Goal: Task Accomplishment & Management: Use online tool/utility

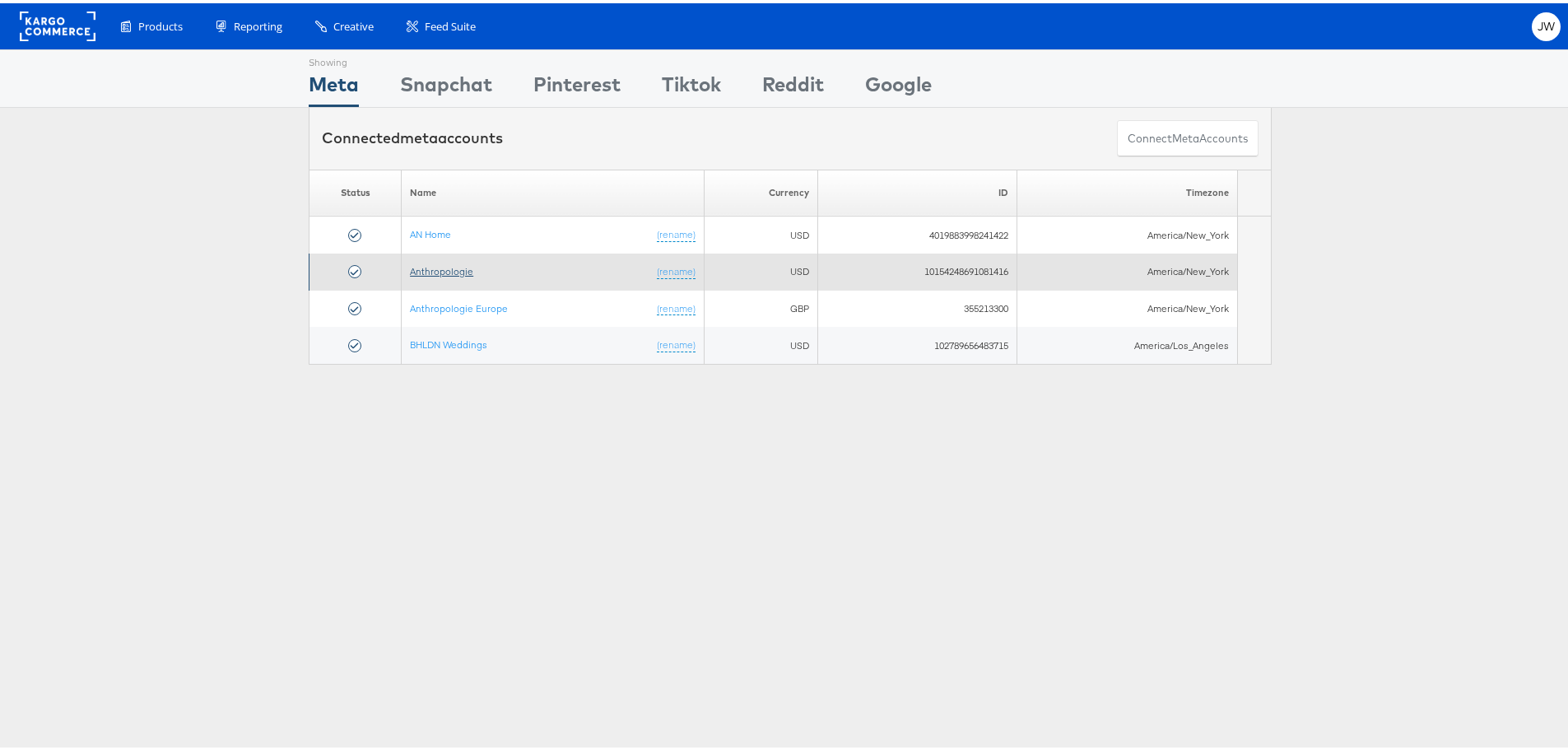
click at [451, 272] on link "Anthropologie" at bounding box center [441, 267] width 63 height 12
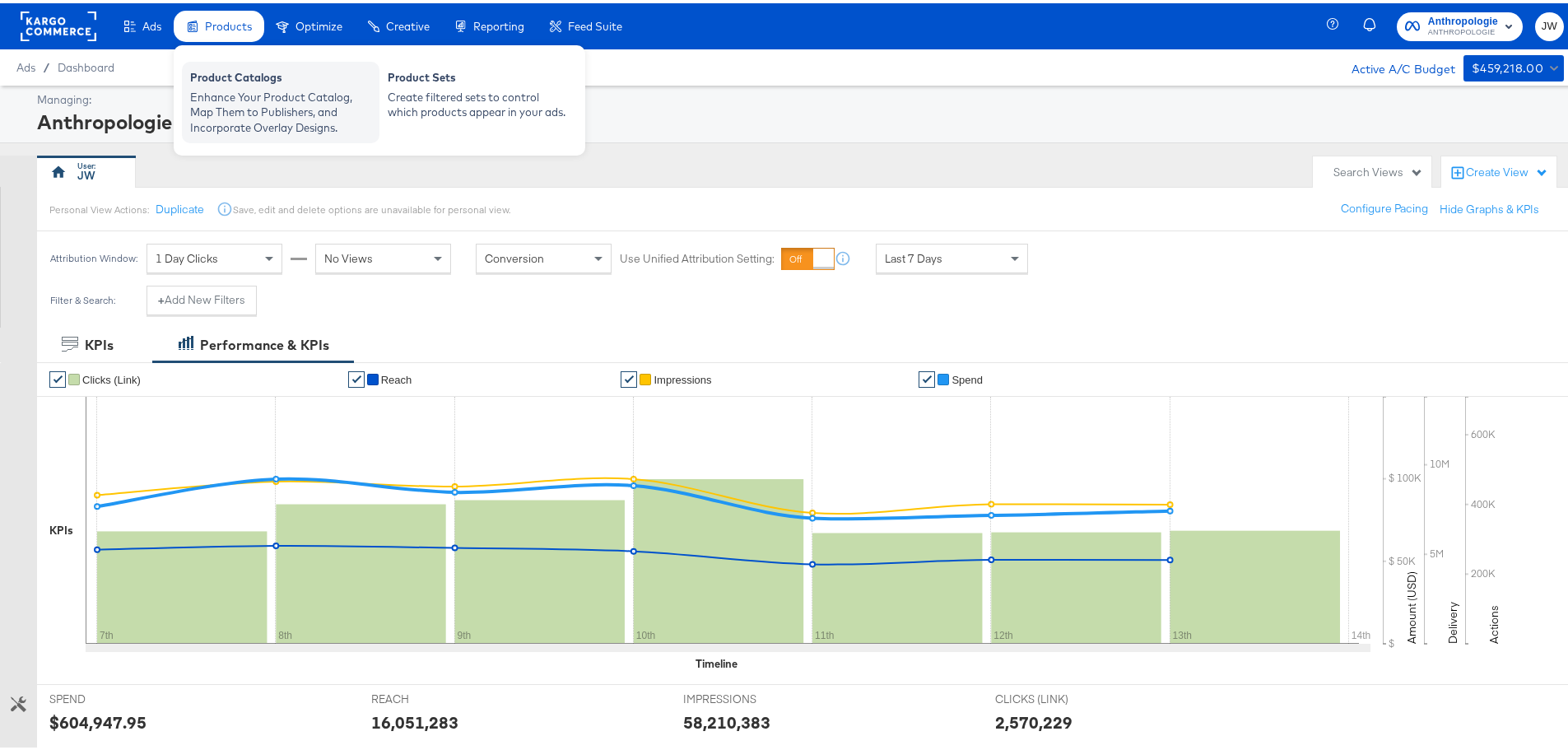
click at [287, 94] on div "Enhance Your Product Catalog, Map Them to Publishers, and Incorporate Overlay D…" at bounding box center [280, 109] width 182 height 46
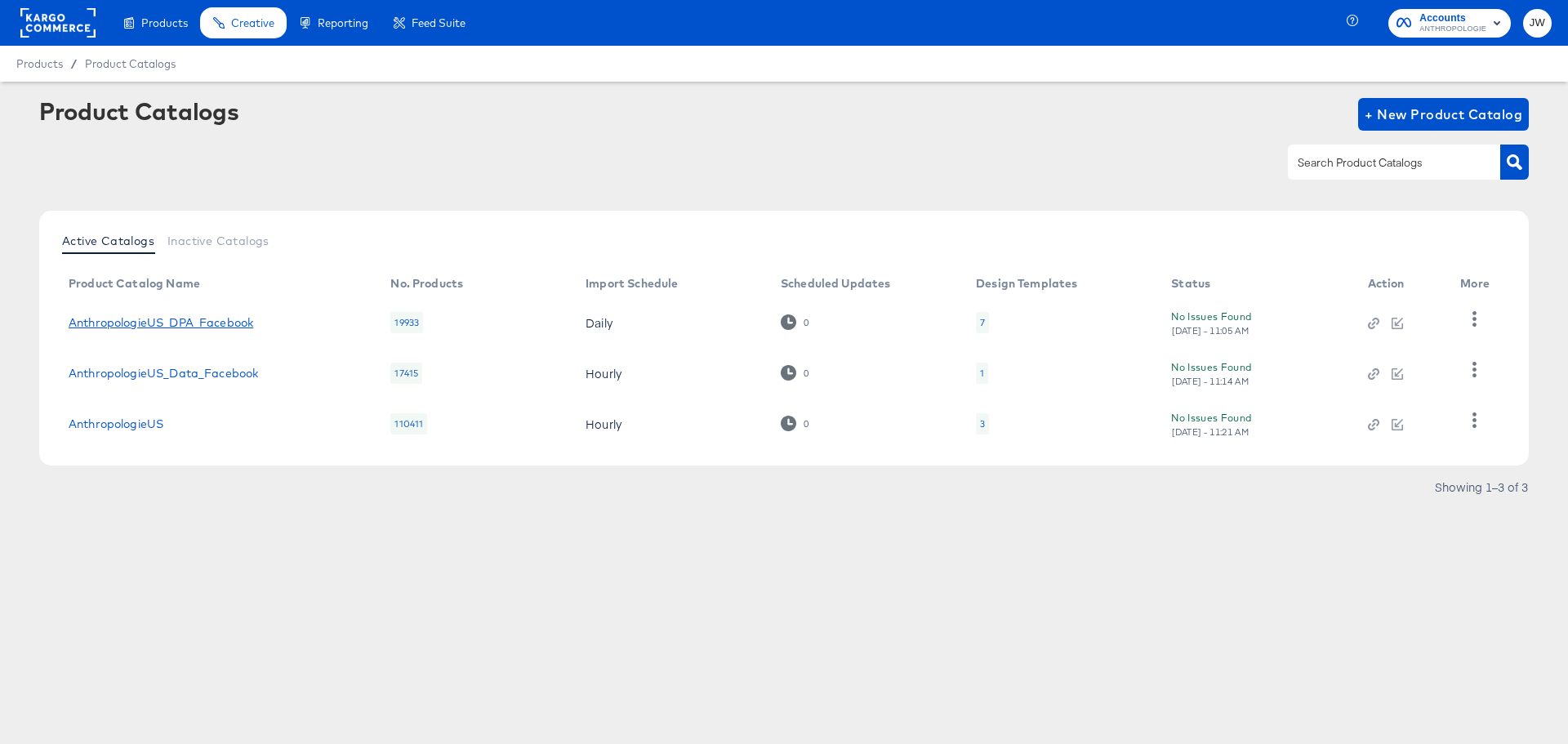
click at [230, 327] on link "AnthropologieUS_DPA_Facebook" at bounding box center [161, 323] width 185 height 13
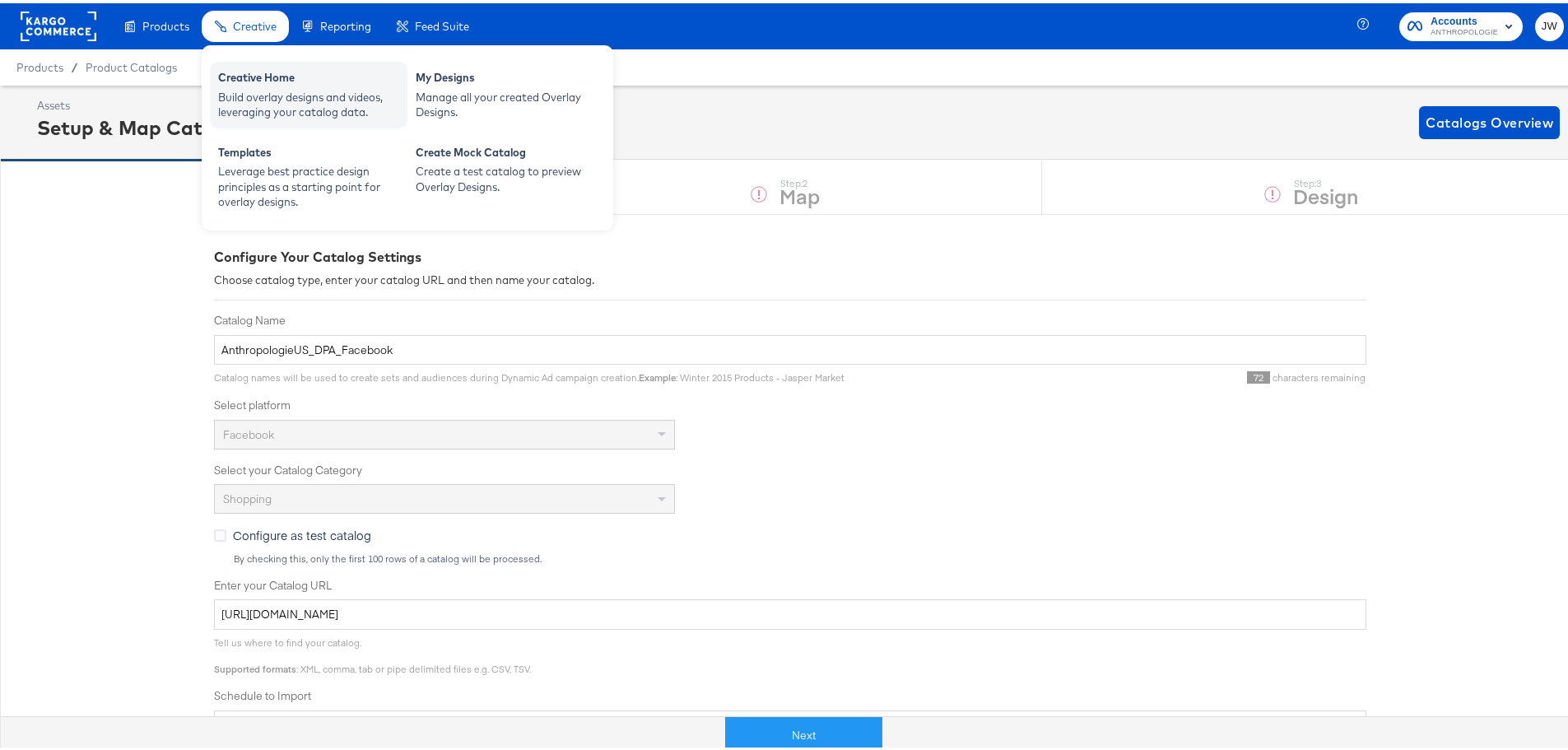
click at [269, 74] on div "Creative Home" at bounding box center [309, 76] width 182 height 20
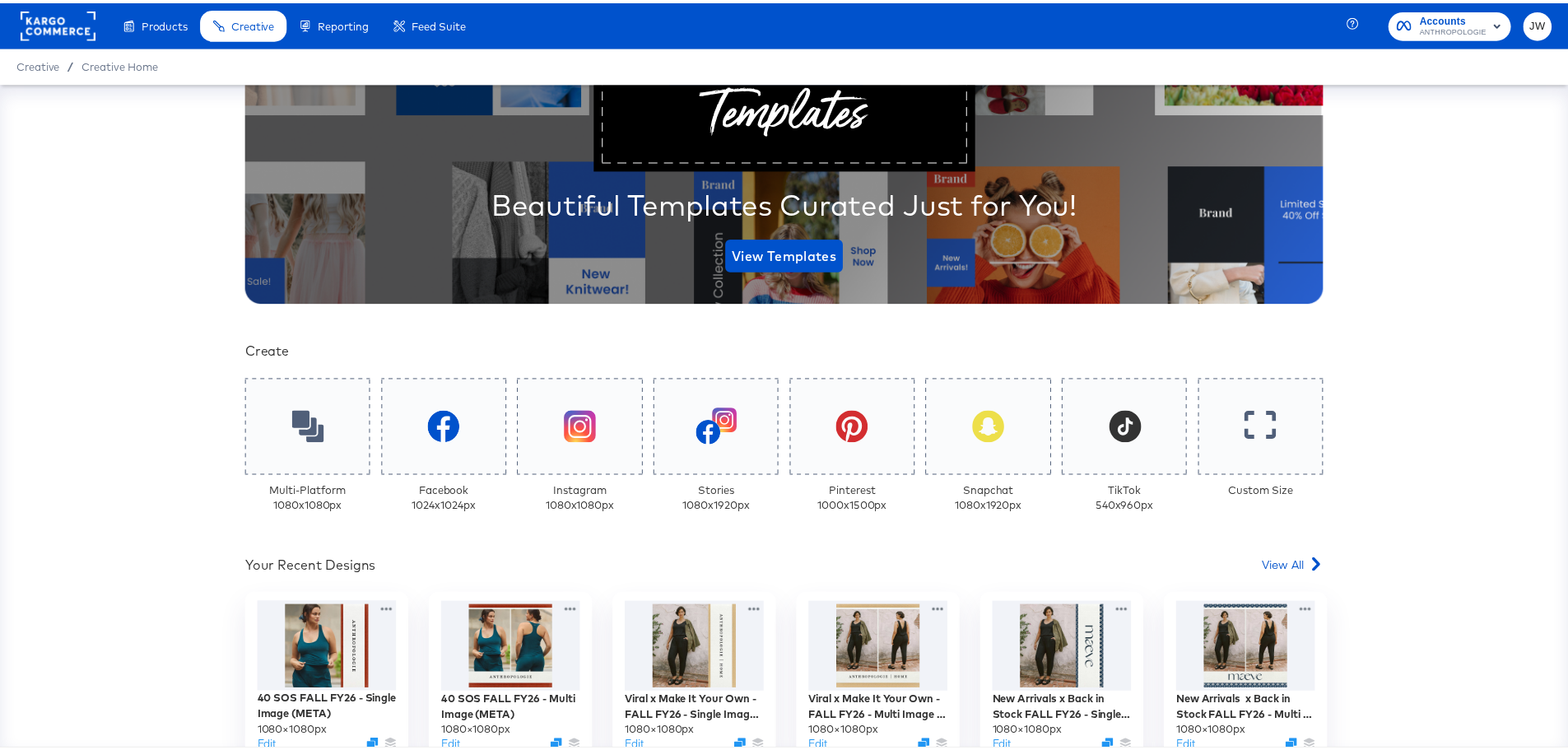
scroll to position [329, 0]
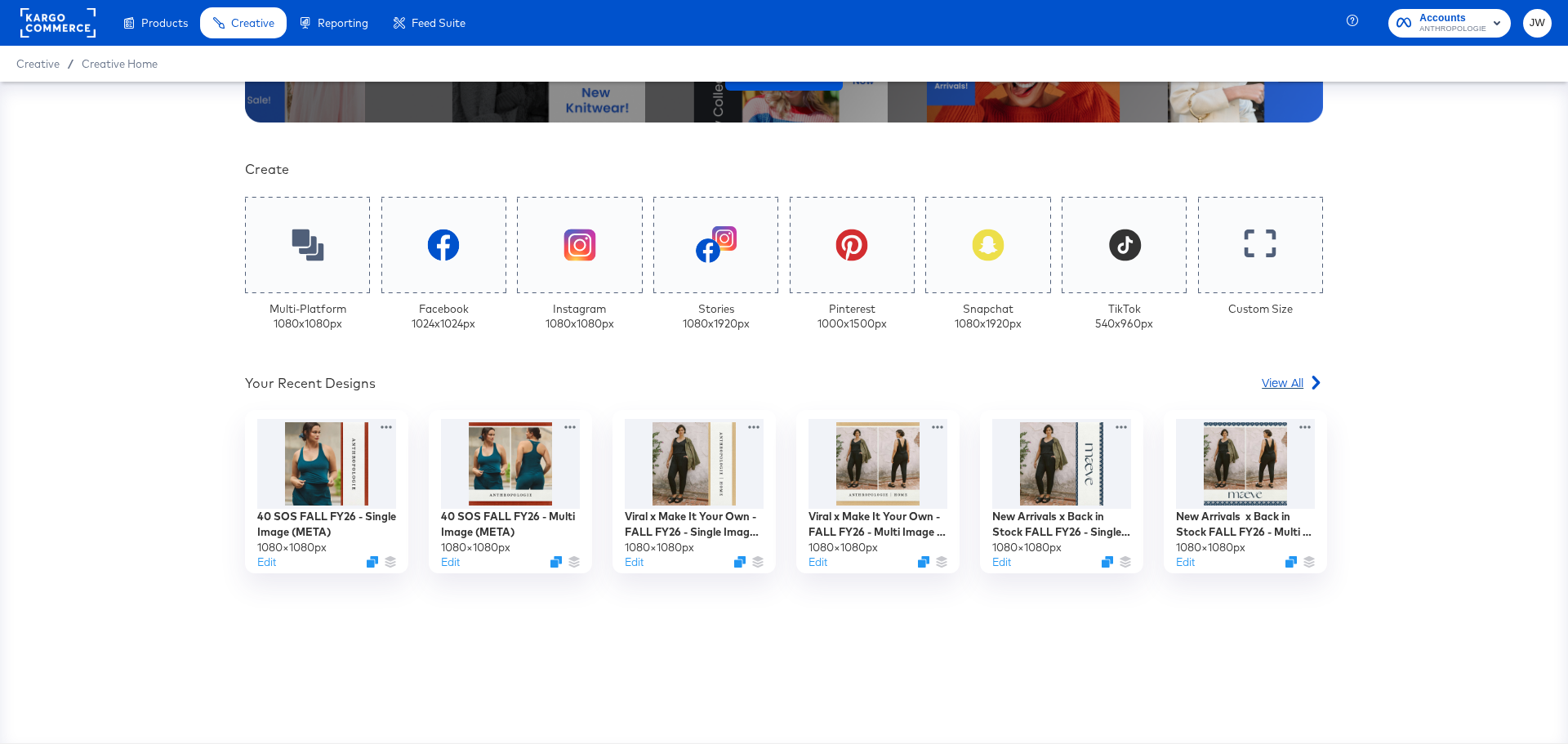
click at [1309, 386] on icon at bounding box center [1316, 383] width 14 height 14
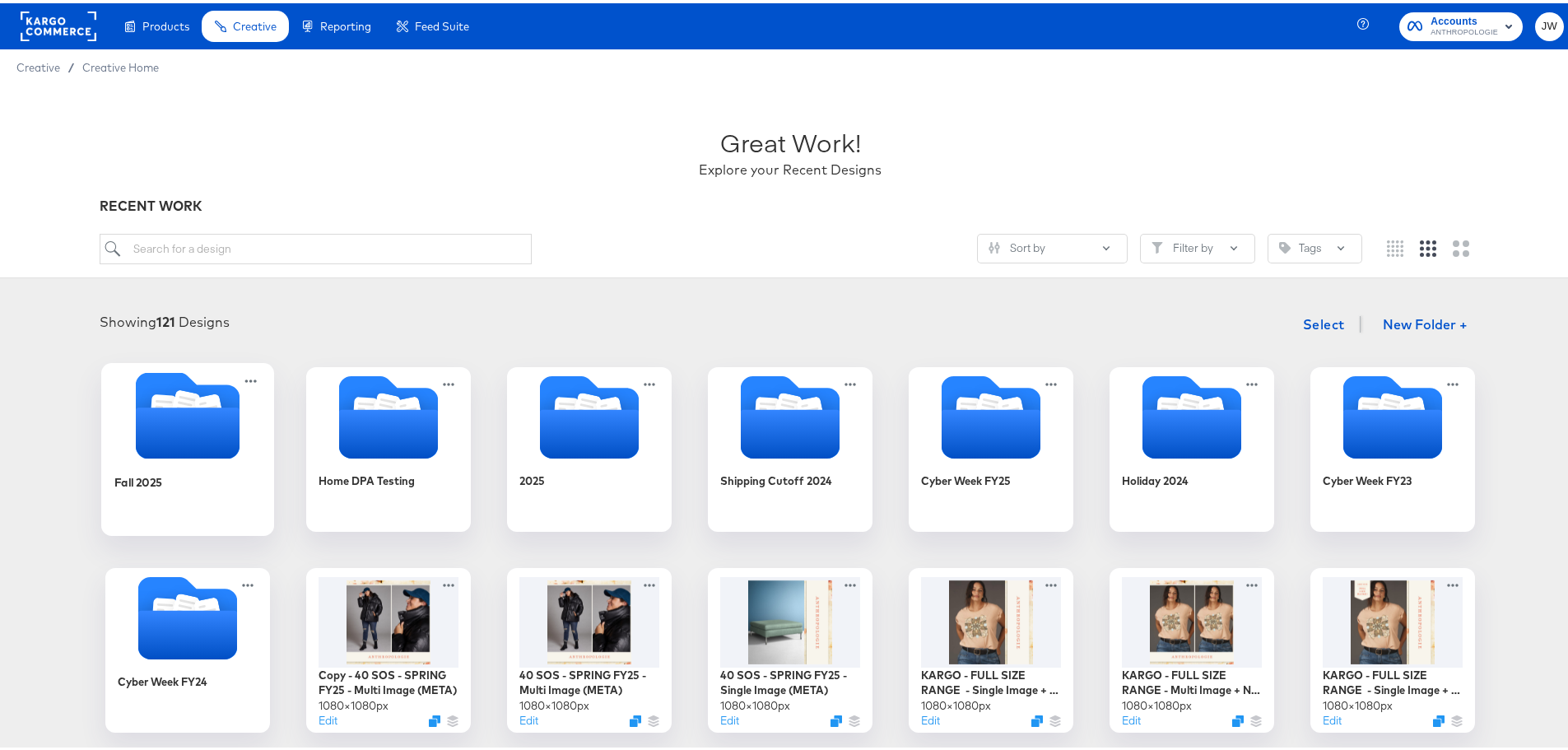
click at [181, 424] on icon "Folder" at bounding box center [187, 430] width 103 height 51
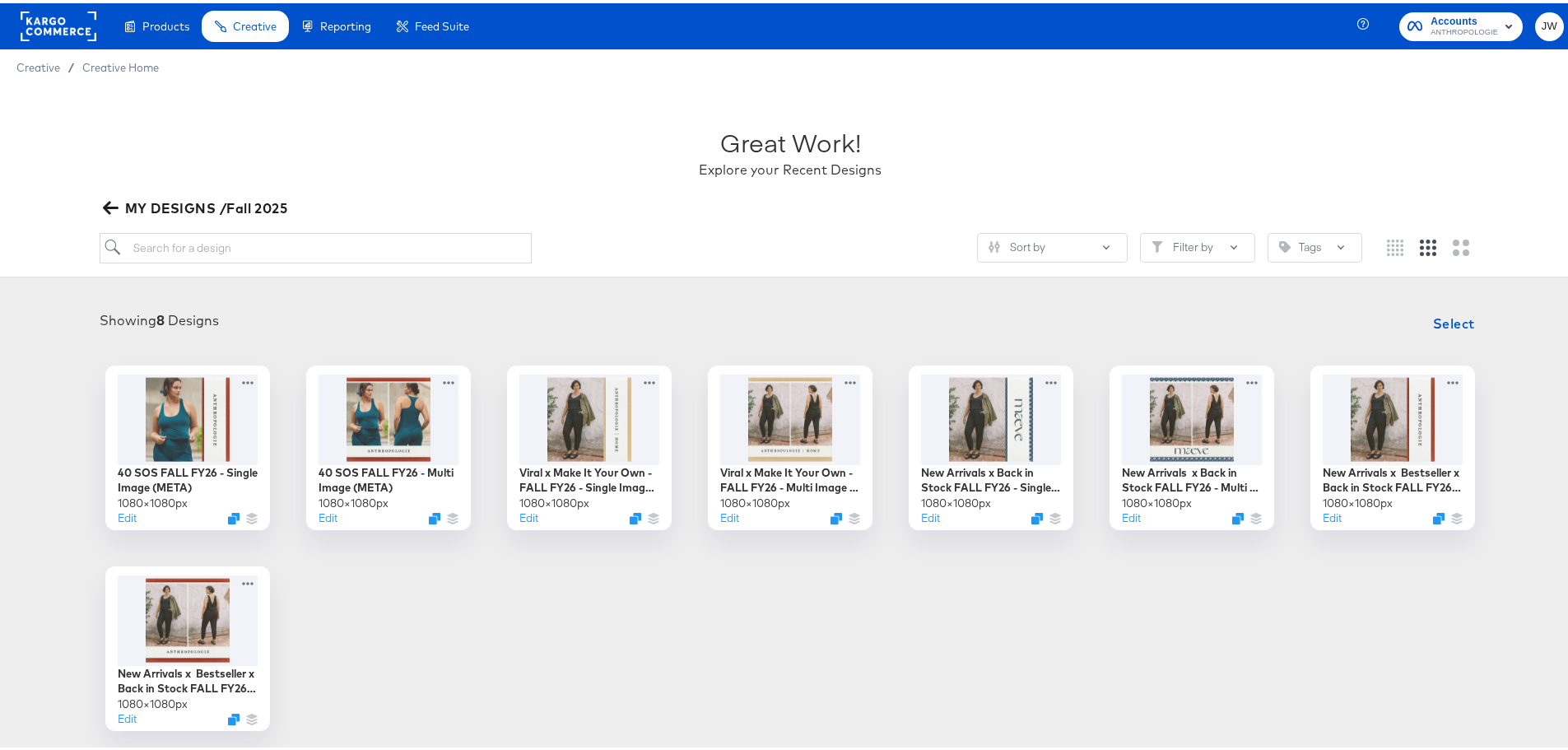
click at [105, 206] on icon "button" at bounding box center [110, 205] width 16 height 13
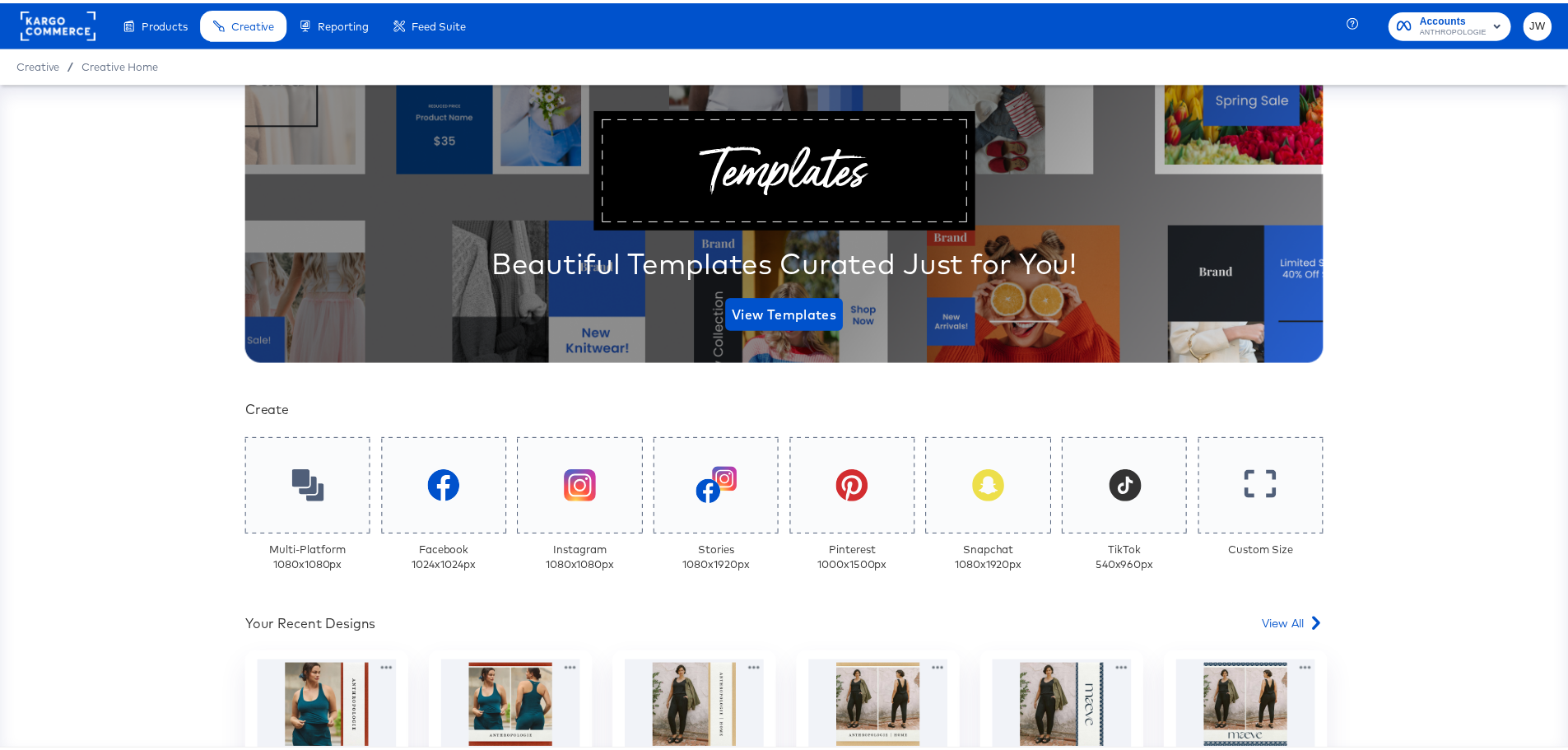
scroll to position [337, 0]
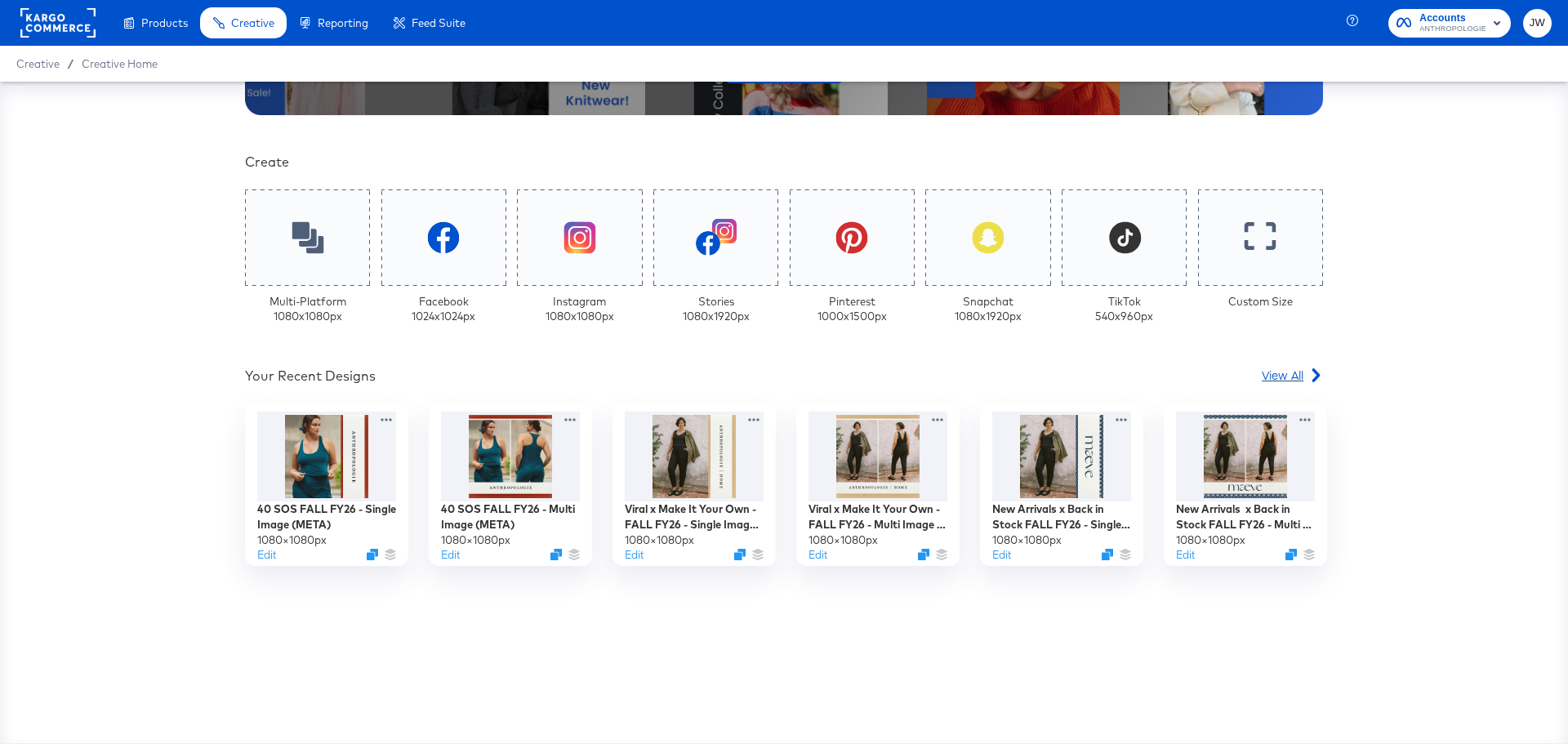
click at [1311, 372] on icon at bounding box center [1316, 375] width 14 height 14
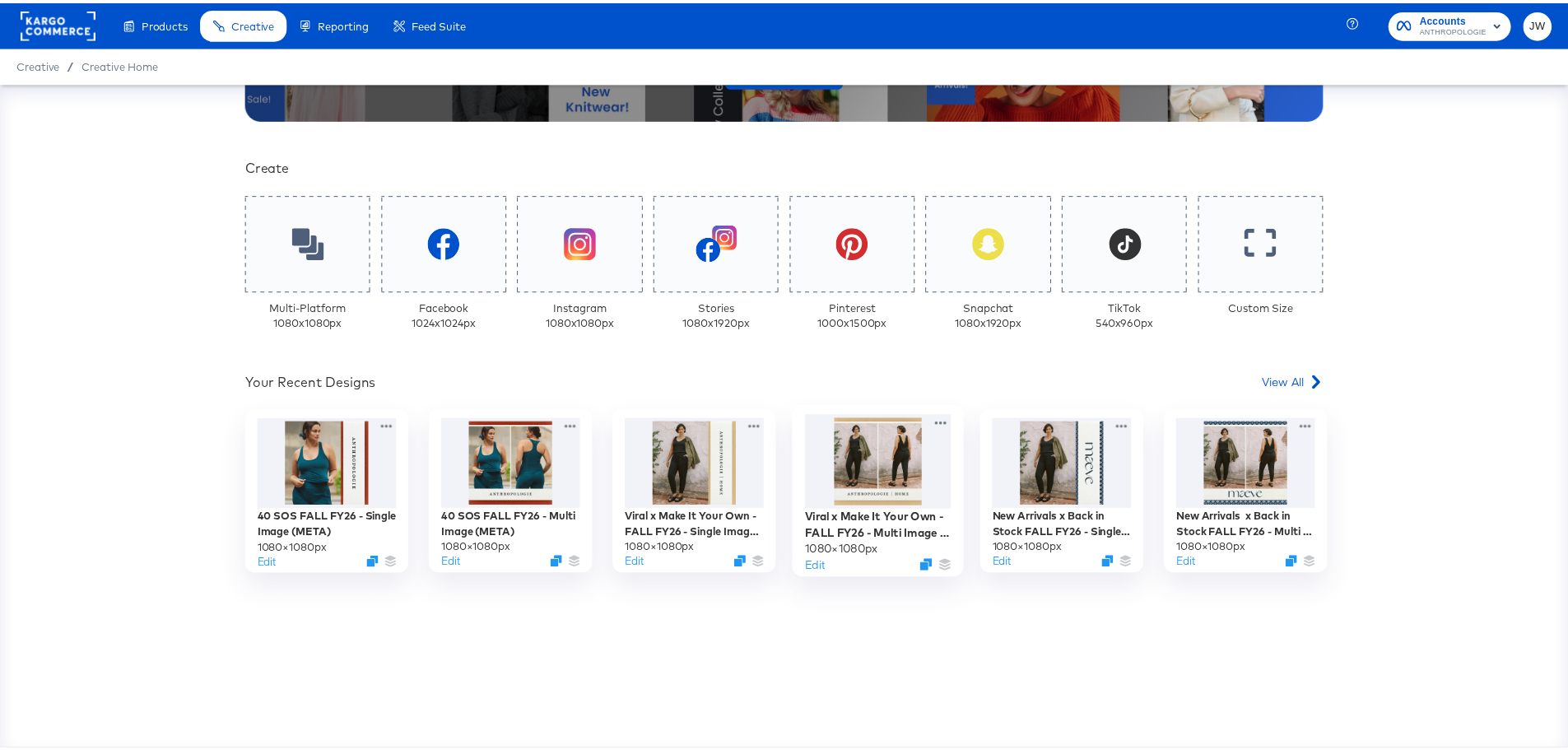
scroll to position [337, 0]
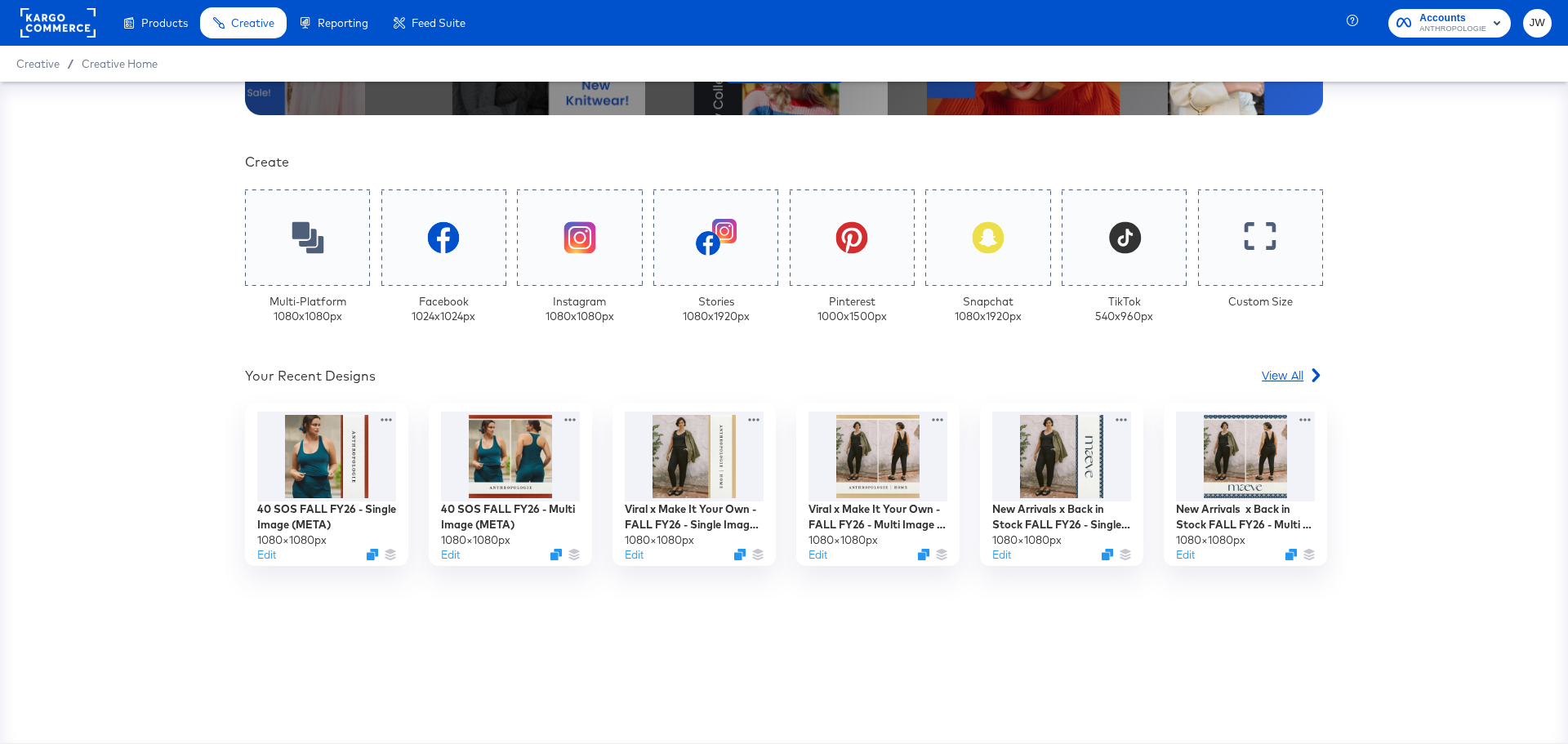
click at [1309, 380] on icon at bounding box center [1316, 375] width 14 height 14
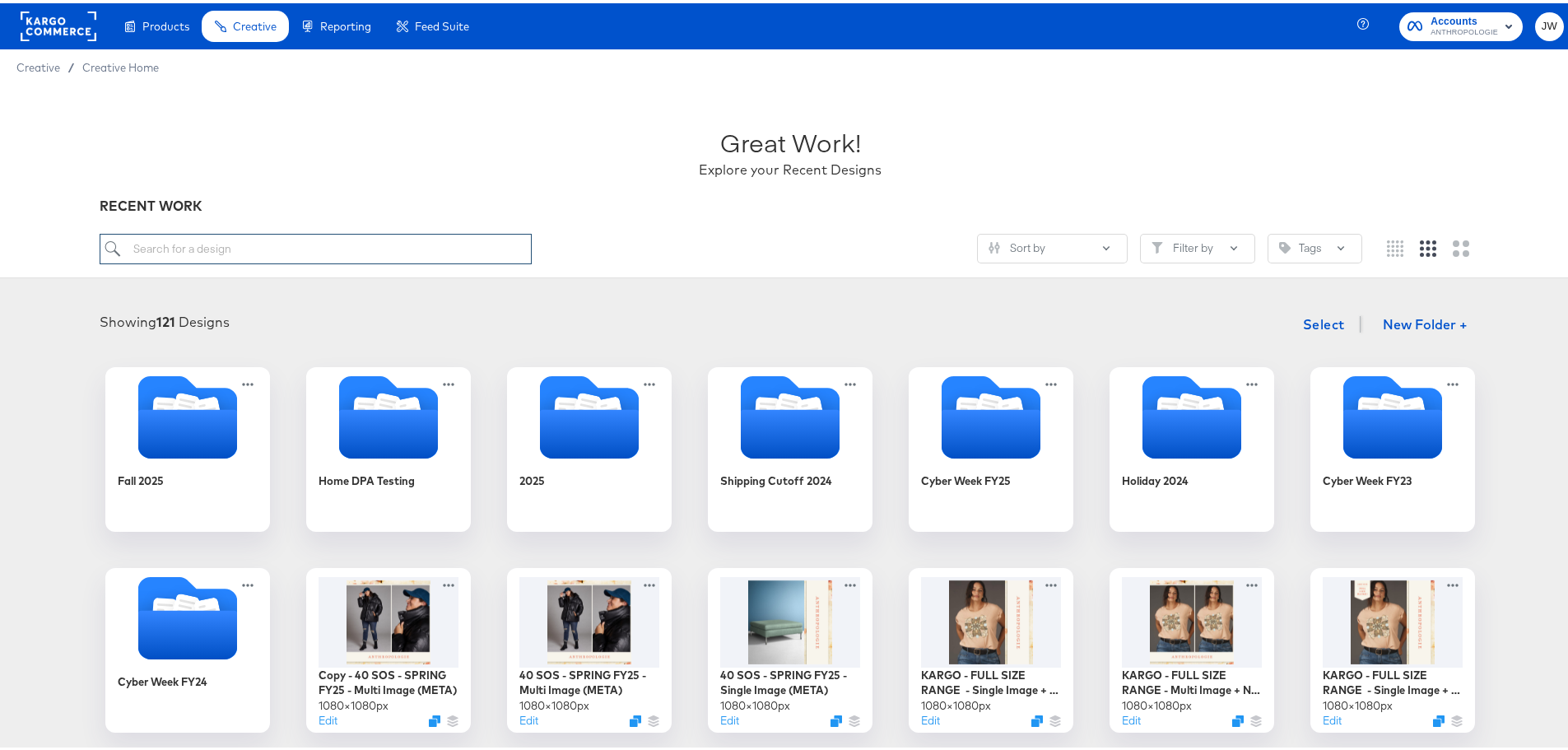
click at [340, 253] on input "search" at bounding box center [316, 246] width 433 height 30
type input "30"
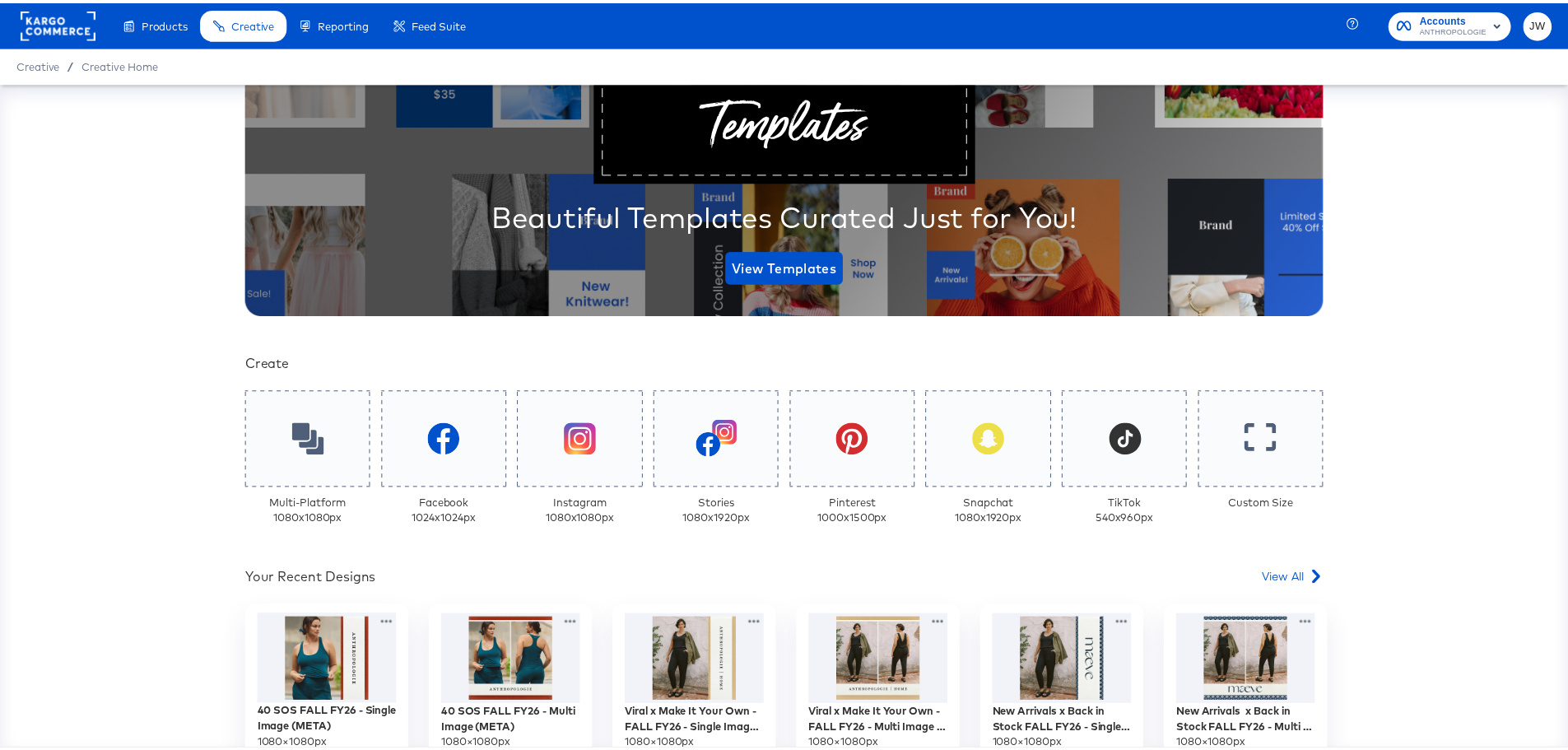
scroll to position [337, 0]
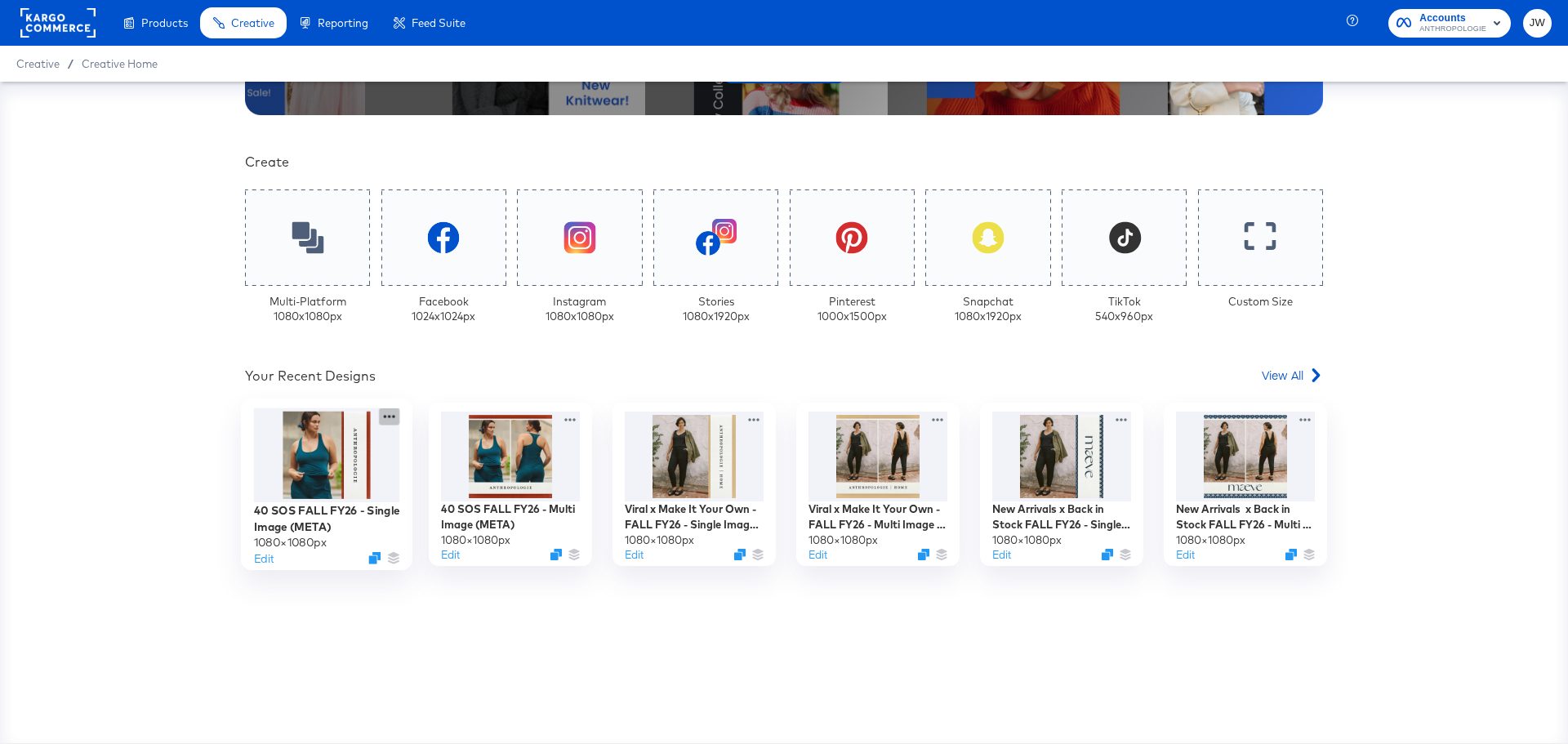
click at [385, 417] on icon at bounding box center [389, 417] width 21 height 17
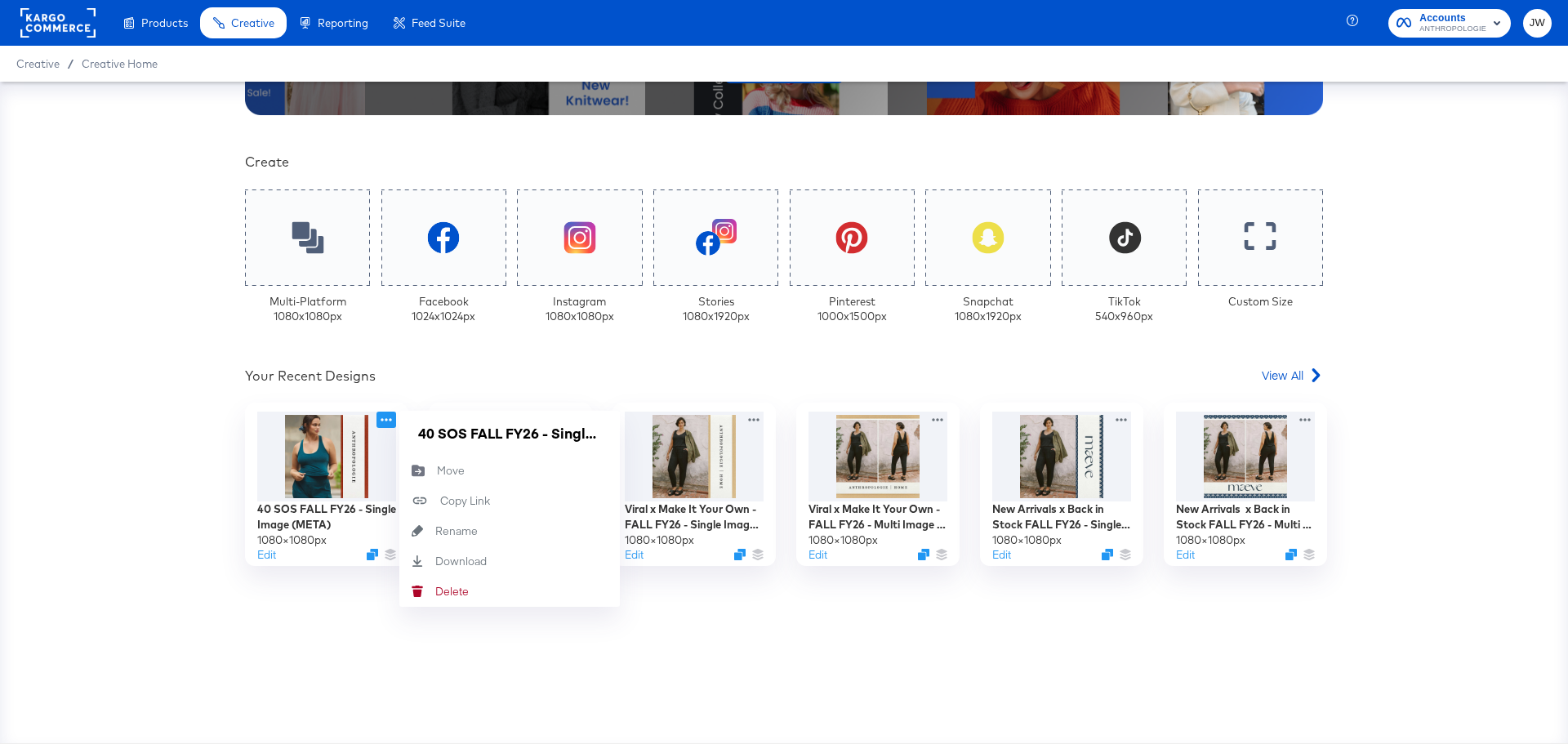
click at [356, 626] on div "Your Custom Templates Beautiful Templates Curated Just for You! View Templates …" at bounding box center [784, 259] width 1078 height 971
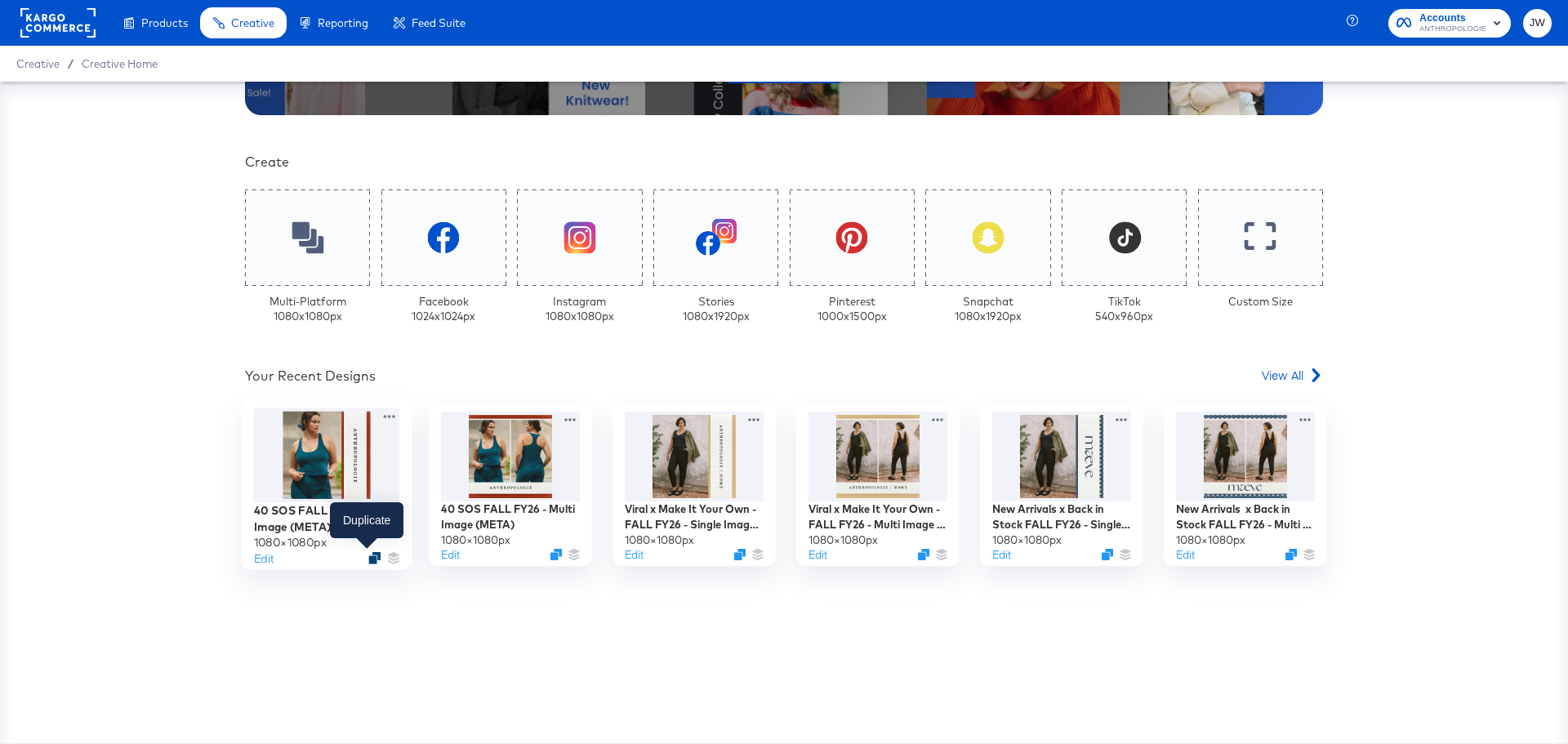
click at [369, 555] on icon "Duplicate" at bounding box center [374, 558] width 12 height 12
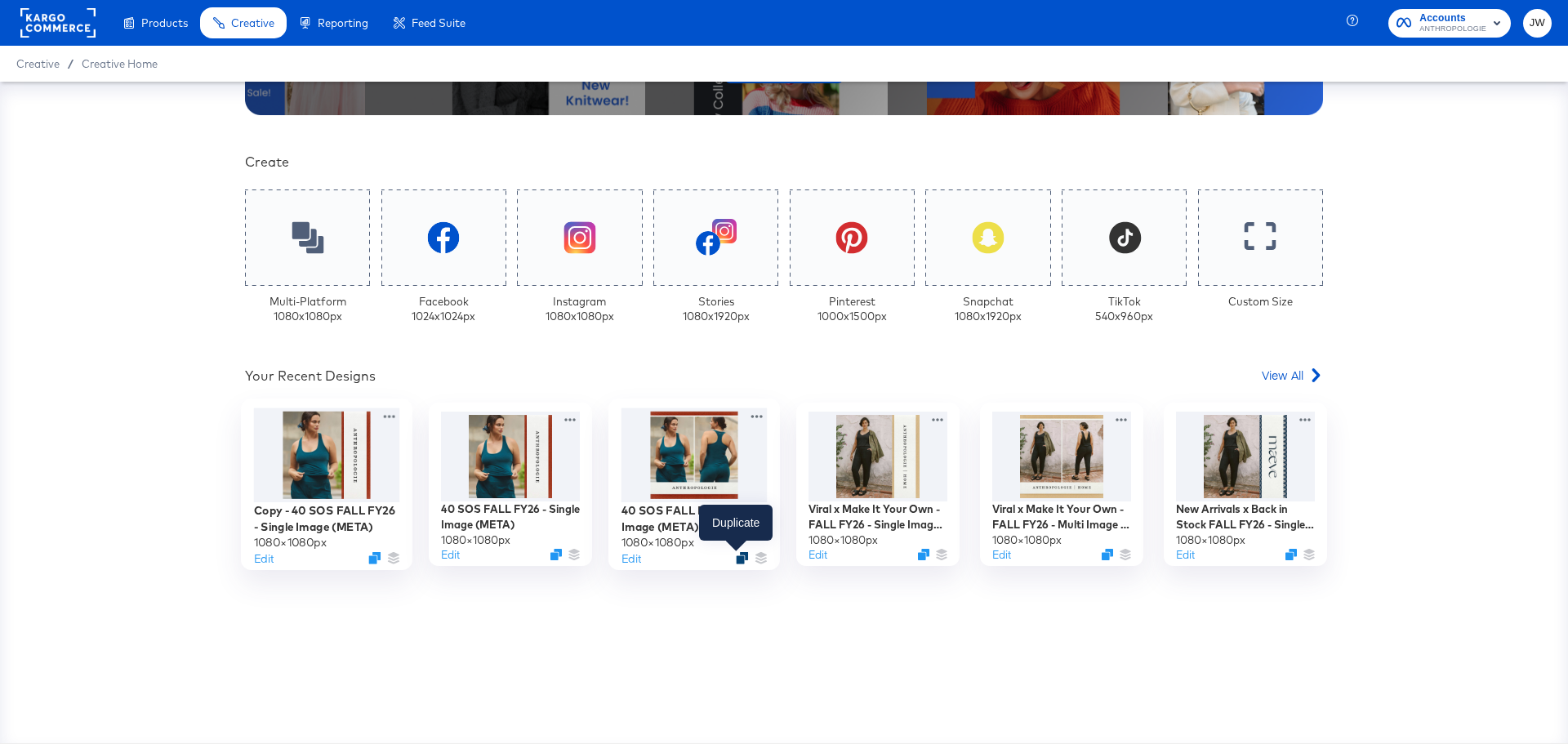
click at [735, 557] on icon "Duplicate" at bounding box center [741, 558] width 12 height 12
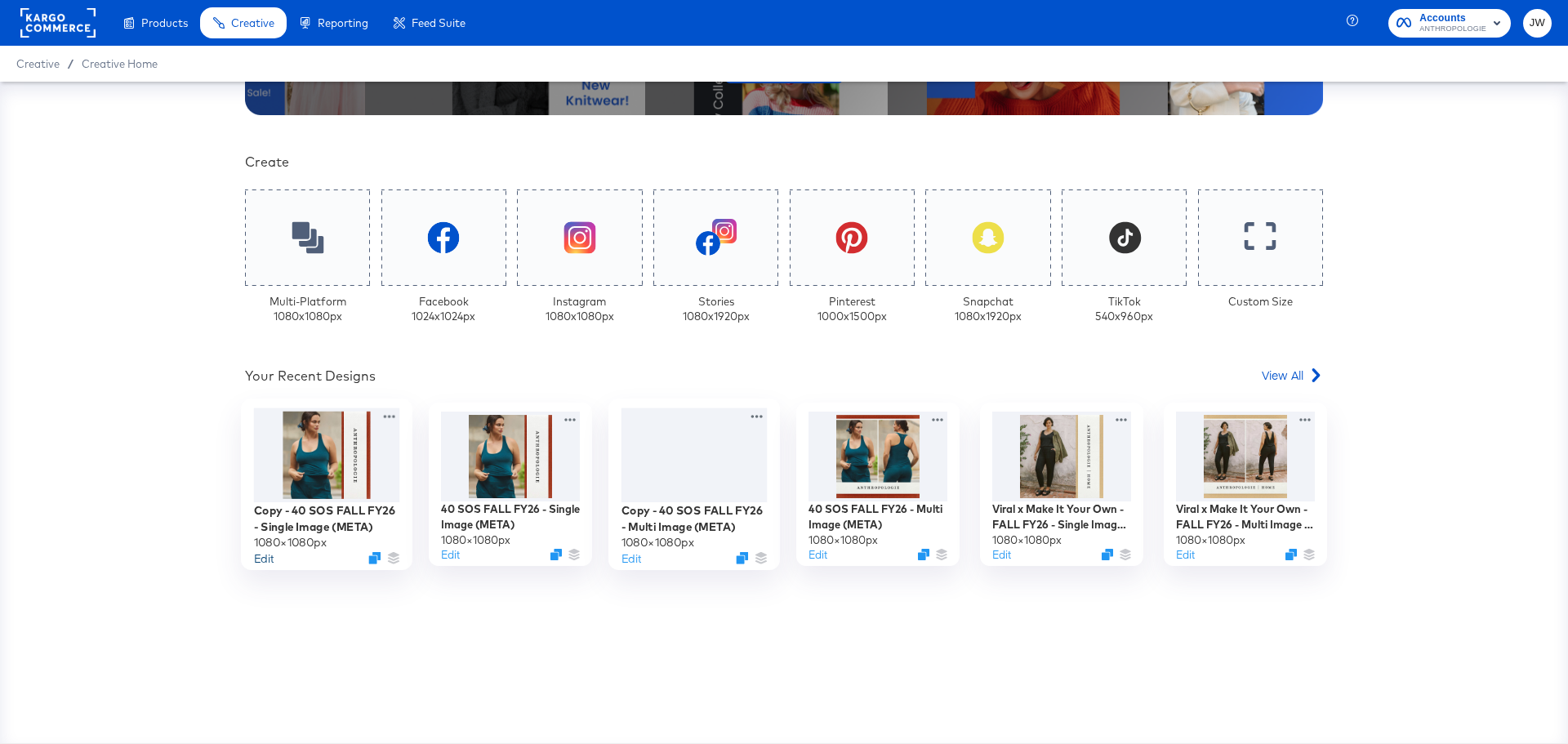
click at [263, 562] on button "Edit" at bounding box center [263, 558] width 20 height 16
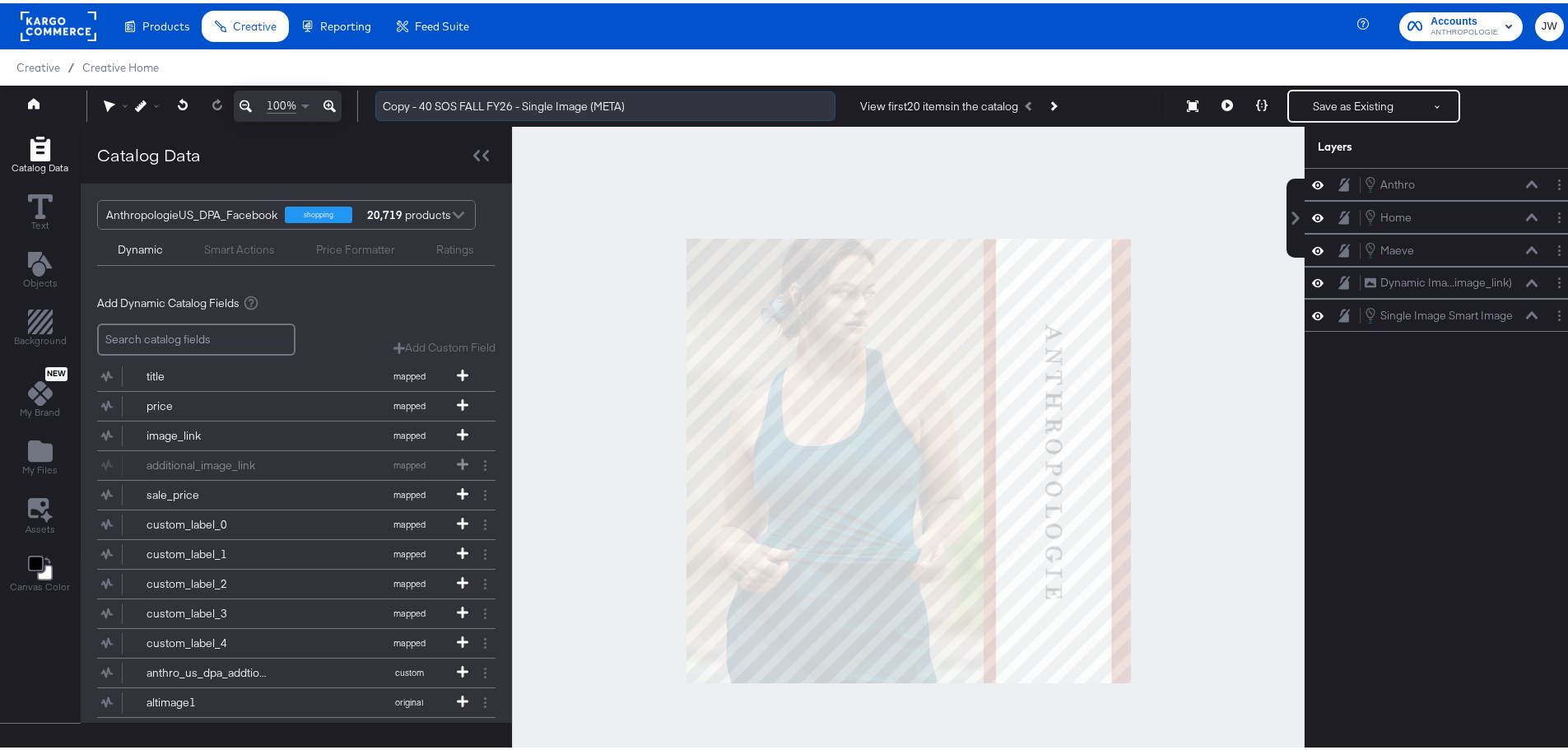
click at [420, 105] on input "Copy - 40 SOS FALL FY26 - Single Image (META)" at bounding box center [605, 104] width 460 height 30
drag, startPoint x: 422, startPoint y: 103, endPoint x: 380, endPoint y: 101, distance: 42.0
click at [380, 101] on input "40 SOS FALL FY26 - Single Image (META)" at bounding box center [605, 104] width 460 height 30
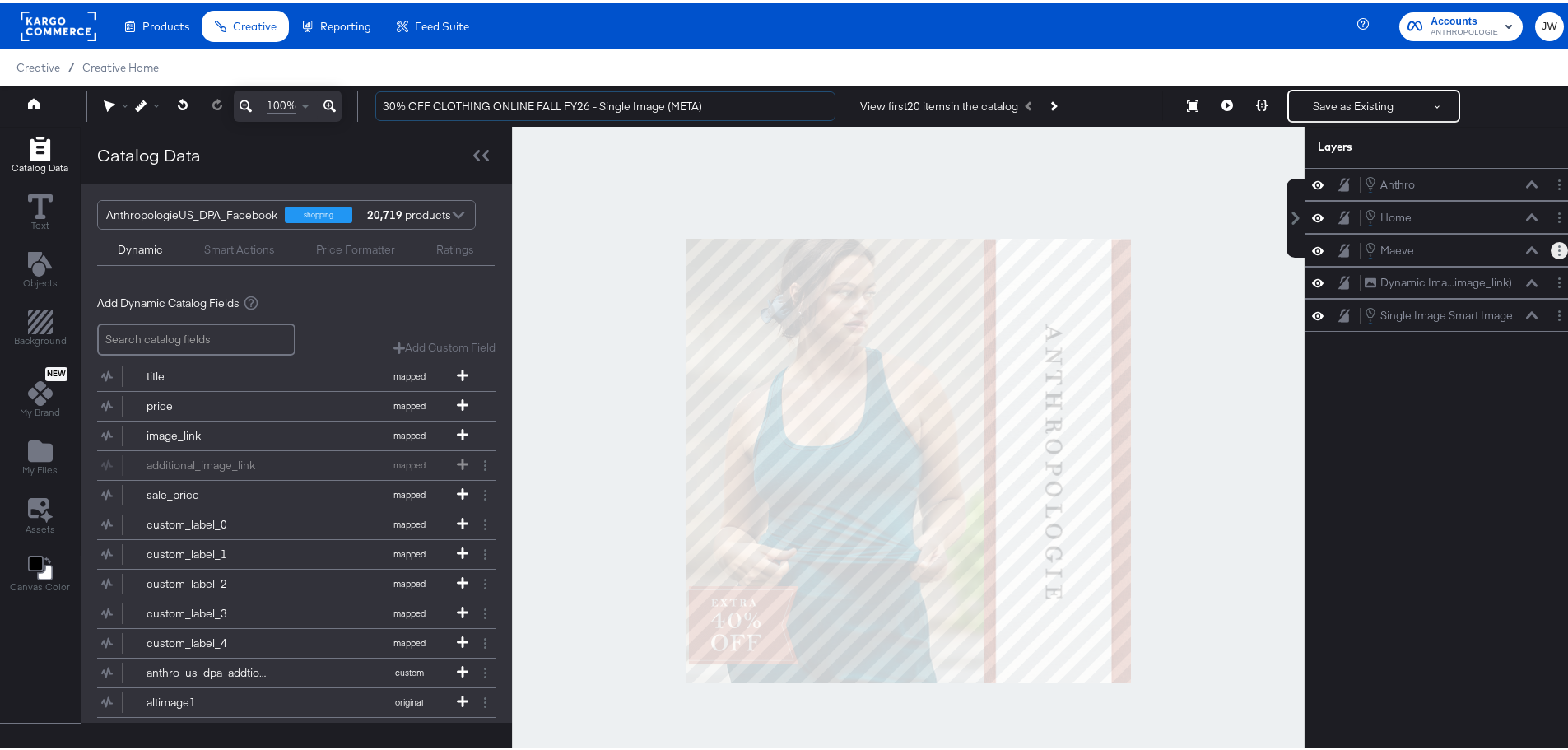
type input "30% OFF CLOTHING ONLINE FALL FY26 - Single Image (META)"
click at [1554, 247] on button "Layer Options" at bounding box center [1560, 247] width 17 height 17
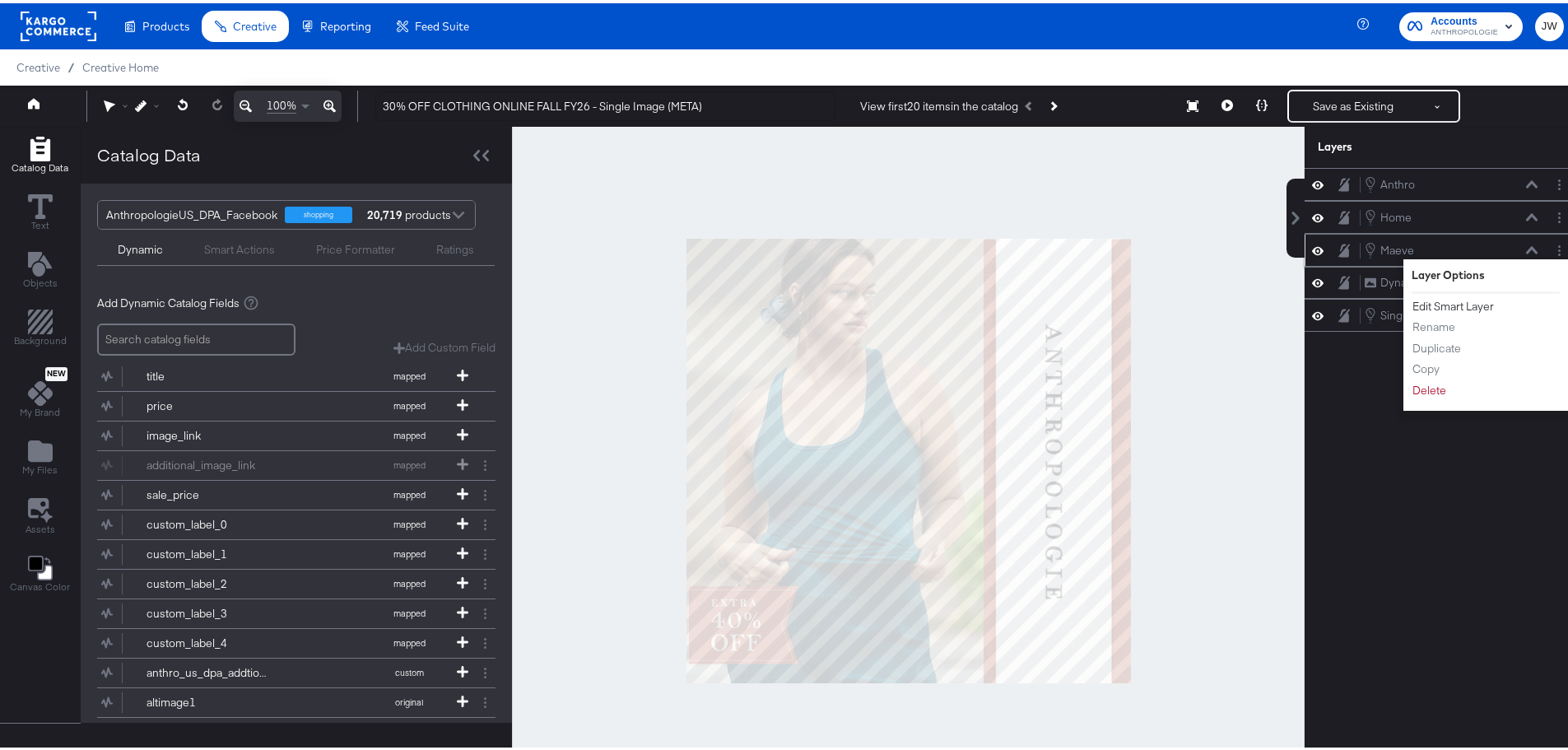
click at [1435, 311] on button "Edit Smart Layer" at bounding box center [1453, 303] width 83 height 17
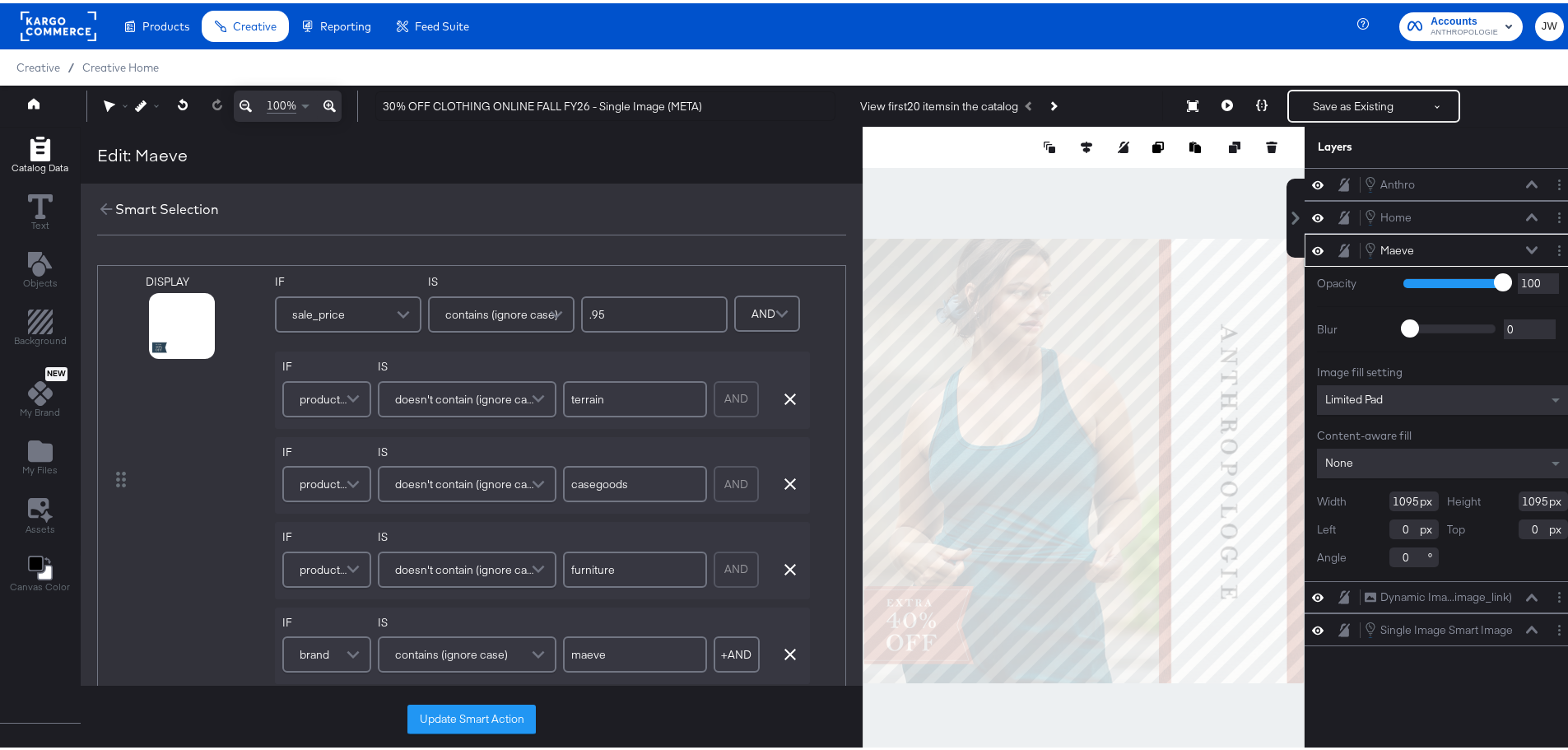
click at [397, 313] on span at bounding box center [405, 311] width 29 height 33
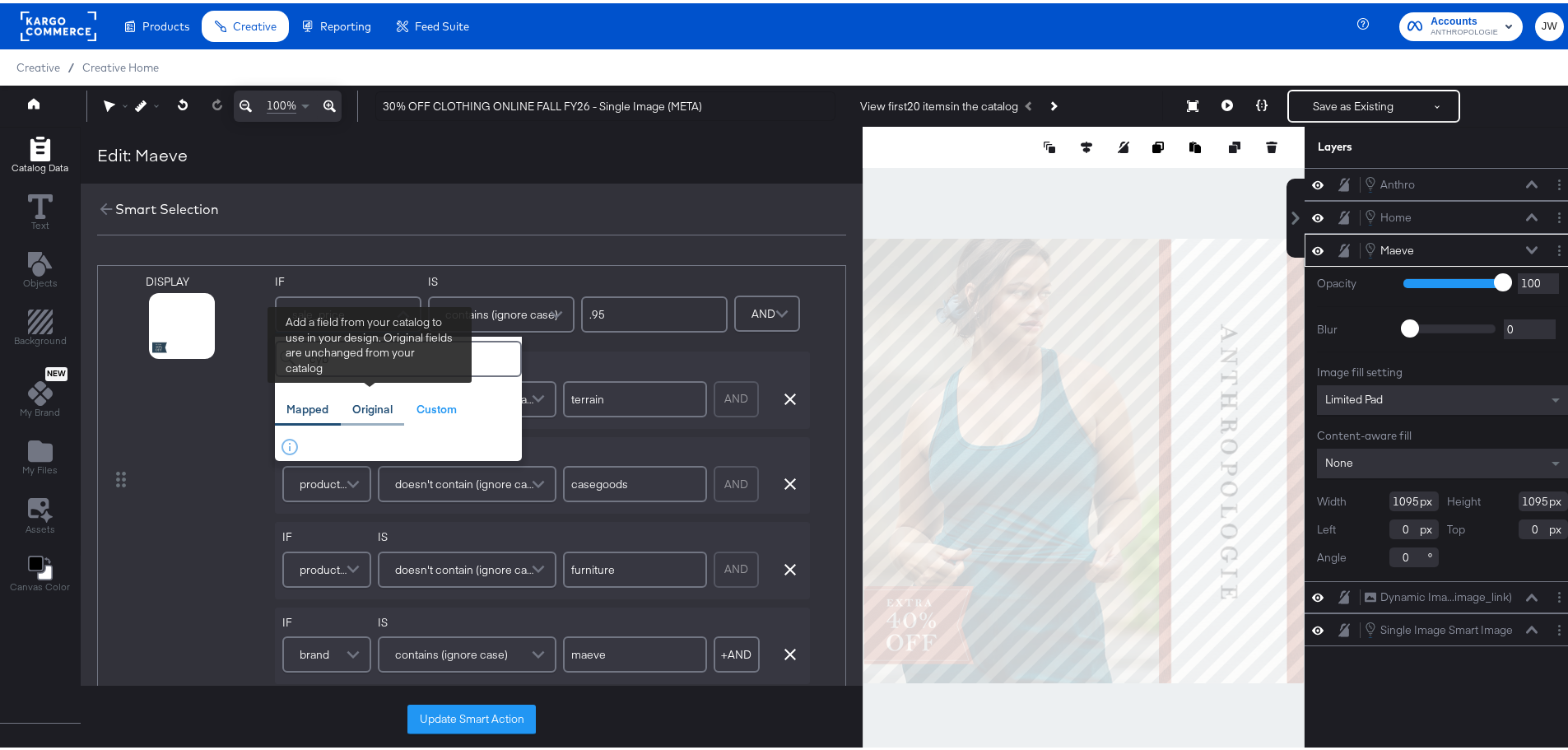
type input "cyb"
click at [388, 409] on div "Original" at bounding box center [372, 407] width 40 height 16
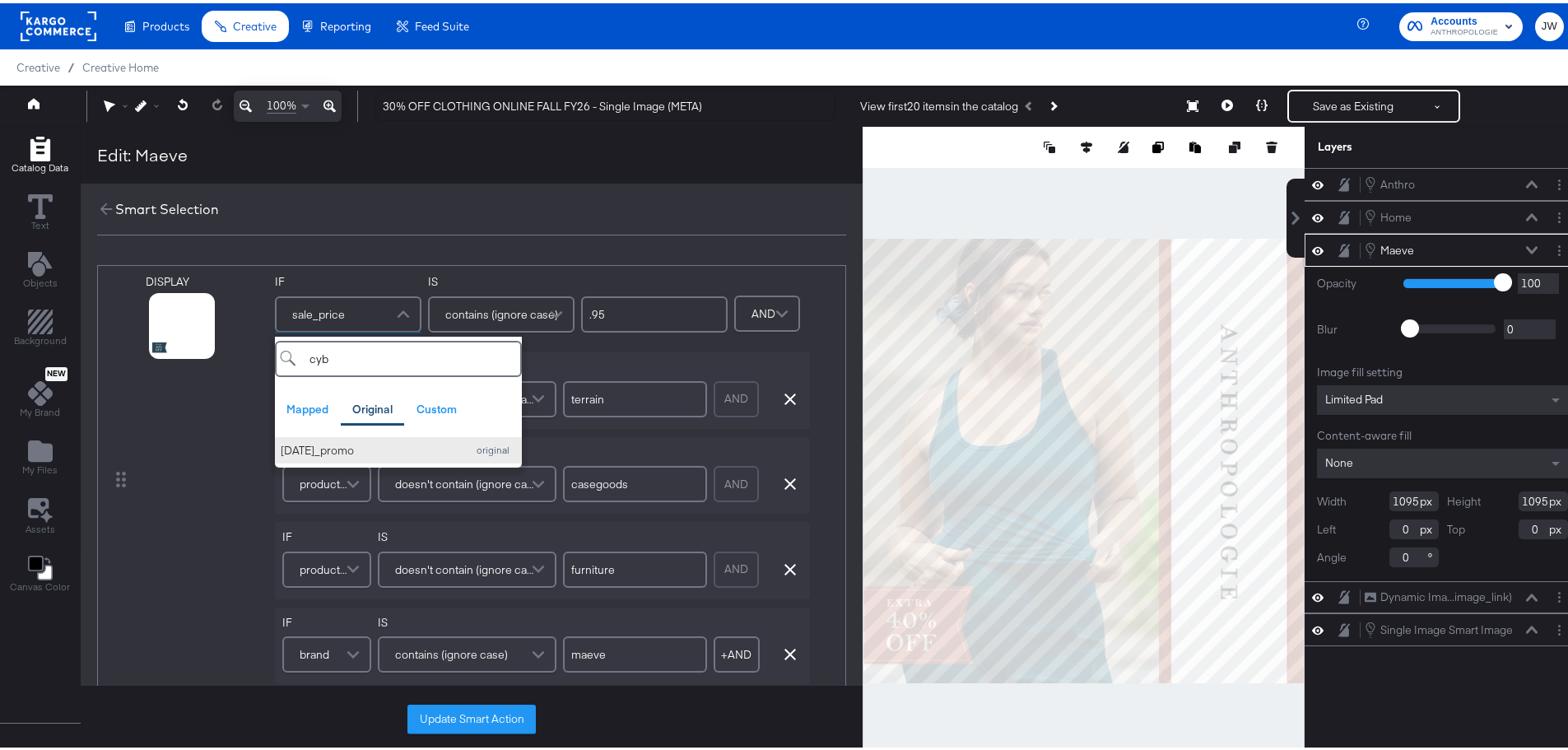
click at [427, 442] on div "[DATE]_promo" at bounding box center [369, 447] width 178 height 16
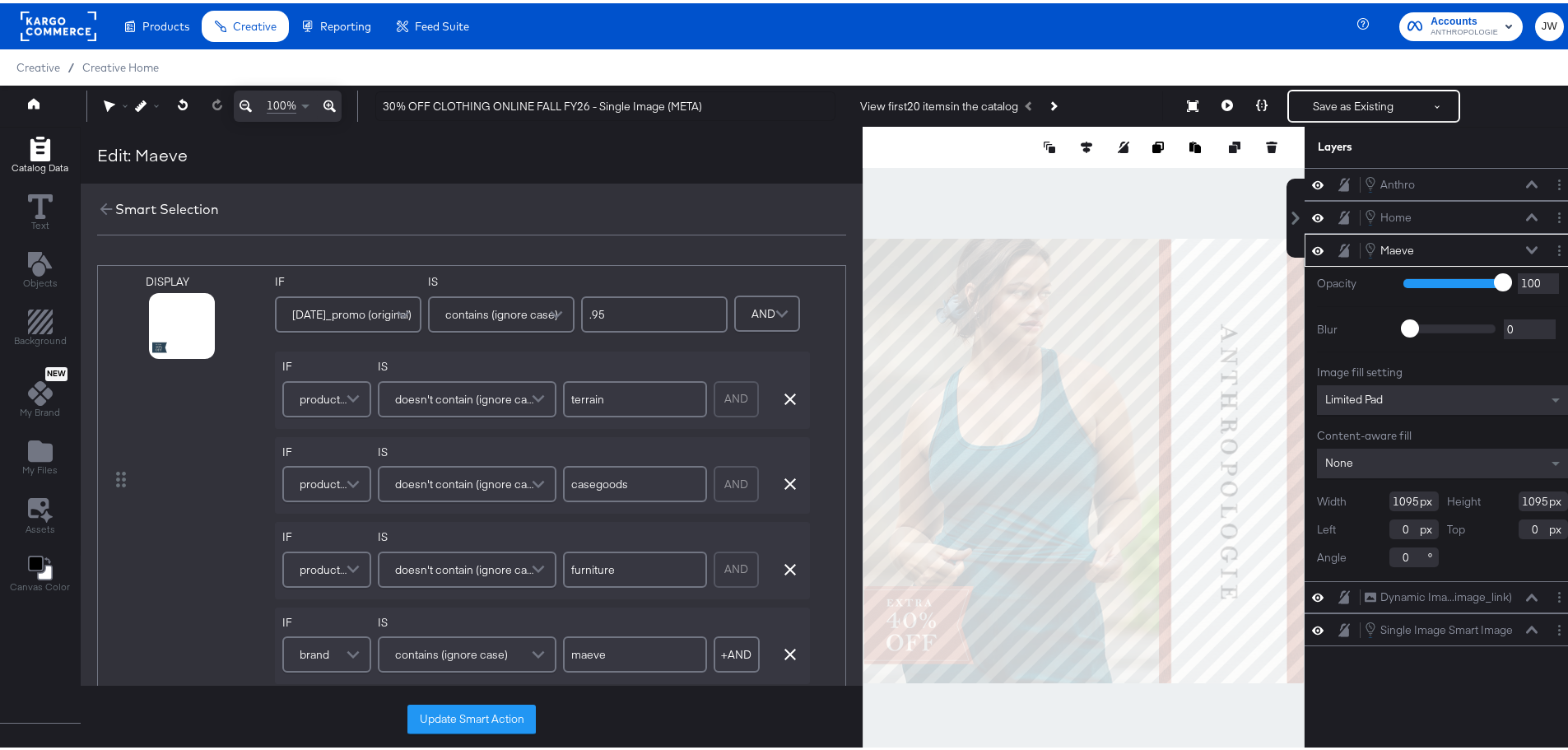
click at [697, 306] on input ".95" at bounding box center [655, 311] width 147 height 37
type input "."
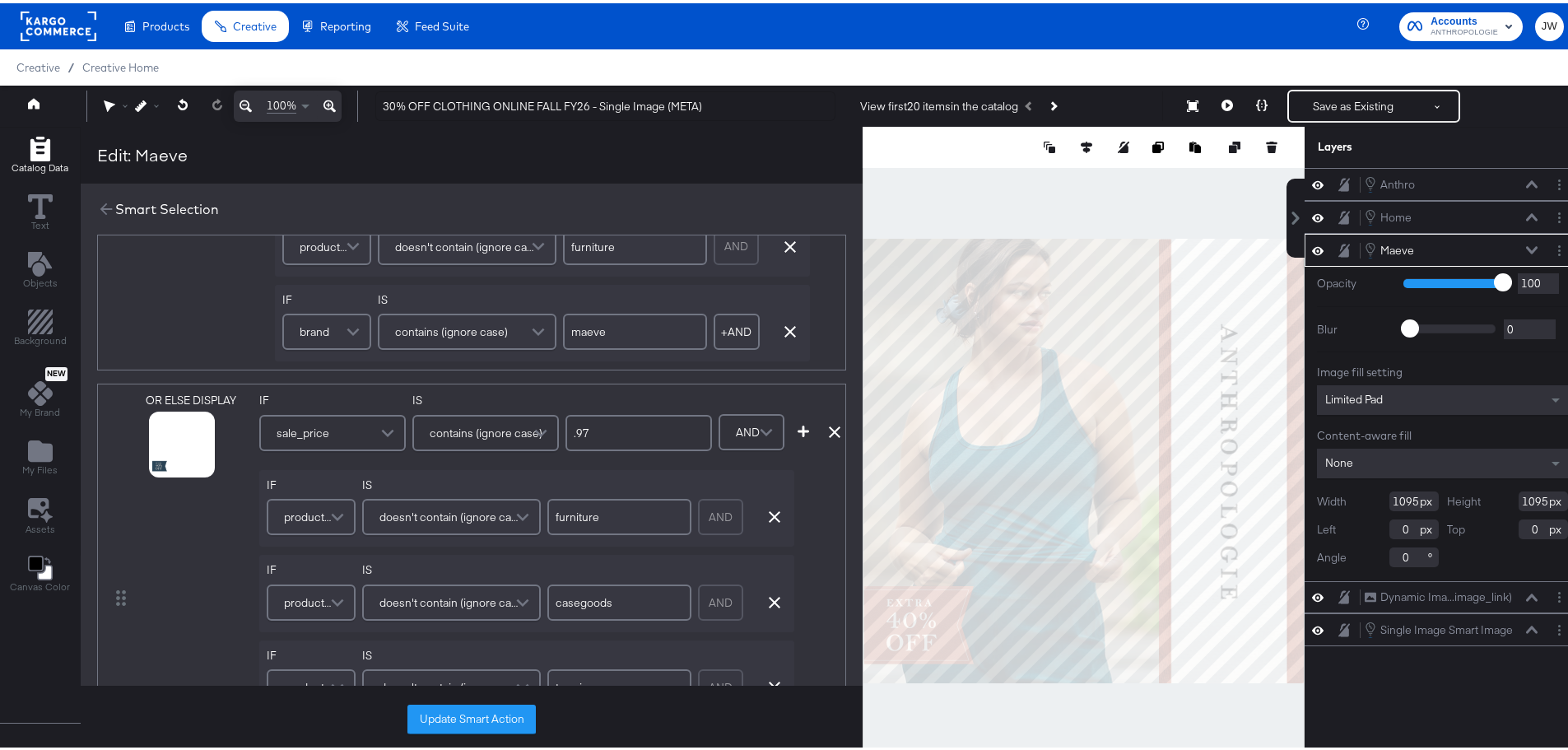
scroll to position [329, 0]
type input "30% Off"
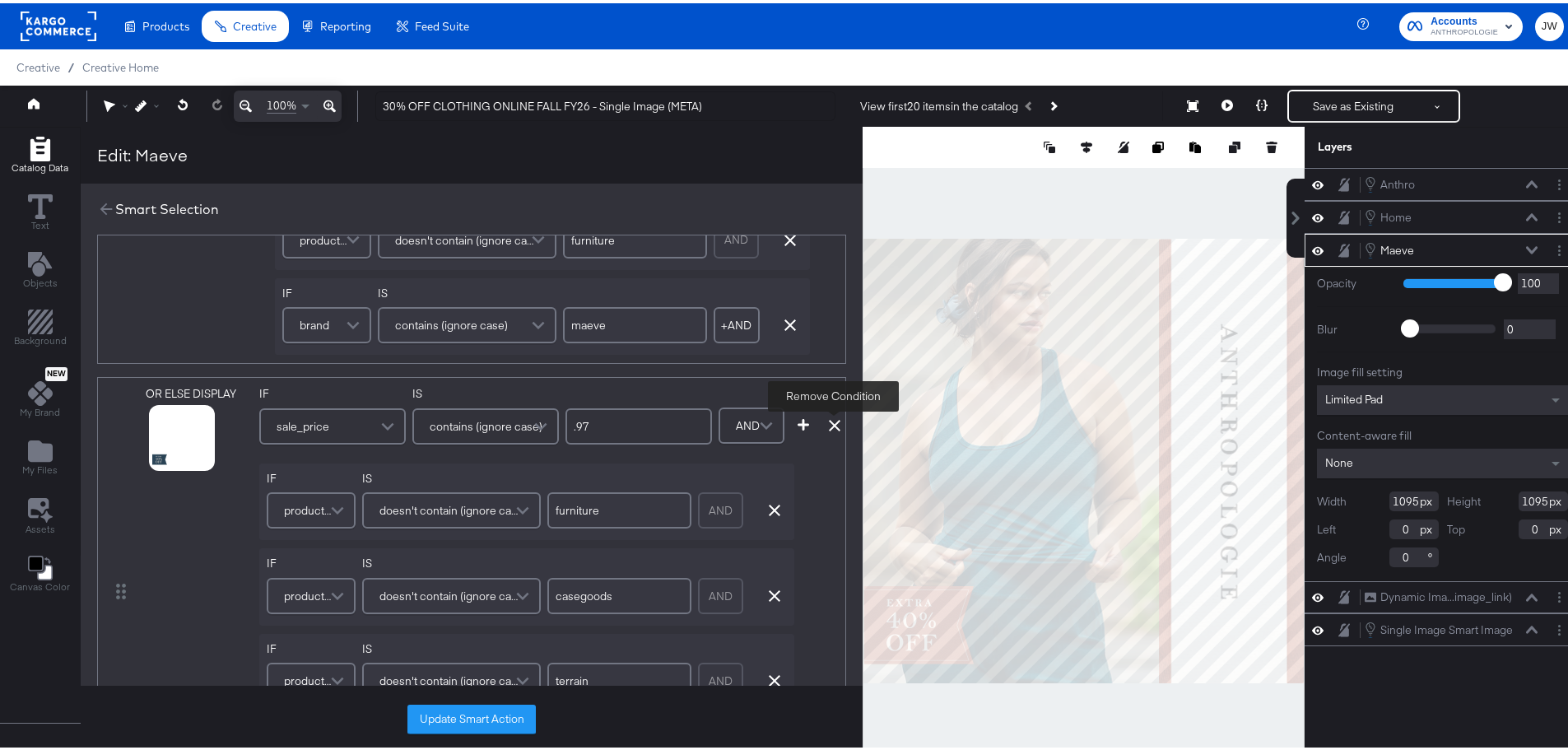
click at [834, 420] on icon at bounding box center [834, 423] width 11 height 11
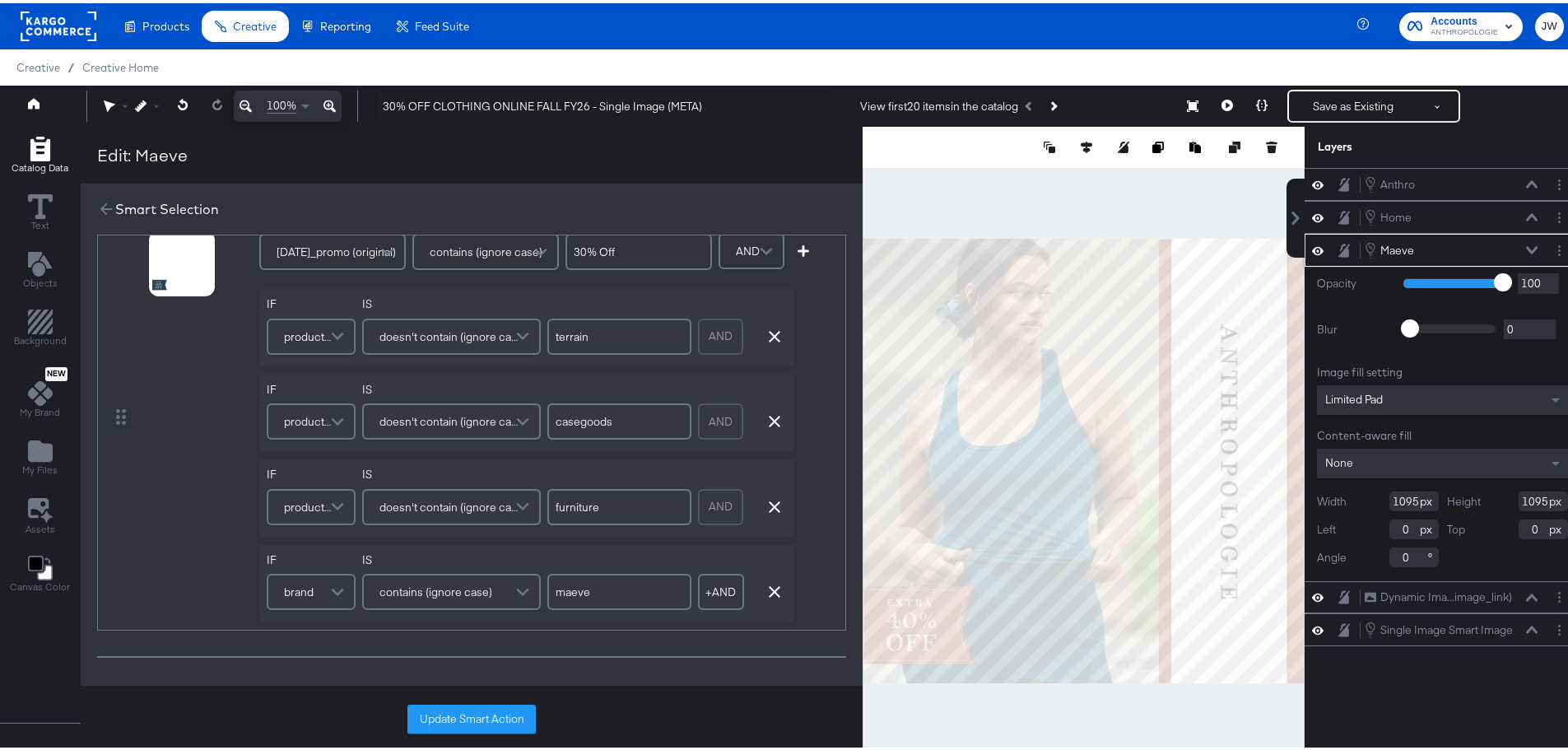
scroll to position [0, 0]
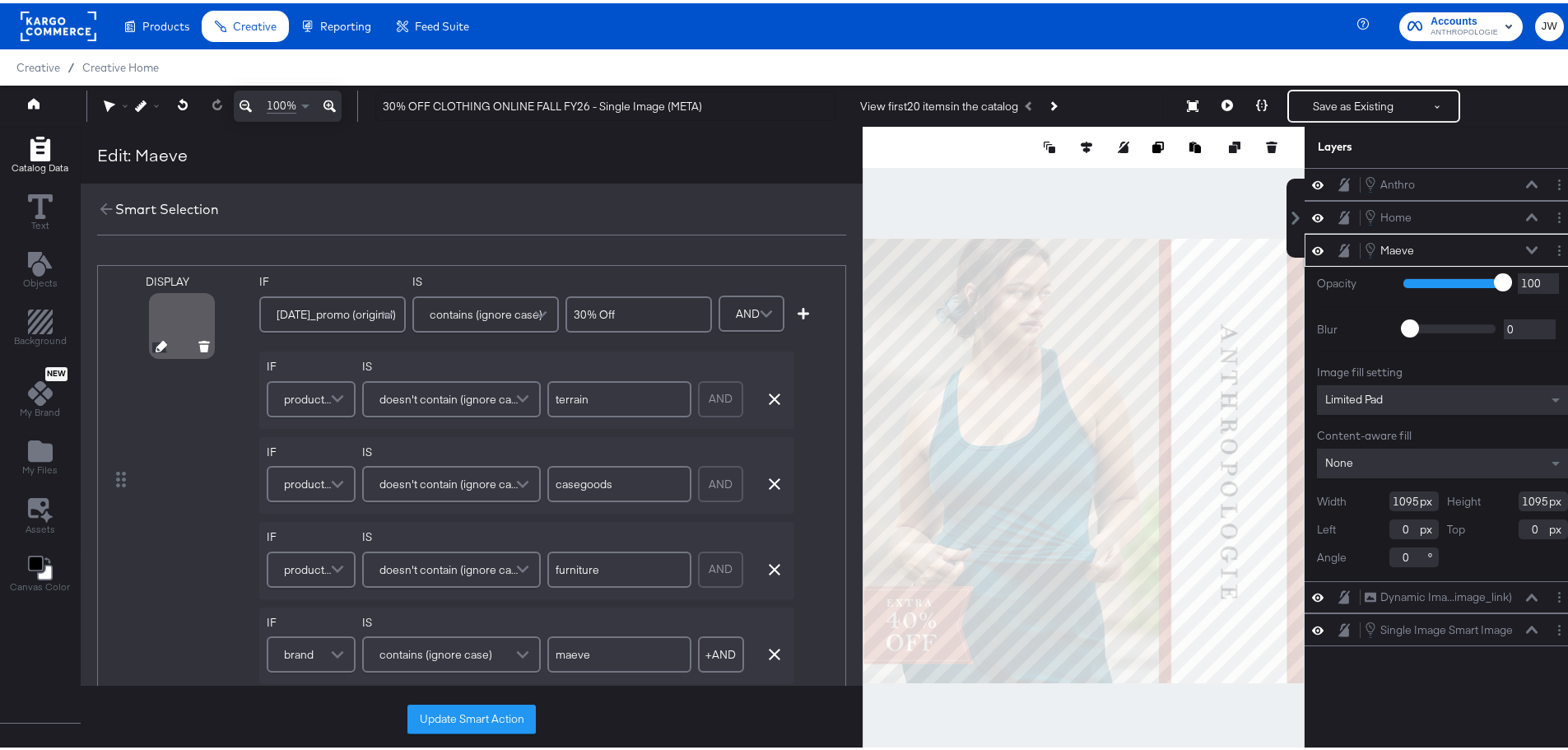
click at [162, 346] on icon at bounding box center [161, 343] width 11 height 11
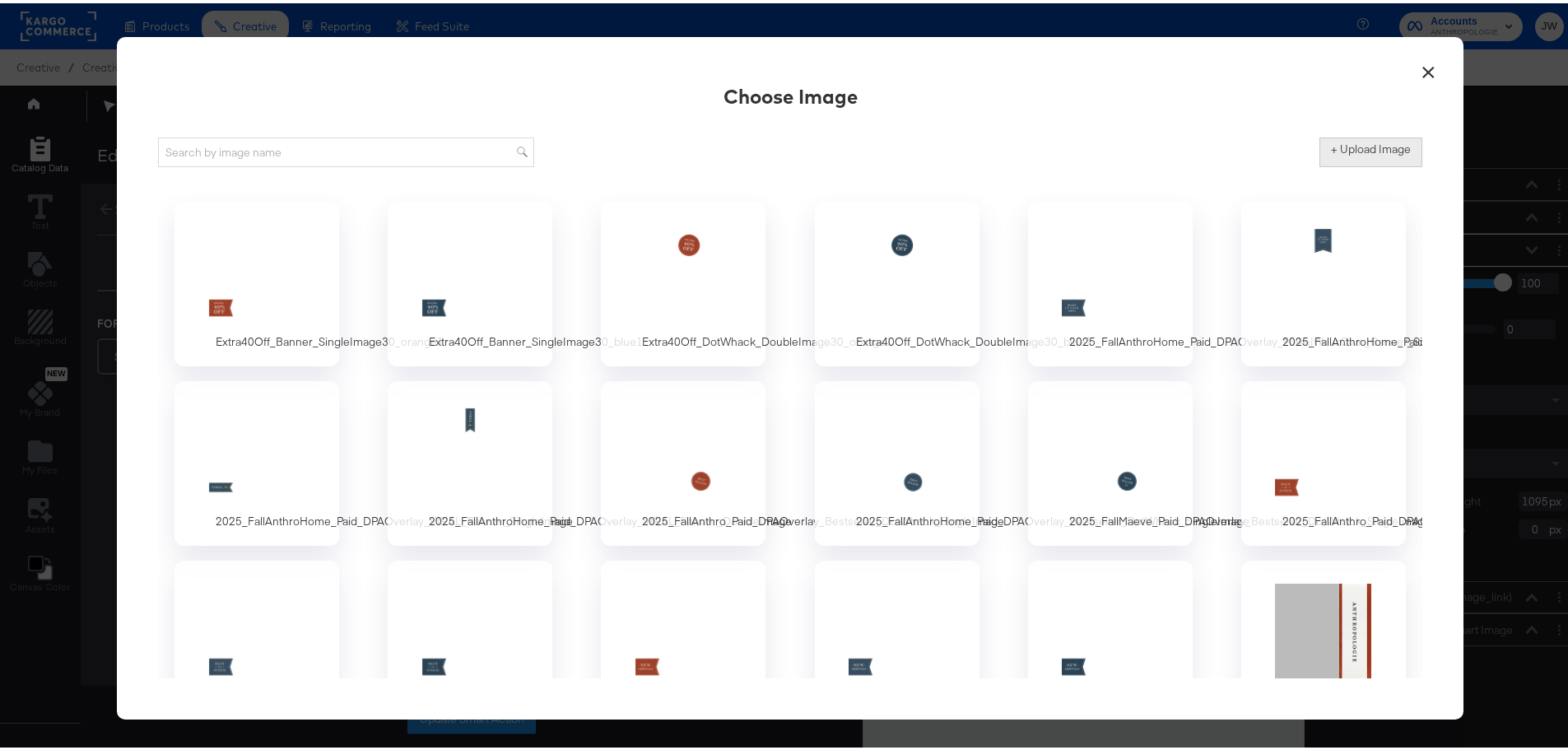
click at [1347, 143] on label "+ Upload Image" at bounding box center [1370, 146] width 80 height 16
click at [1347, 164] on input "+ Upload Image" at bounding box center [1508, 164] width 376 height 0
type input "C:\fakepath\30Off_Banner_SingleImage30_blue.png"
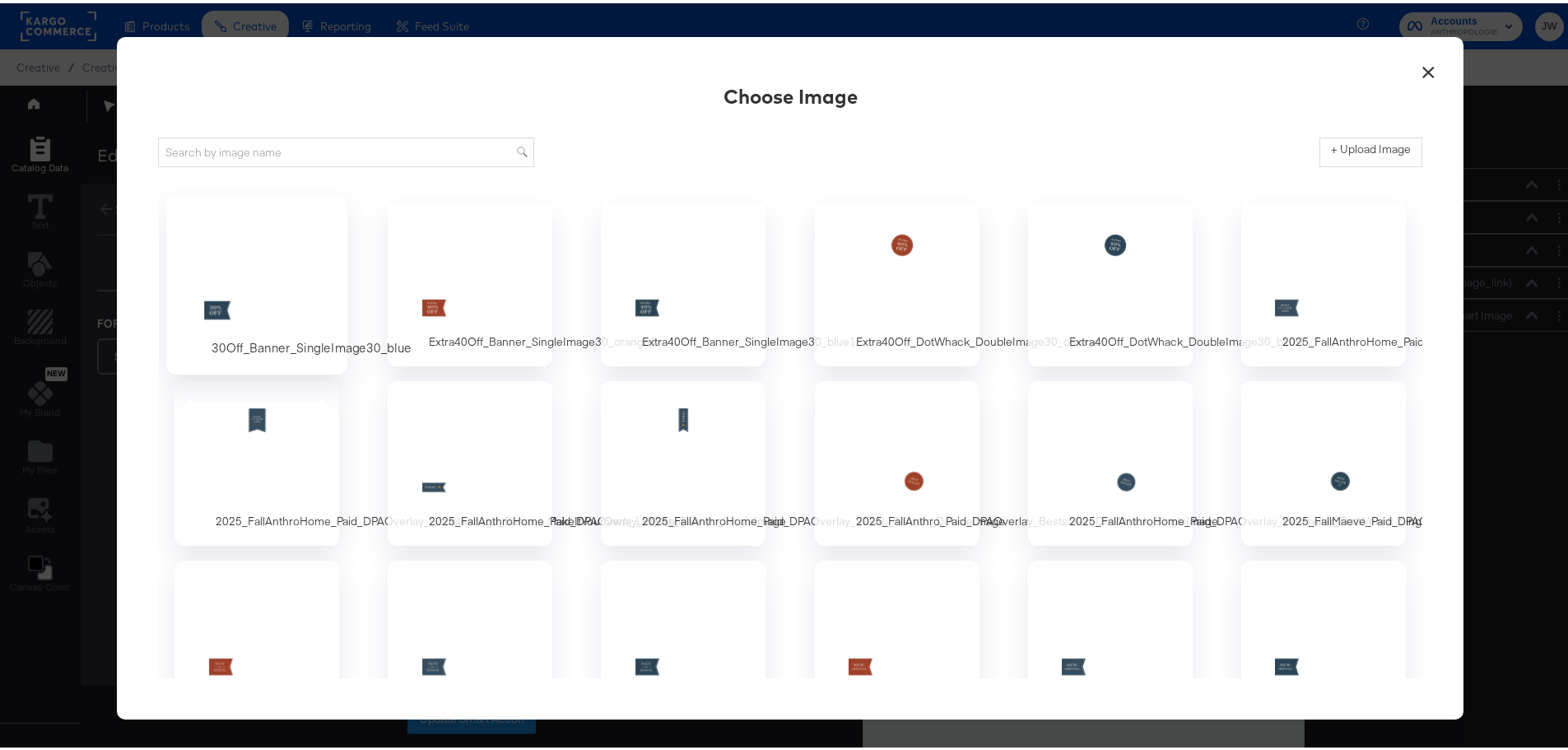
click at [263, 294] on div at bounding box center [258, 269] width 154 height 114
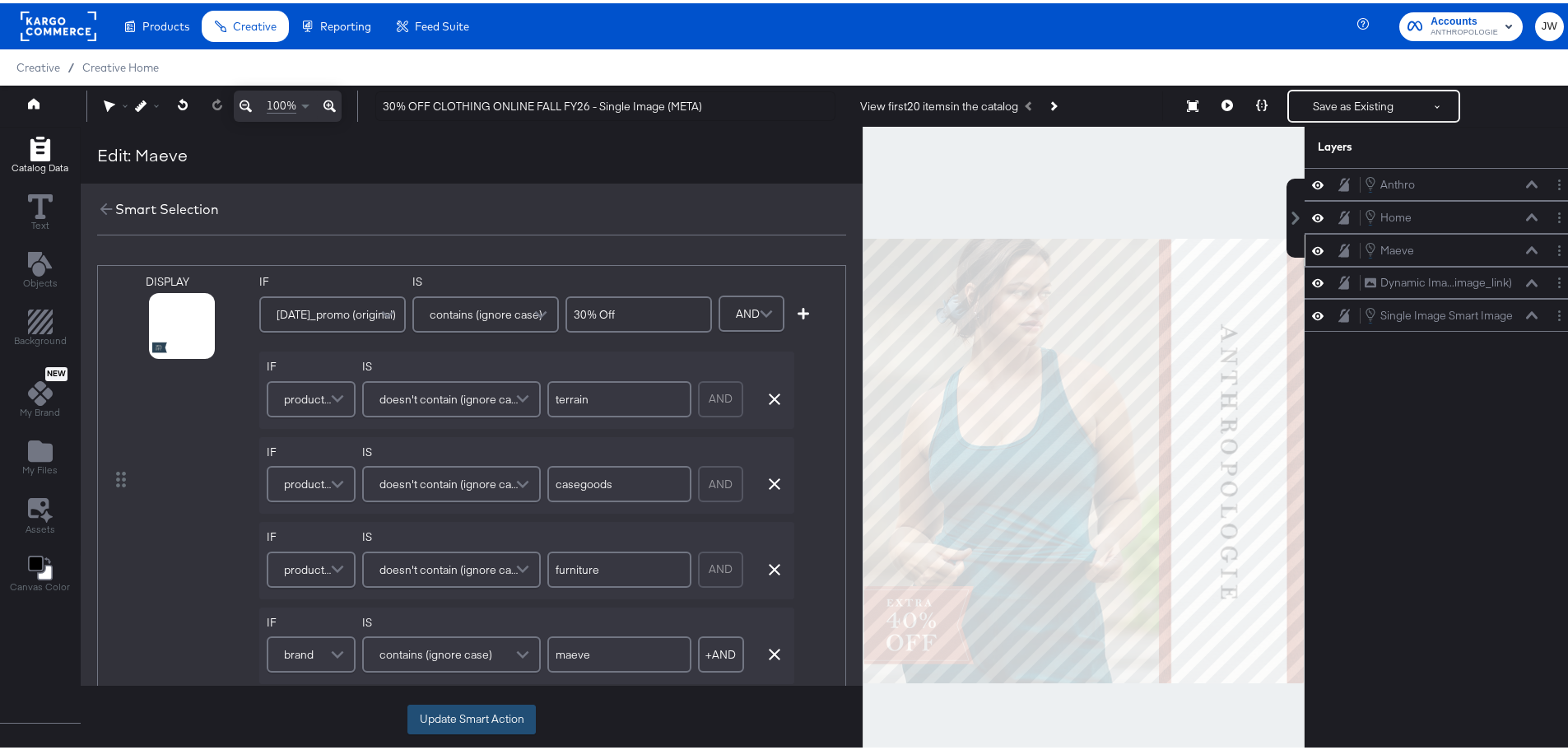
click at [485, 721] on button "Update Smart Action" at bounding box center [471, 717] width 129 height 30
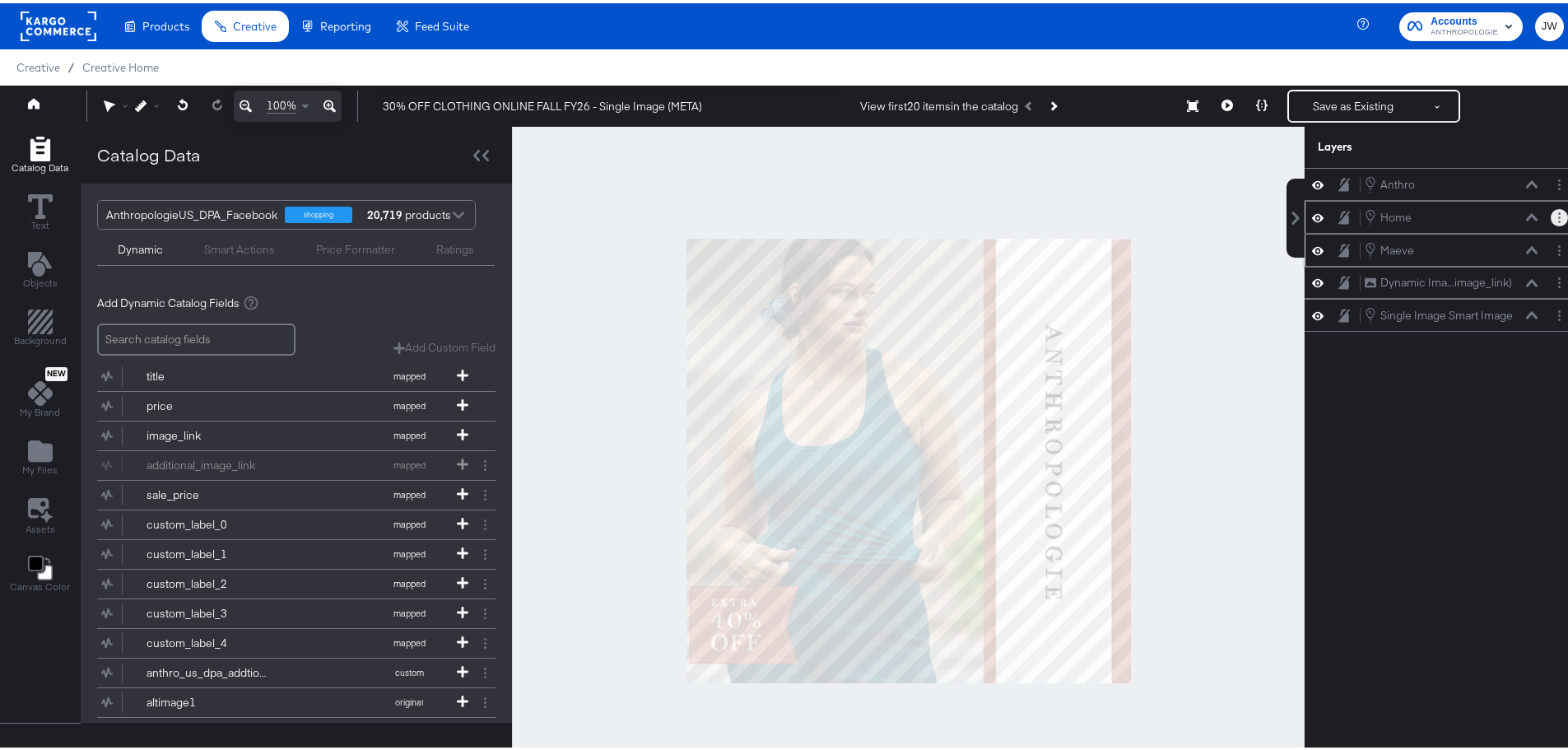
click at [1551, 215] on button "Layer Options" at bounding box center [1560, 215] width 17 height 17
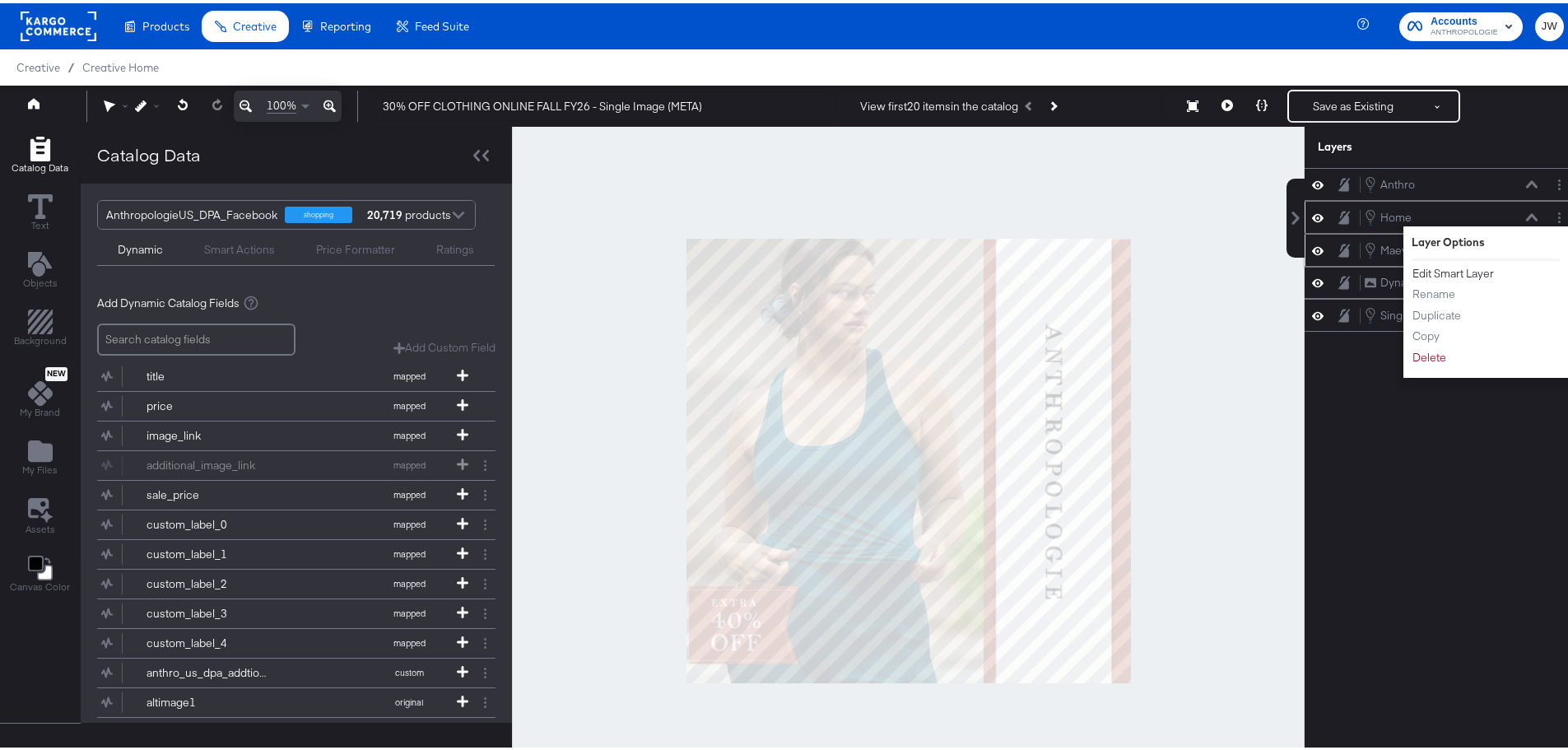
click at [1465, 276] on button "Edit Smart Layer" at bounding box center [1453, 270] width 83 height 17
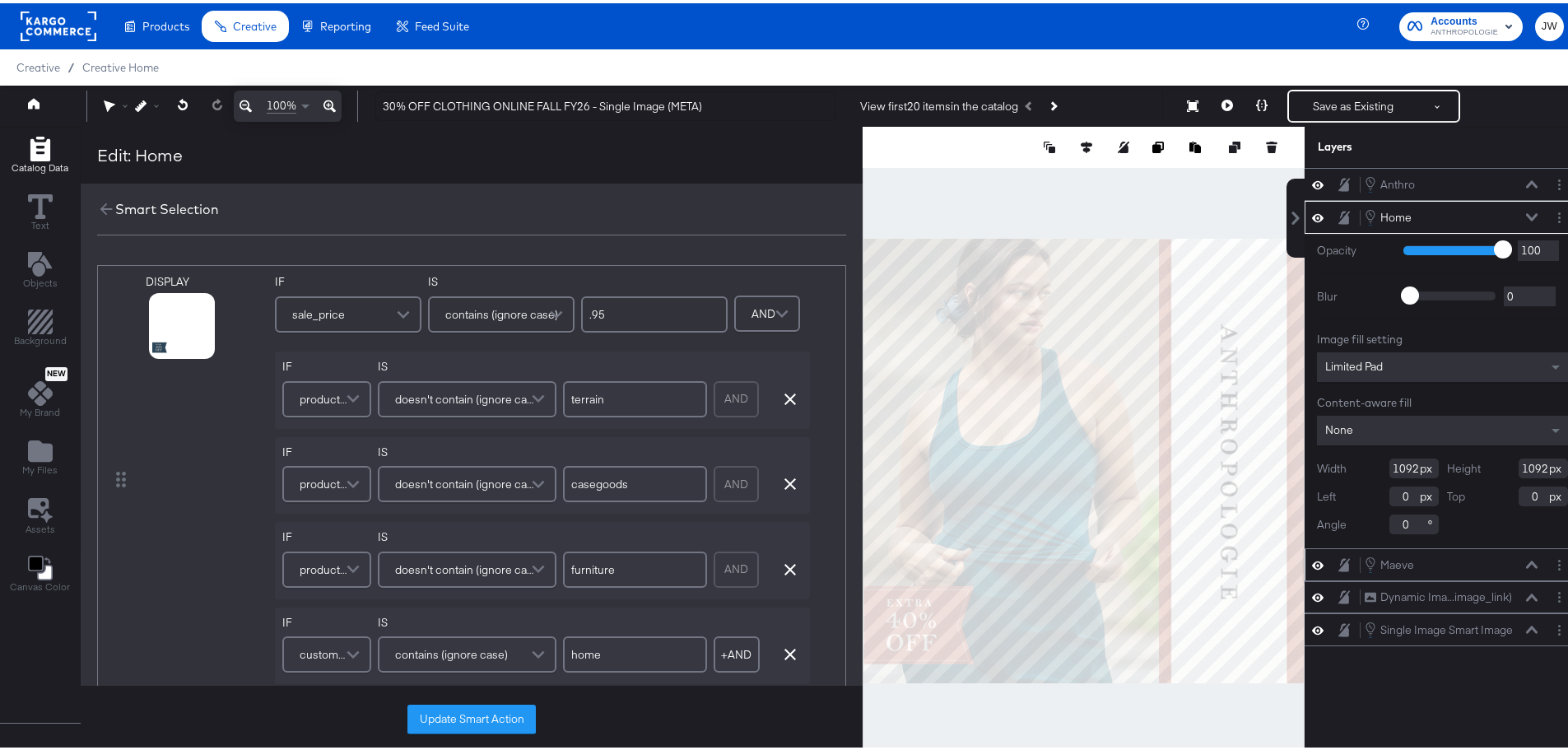
click at [399, 313] on span at bounding box center [405, 311] width 29 height 33
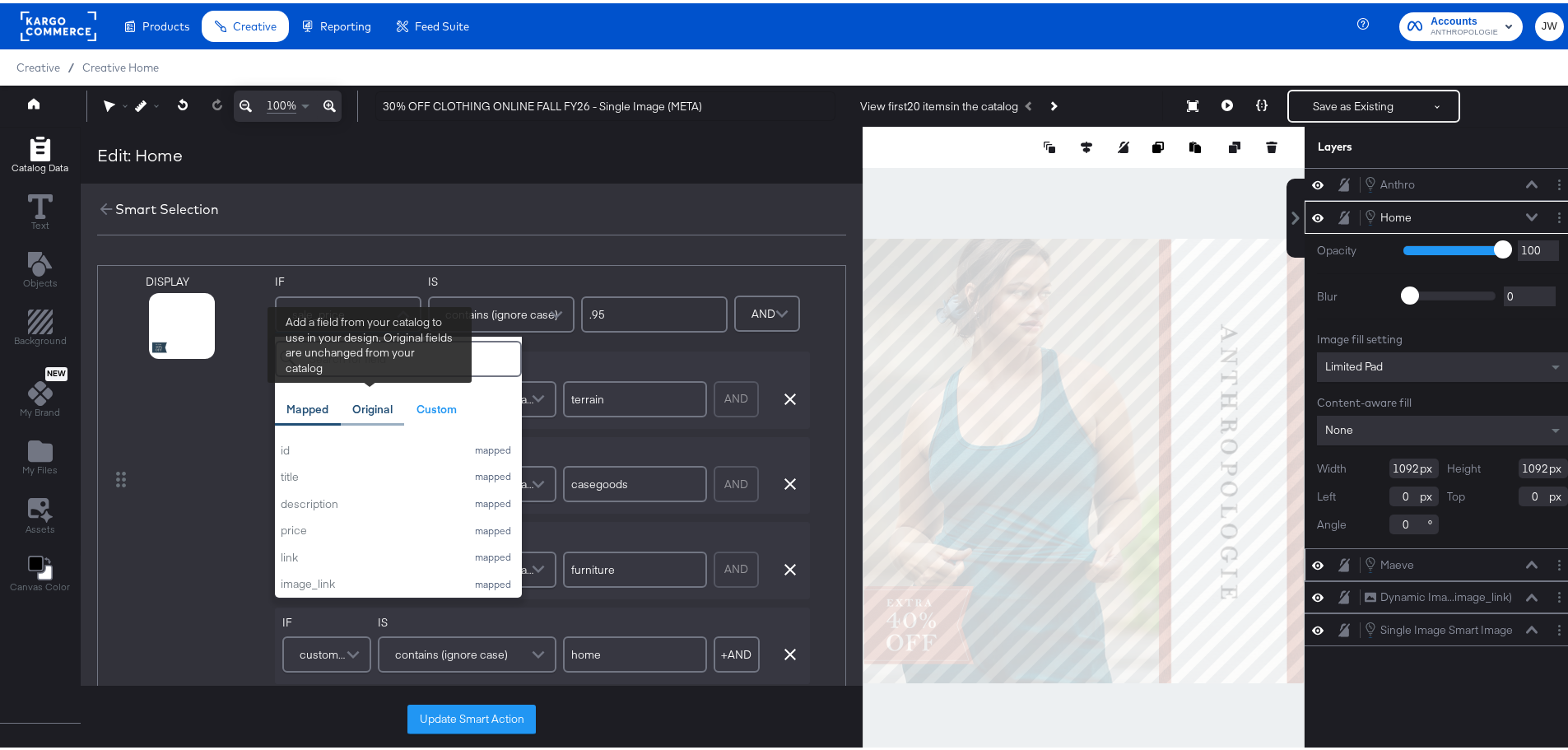
drag, startPoint x: 374, startPoint y: 405, endPoint x: 388, endPoint y: 403, distance: 14.1
click at [375, 405] on div "Original" at bounding box center [372, 407] width 40 height 16
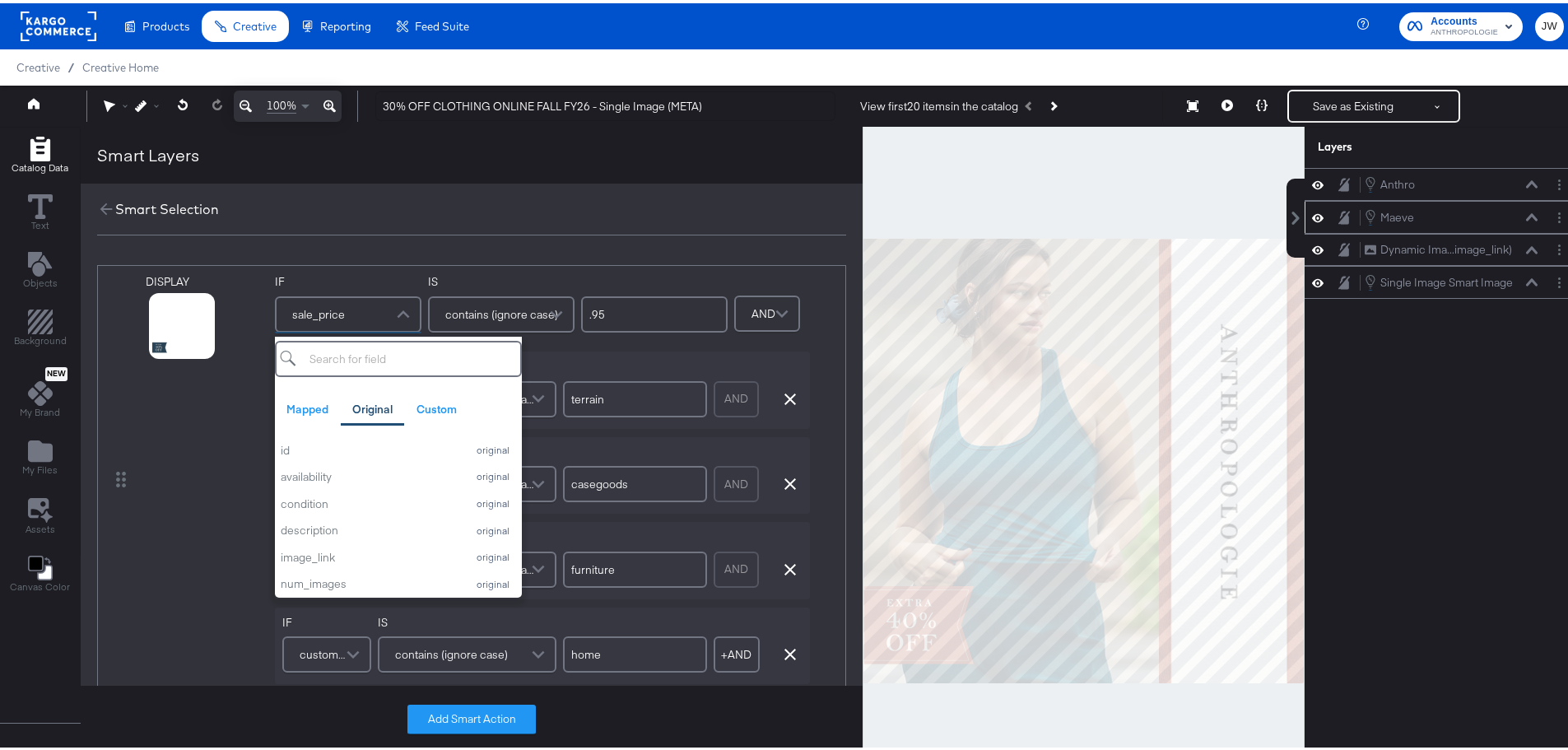
click at [340, 355] on input "search" at bounding box center [398, 356] width 247 height 37
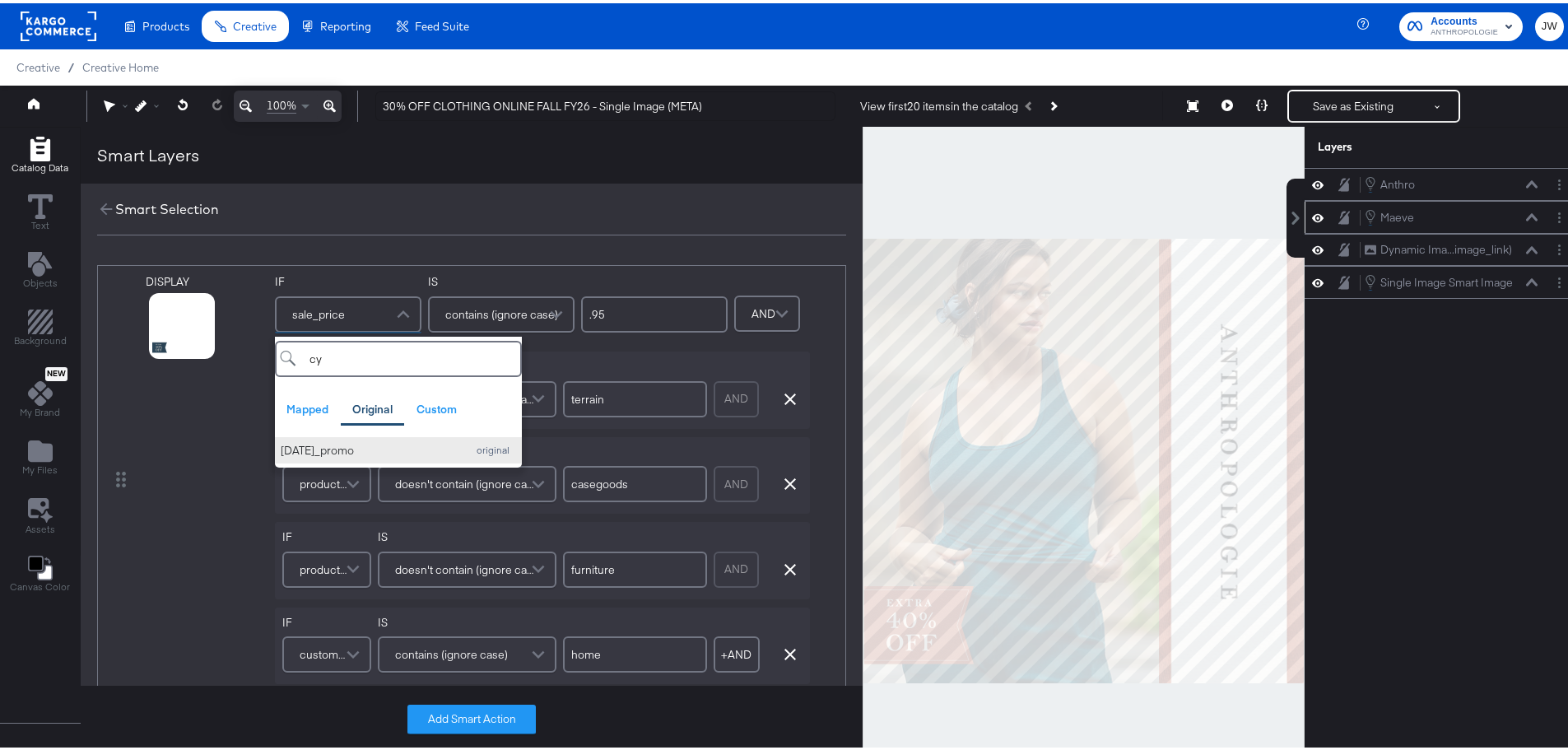
type input "cy"
click at [420, 445] on div "[DATE]_promo" at bounding box center [369, 447] width 178 height 16
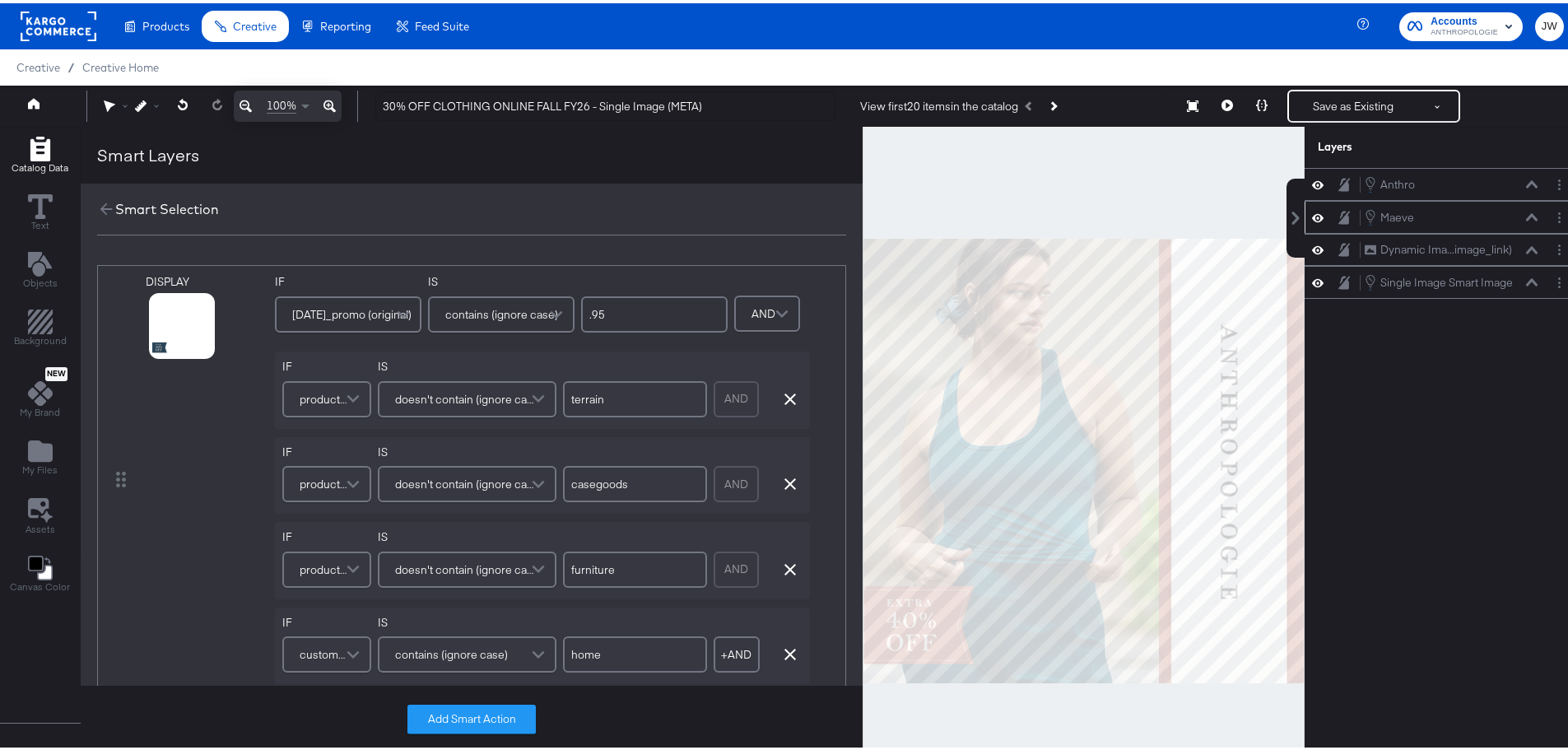
click at [681, 310] on input ".95" at bounding box center [655, 311] width 147 height 37
type input "."
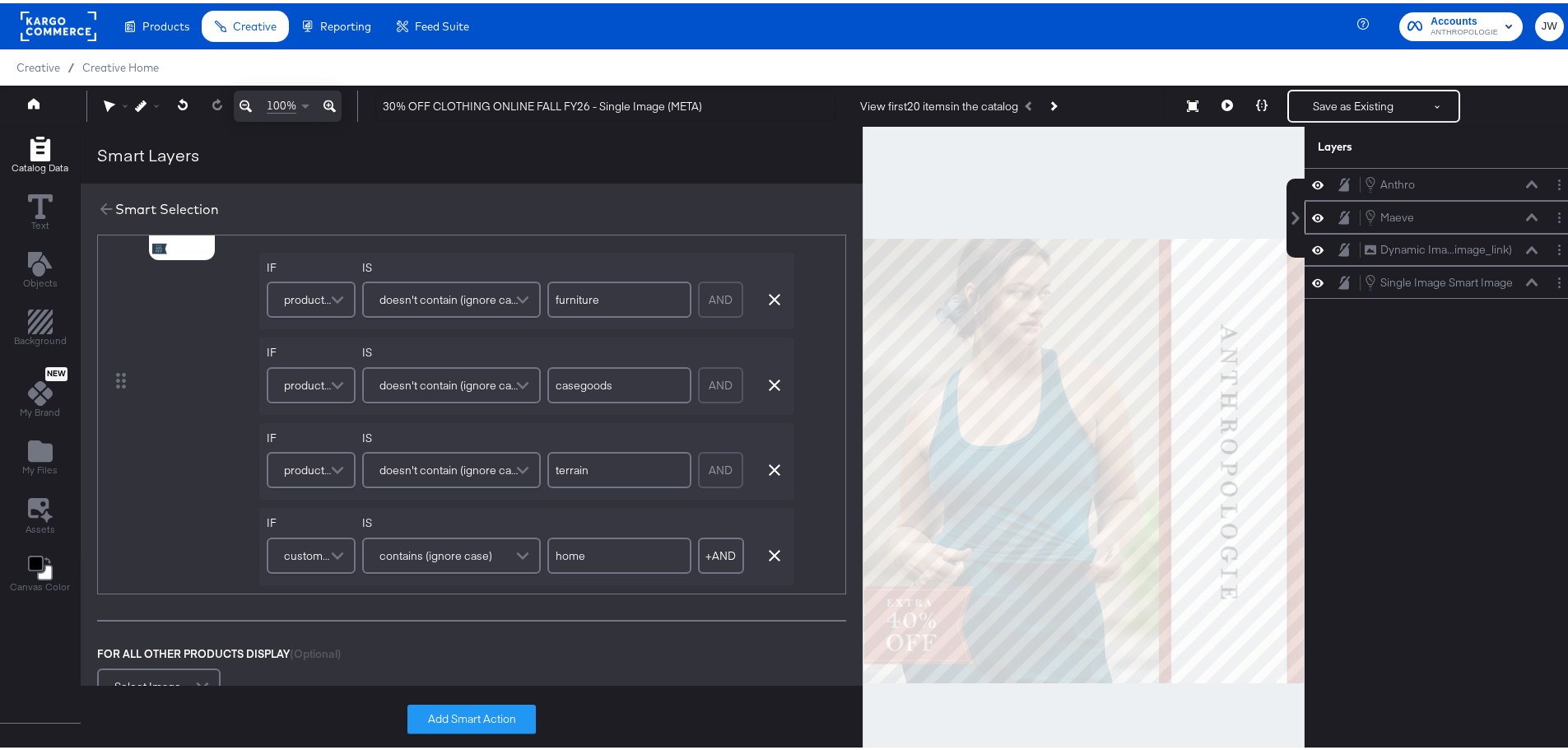
scroll to position [412, 0]
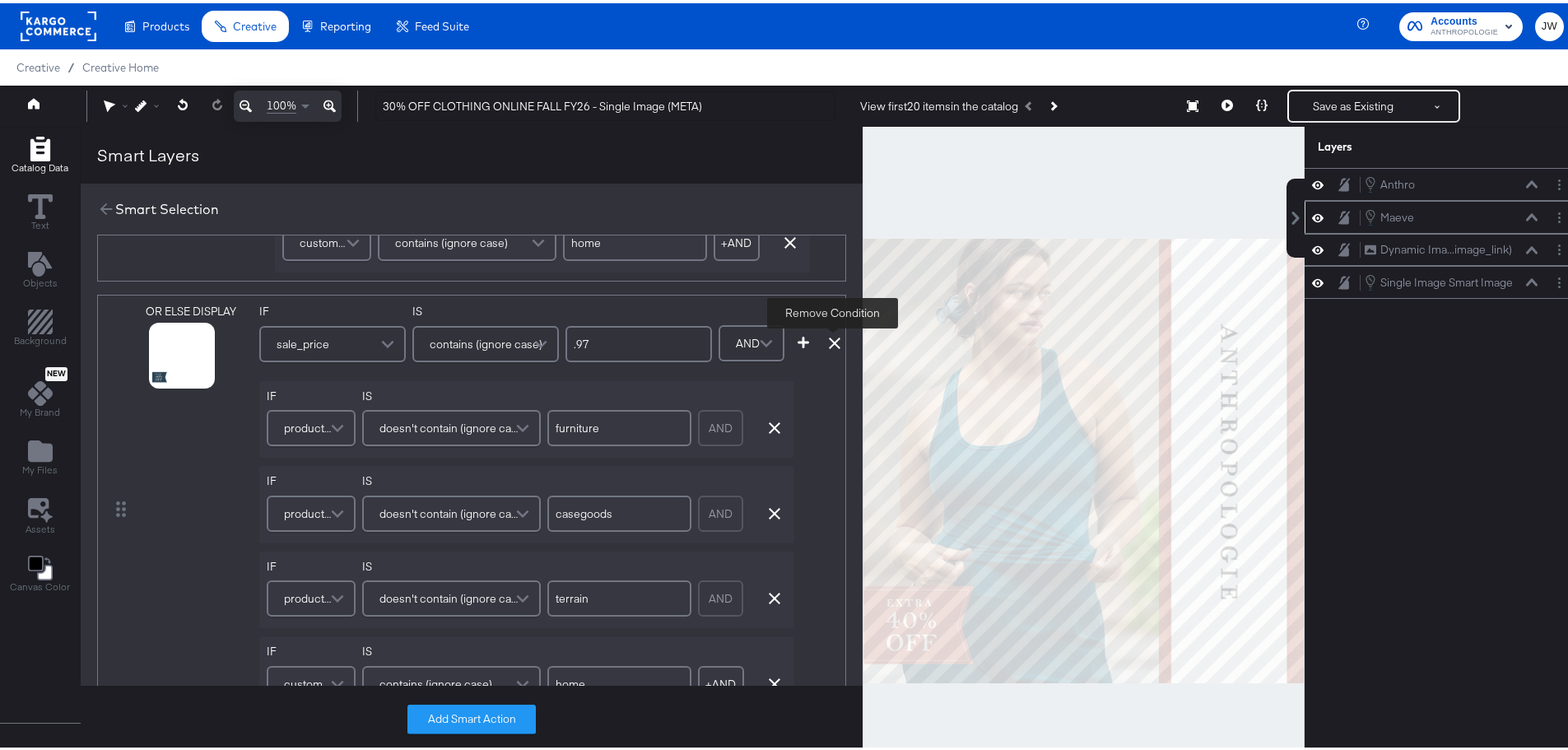
type input "30% Off"
click at [823, 342] on div "Add Condition Remove Condition" at bounding box center [816, 323] width 50 height 45
click at [829, 342] on icon at bounding box center [834, 340] width 11 height 11
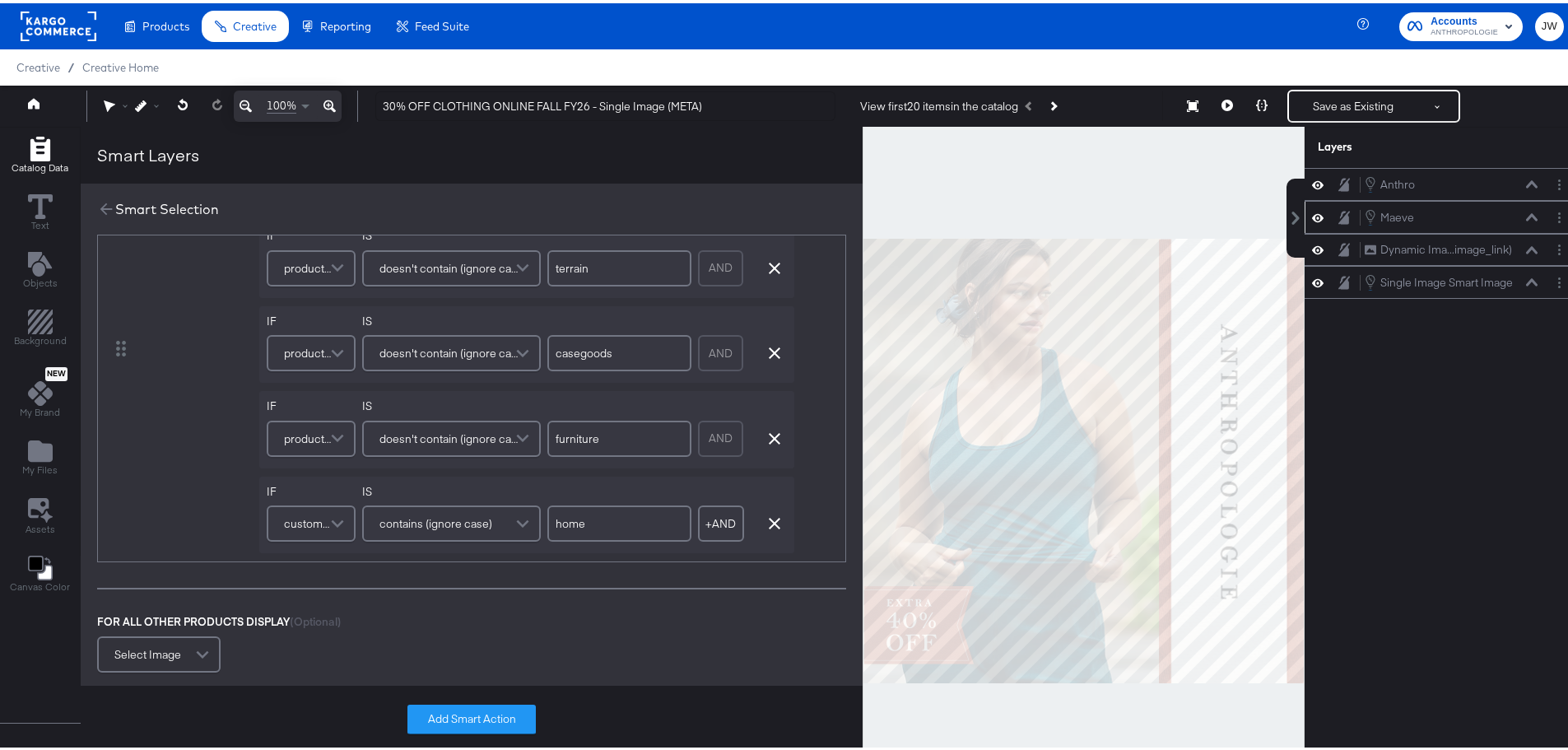
scroll to position [0, 0]
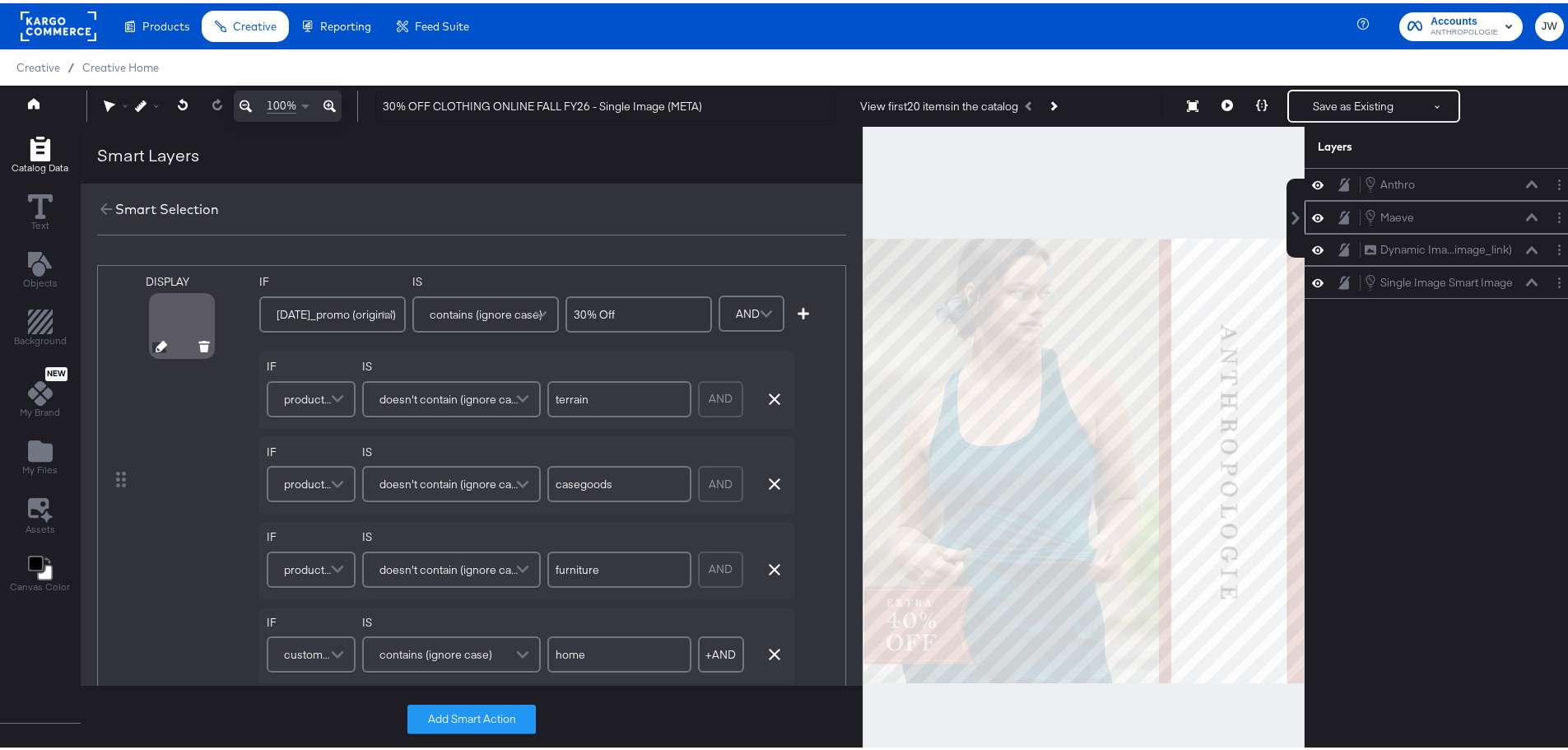
click at [155, 341] on icon at bounding box center [161, 343] width 11 height 11
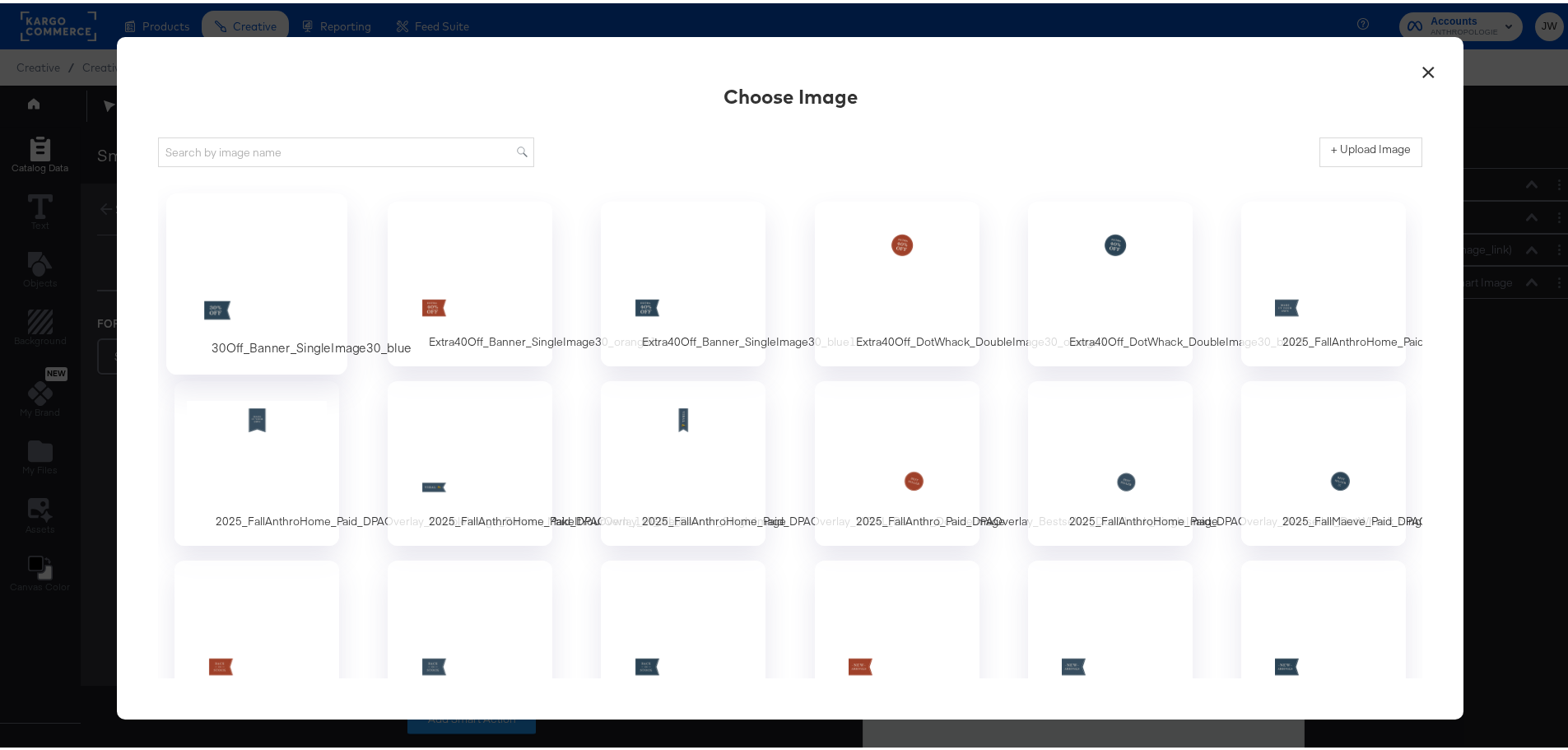
click at [320, 255] on div at bounding box center [258, 269] width 154 height 114
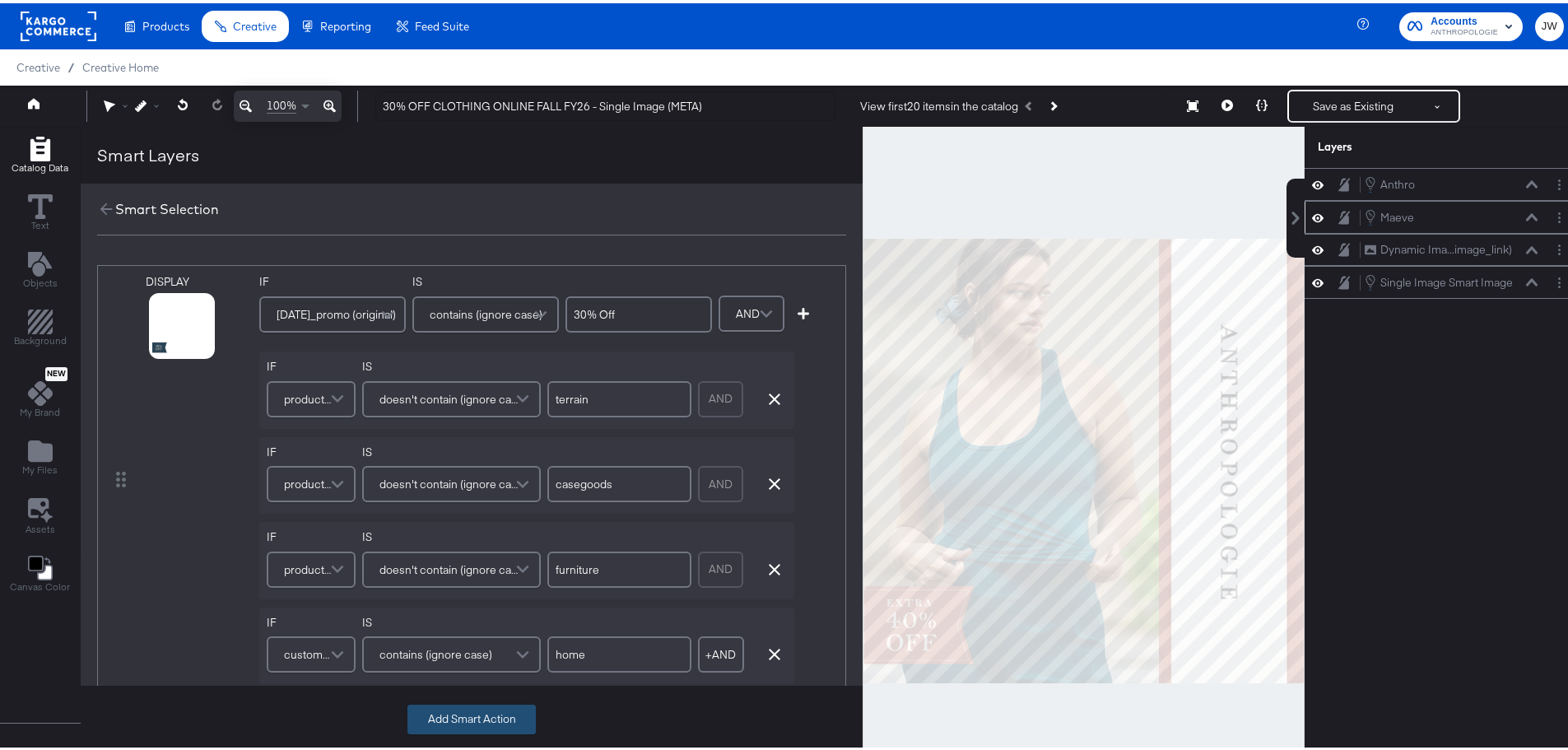
click at [507, 717] on button "Add Smart Action" at bounding box center [471, 717] width 129 height 30
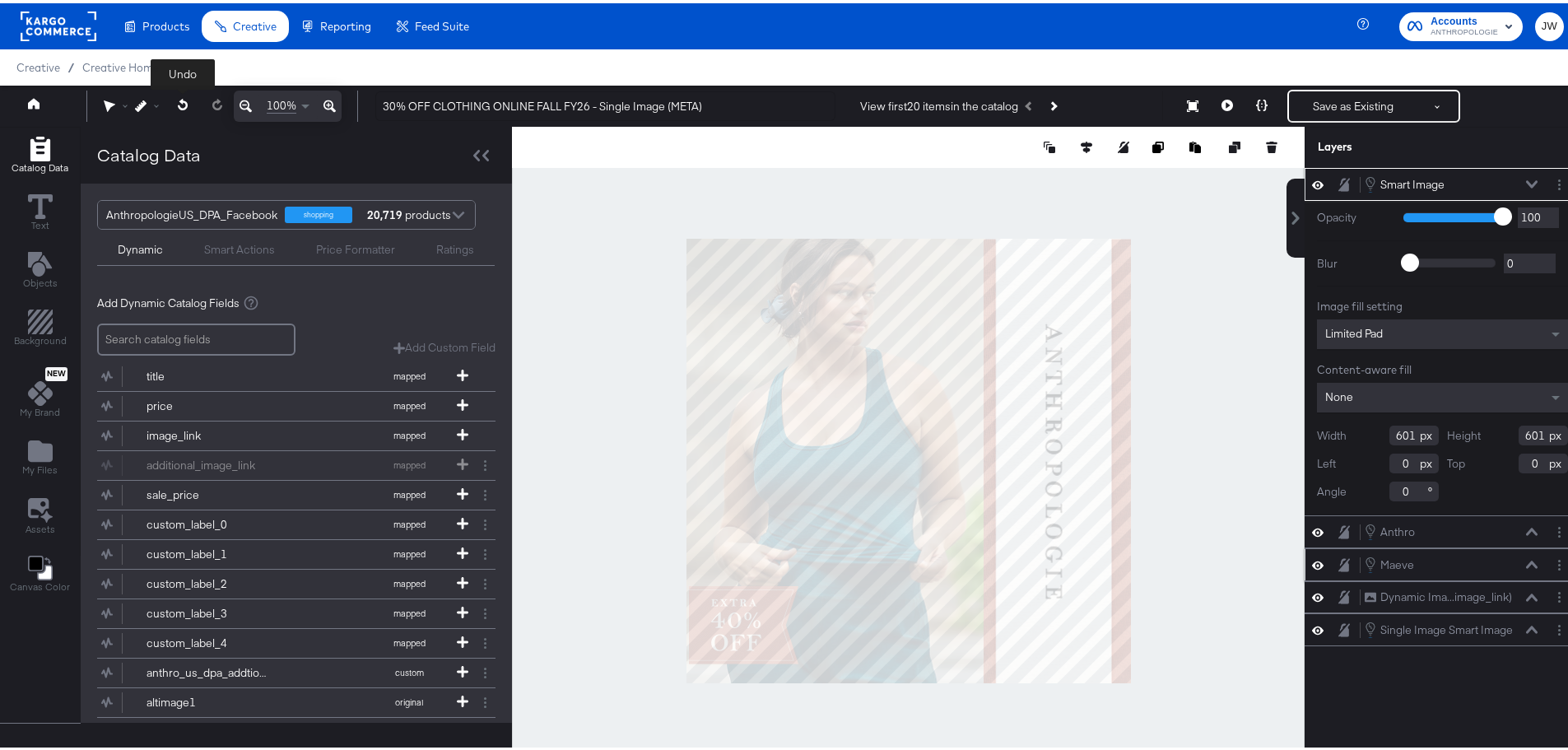
click at [184, 98] on icon at bounding box center [182, 102] width 10 height 11
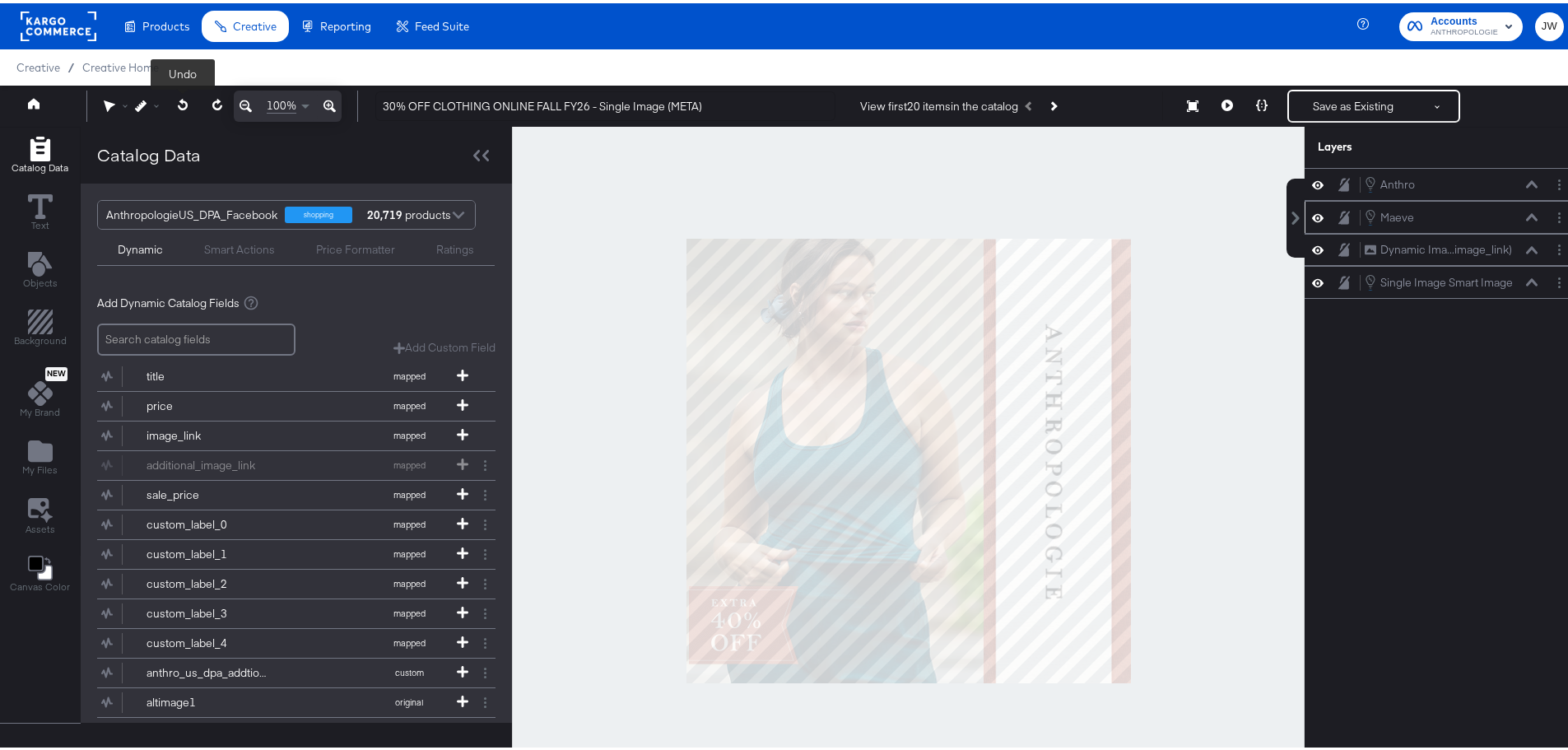
click at [185, 98] on icon at bounding box center [182, 102] width 10 height 11
click at [1551, 215] on button "Layer Options" at bounding box center [1560, 215] width 17 height 17
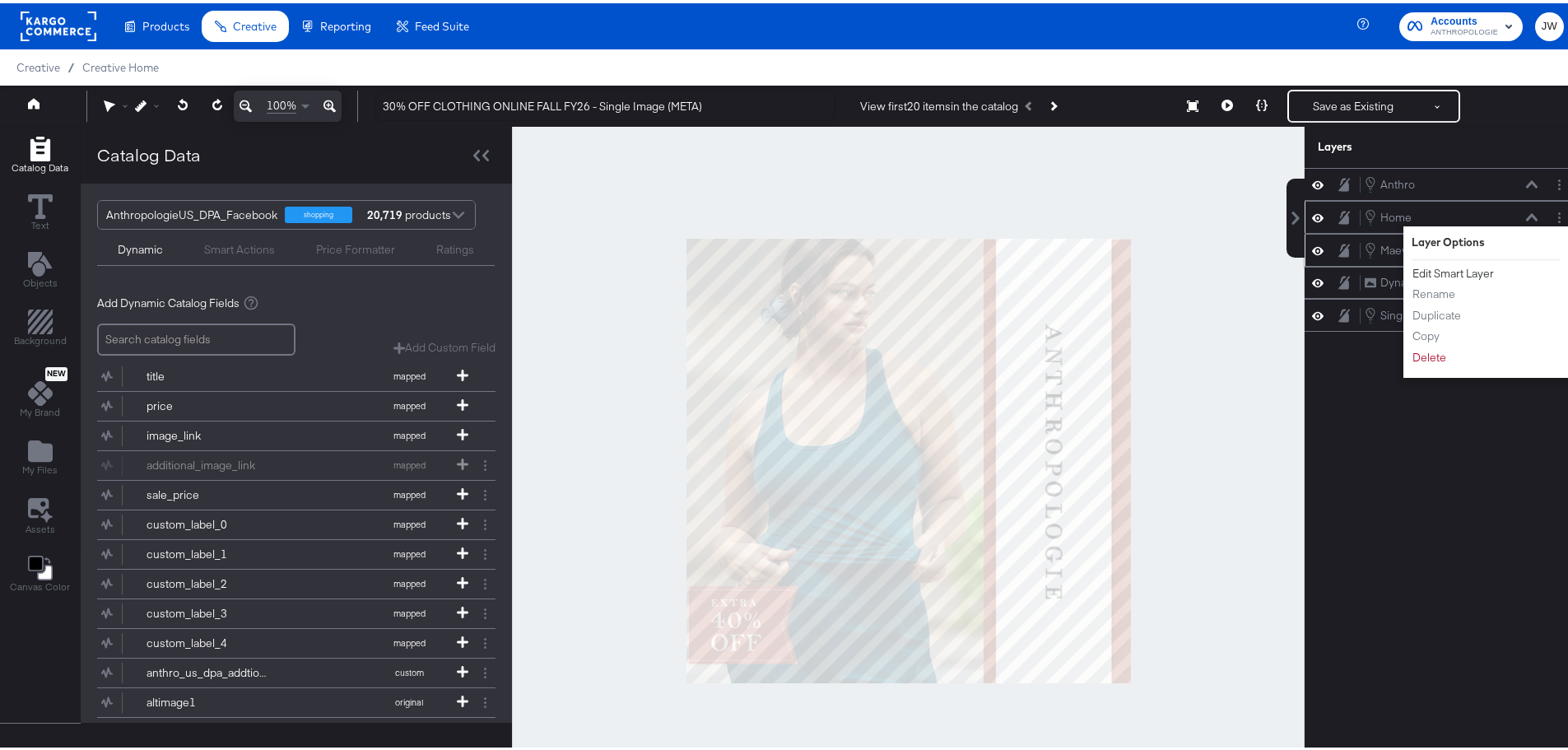
click at [1433, 268] on button "Edit Smart Layer" at bounding box center [1453, 270] width 83 height 17
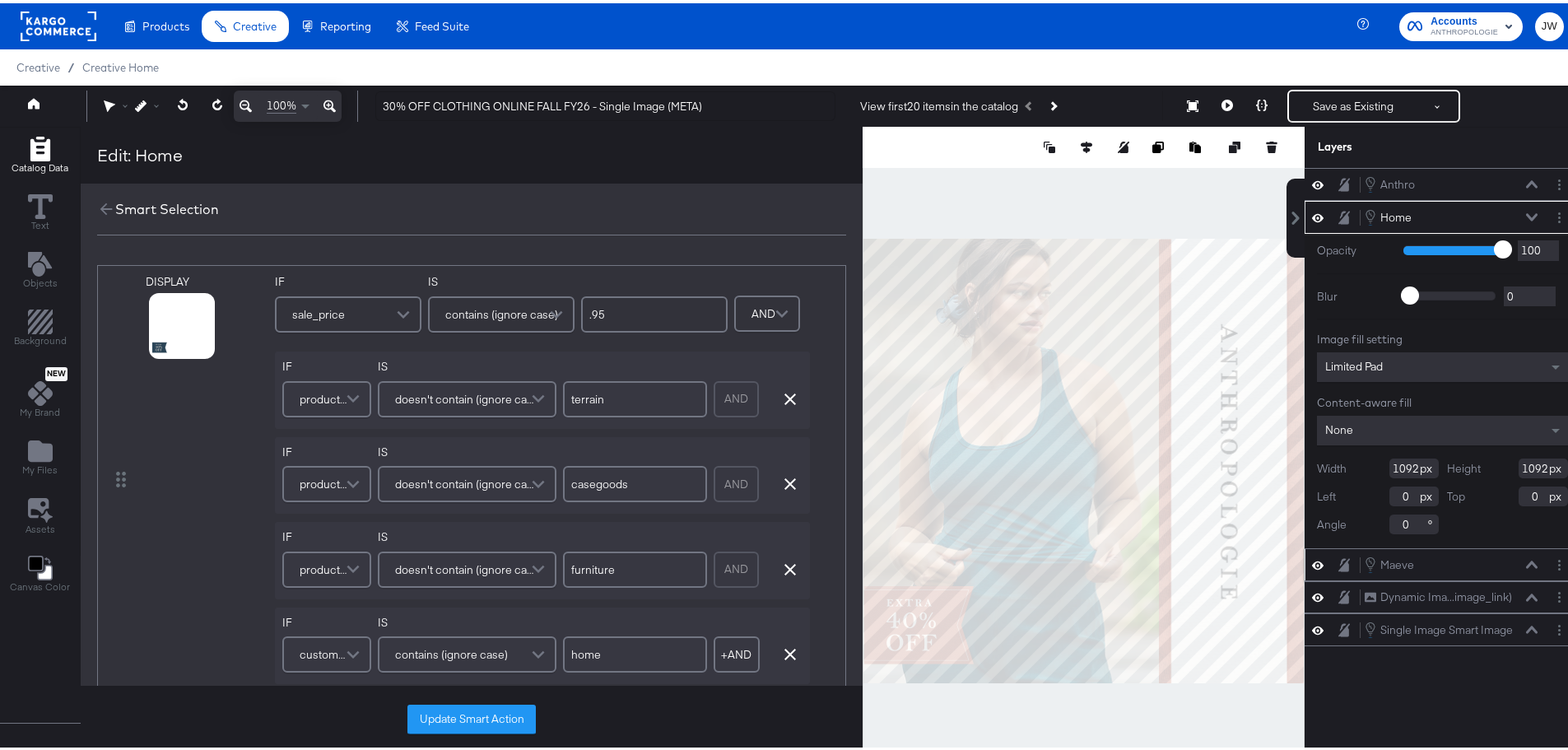
click at [385, 309] on div "sale_price" at bounding box center [348, 311] width 143 height 33
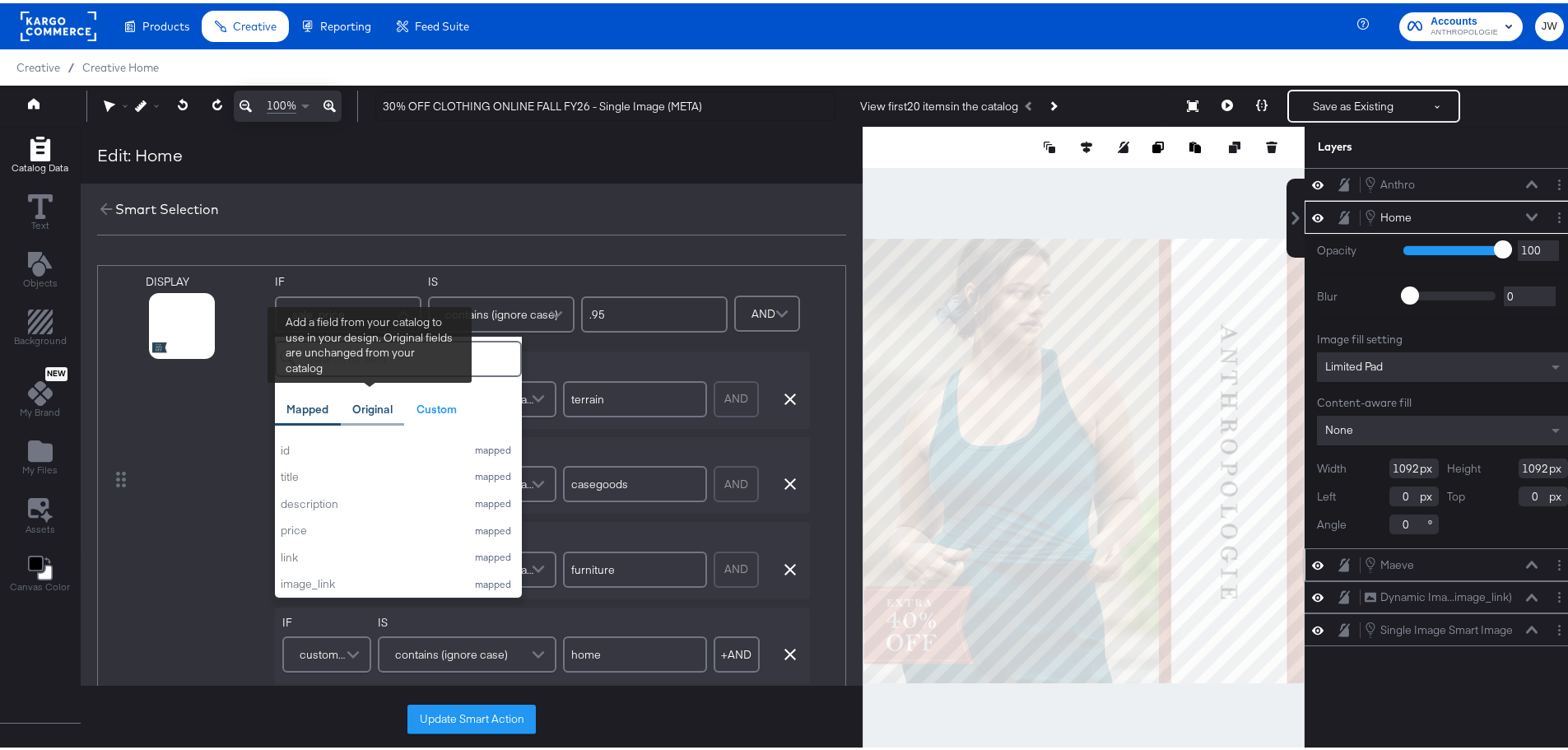
click at [367, 412] on div "Original" at bounding box center [372, 407] width 40 height 16
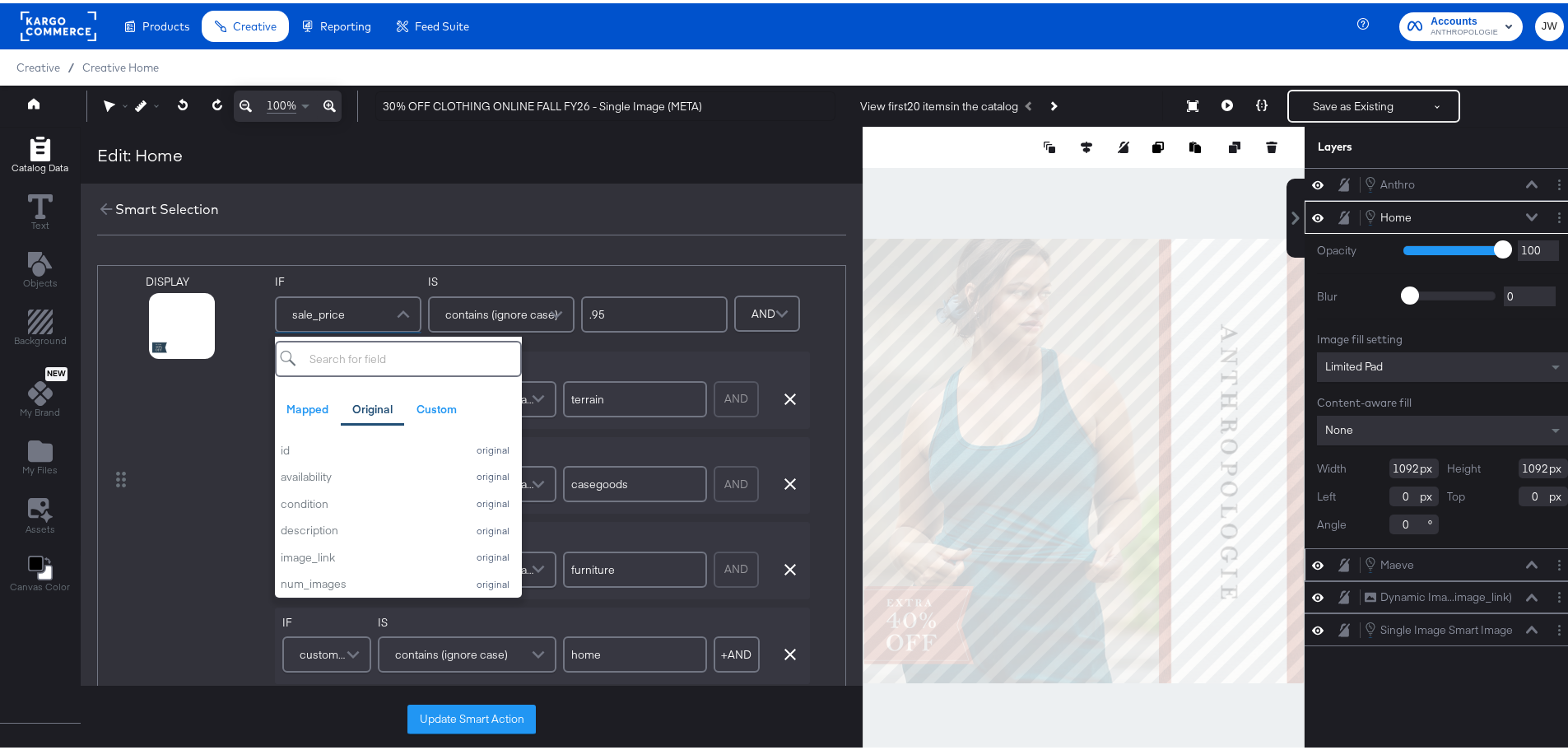
click at [440, 344] on input "search" at bounding box center [398, 356] width 247 height 37
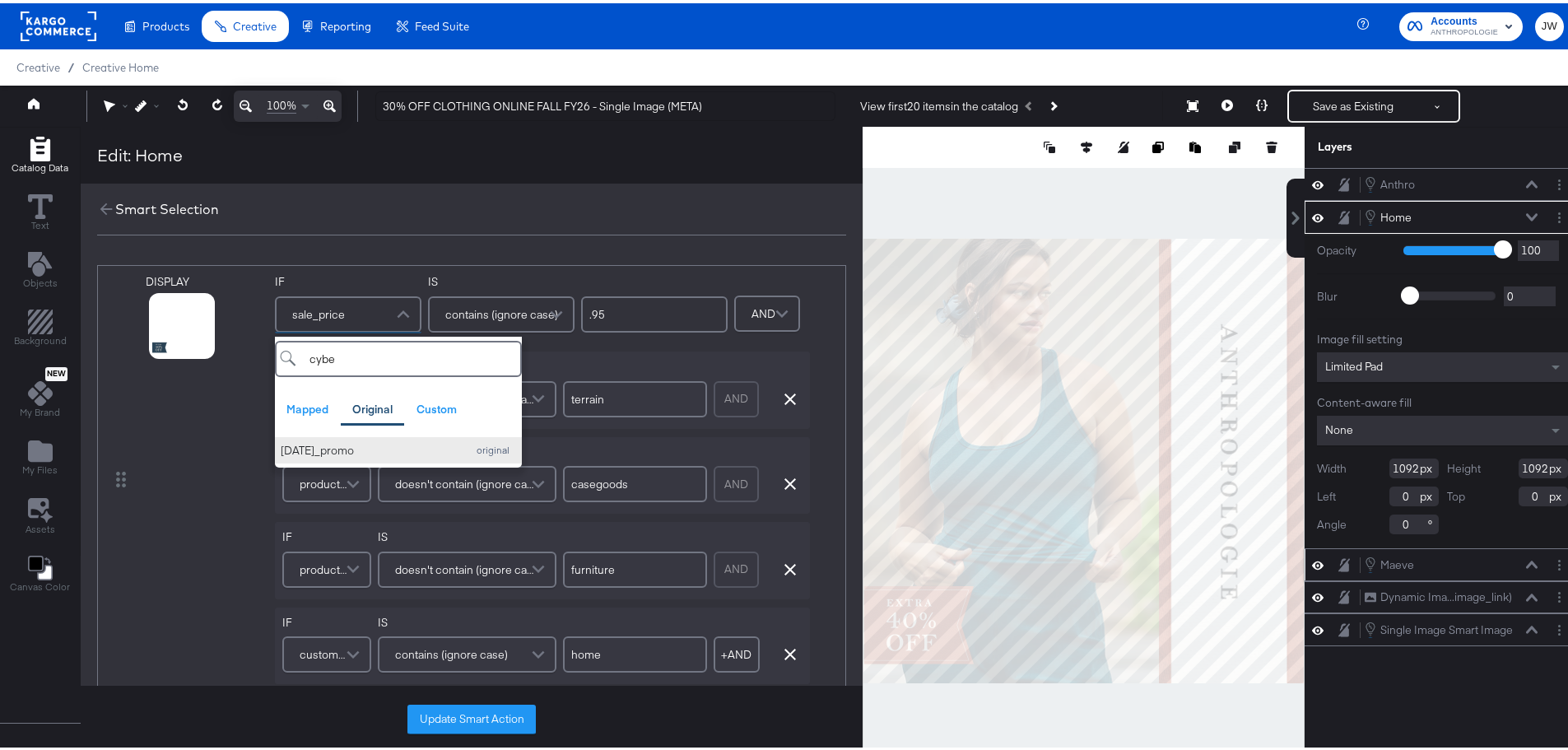
type input "cybe"
click at [429, 450] on div "[DATE]_promo" at bounding box center [369, 447] width 178 height 16
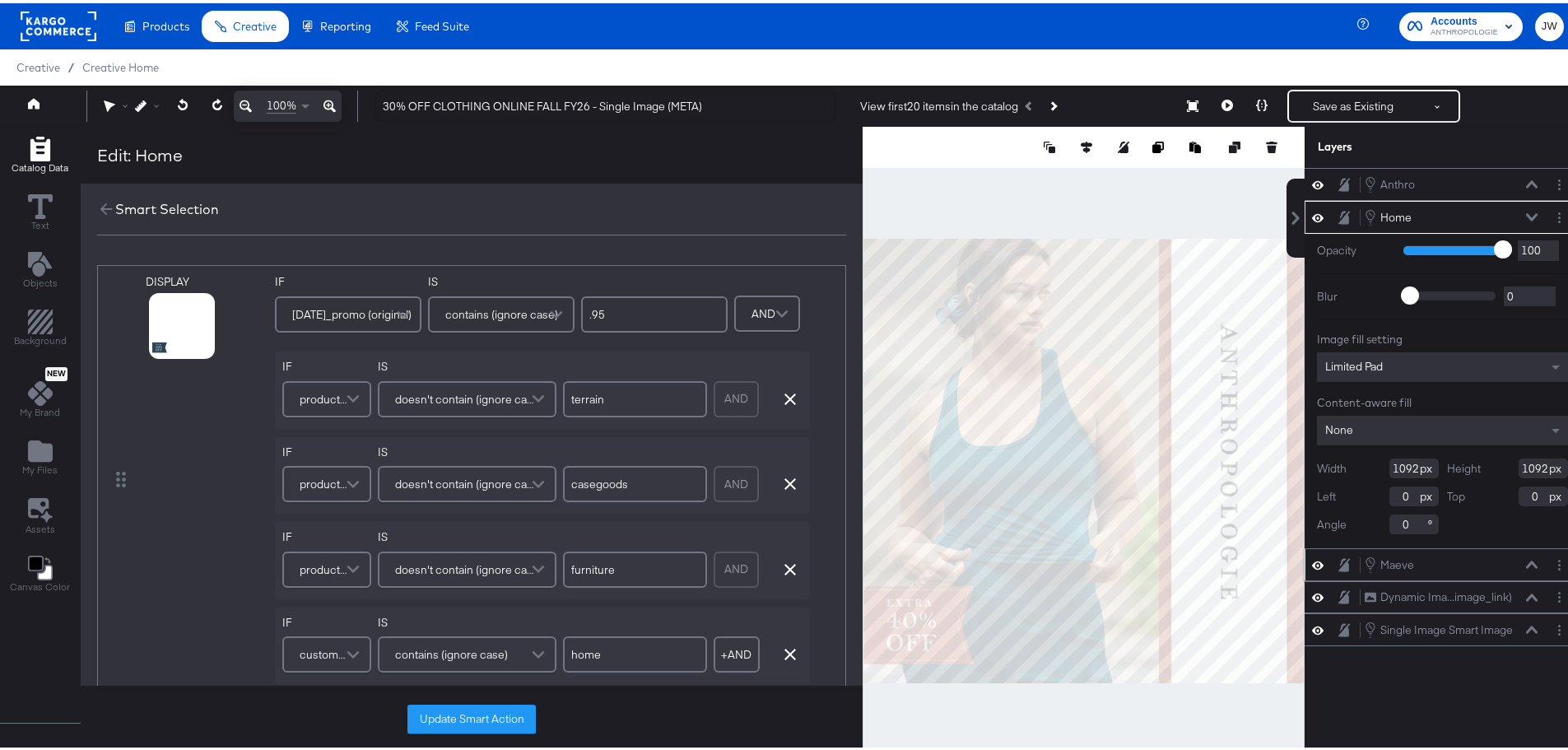
click at [637, 308] on input ".95" at bounding box center [655, 311] width 147 height 37
click at [591, 312] on input ".30% Off" at bounding box center [655, 311] width 147 height 37
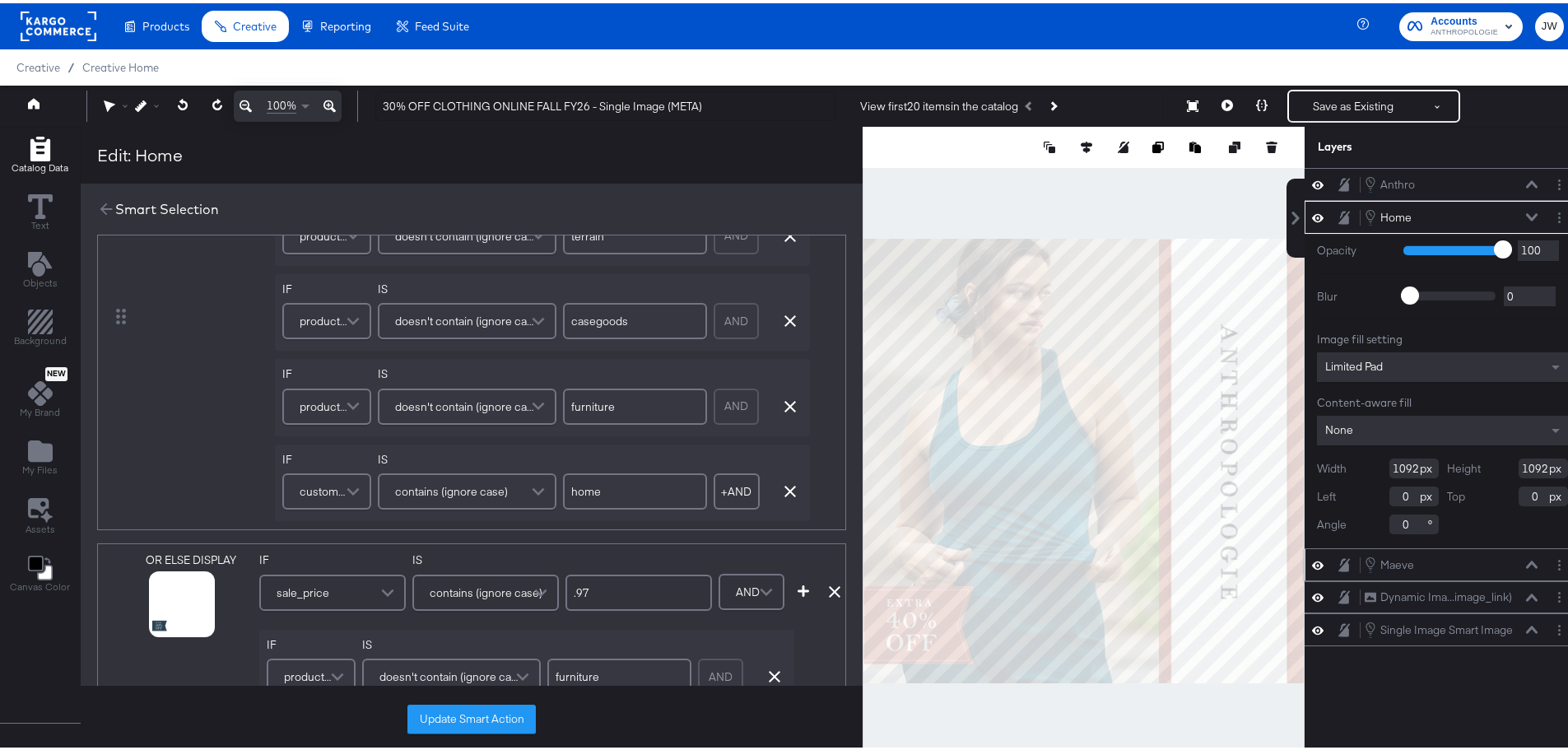
scroll to position [412, 0]
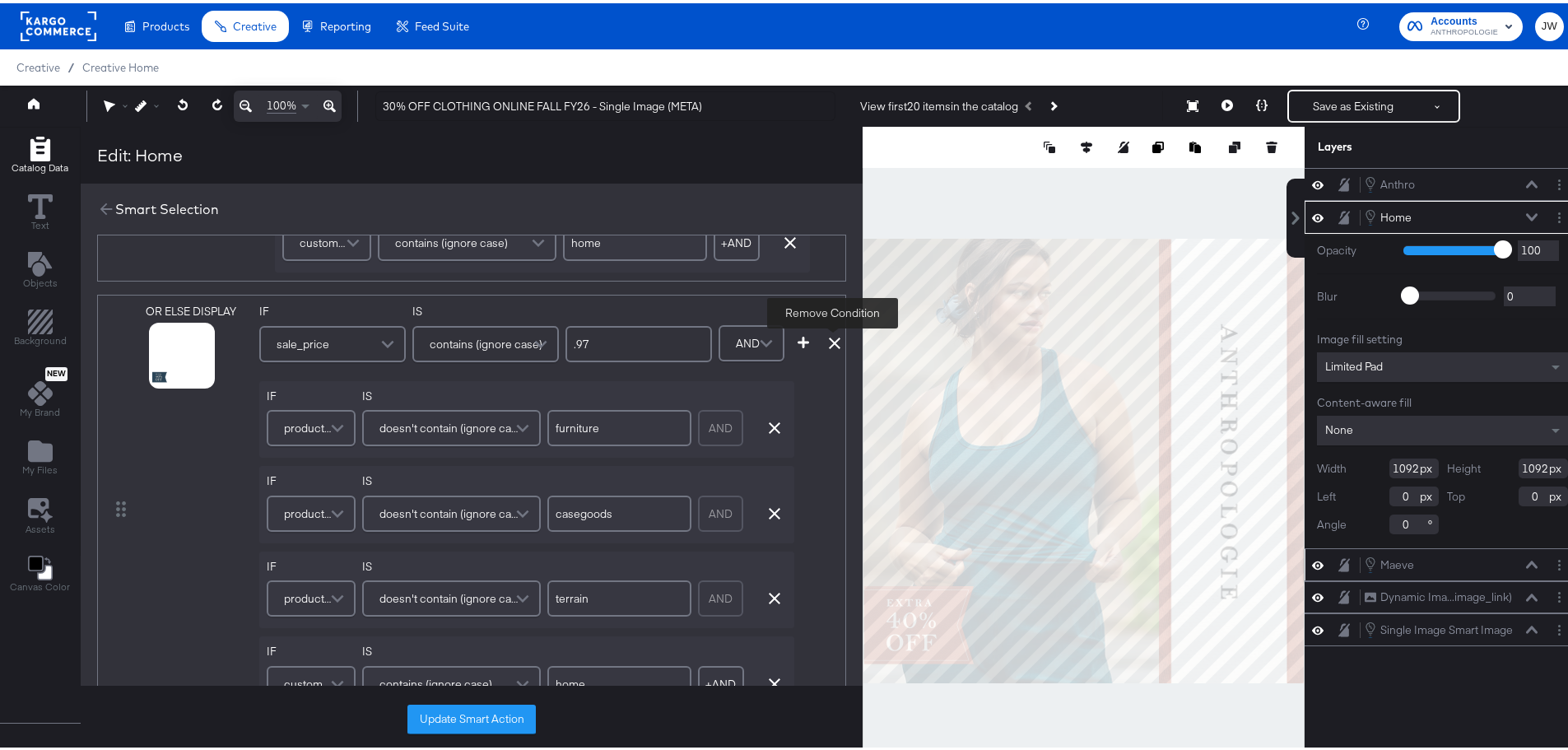
type input "30% Off"
click at [831, 339] on icon at bounding box center [834, 340] width 11 height 11
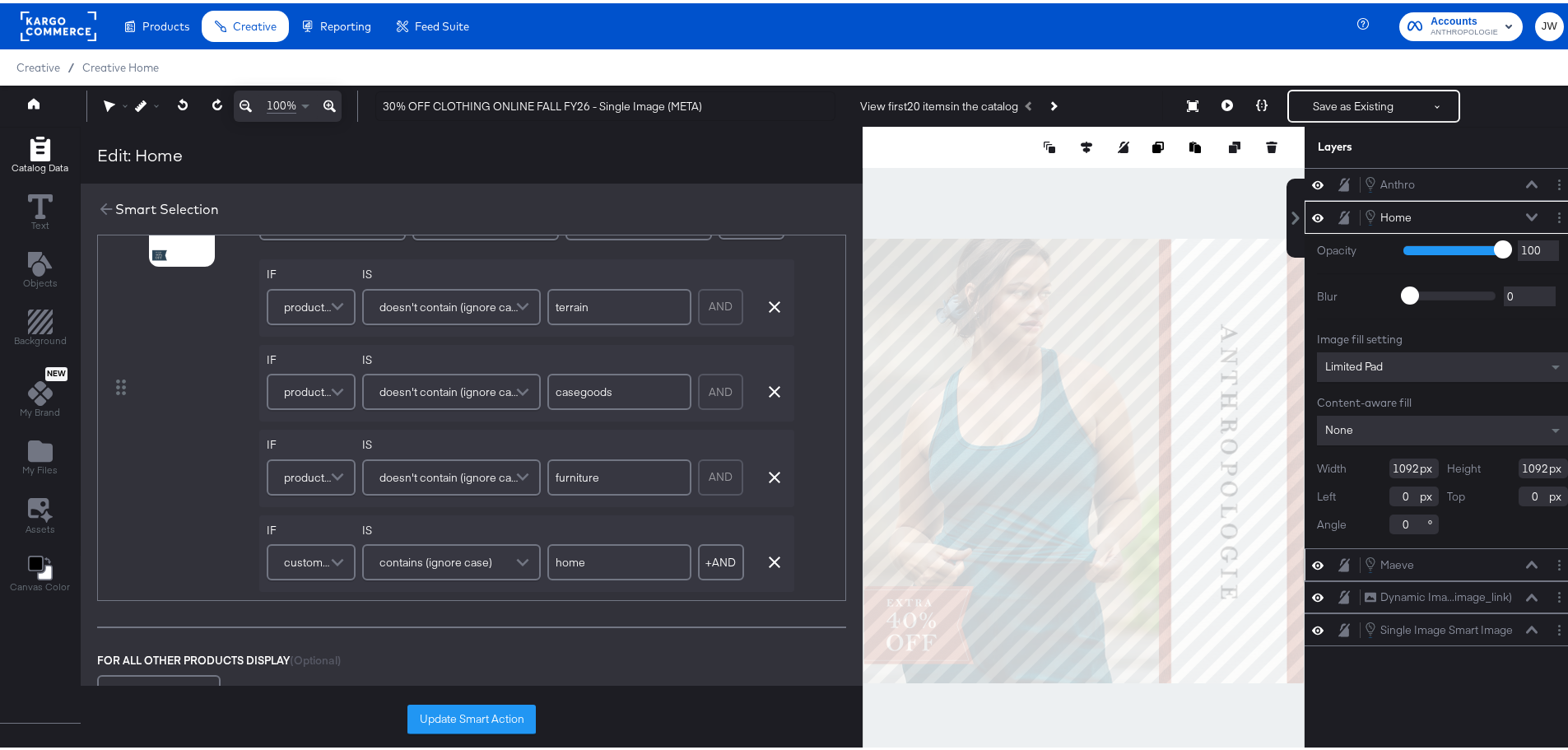
scroll to position [0, 0]
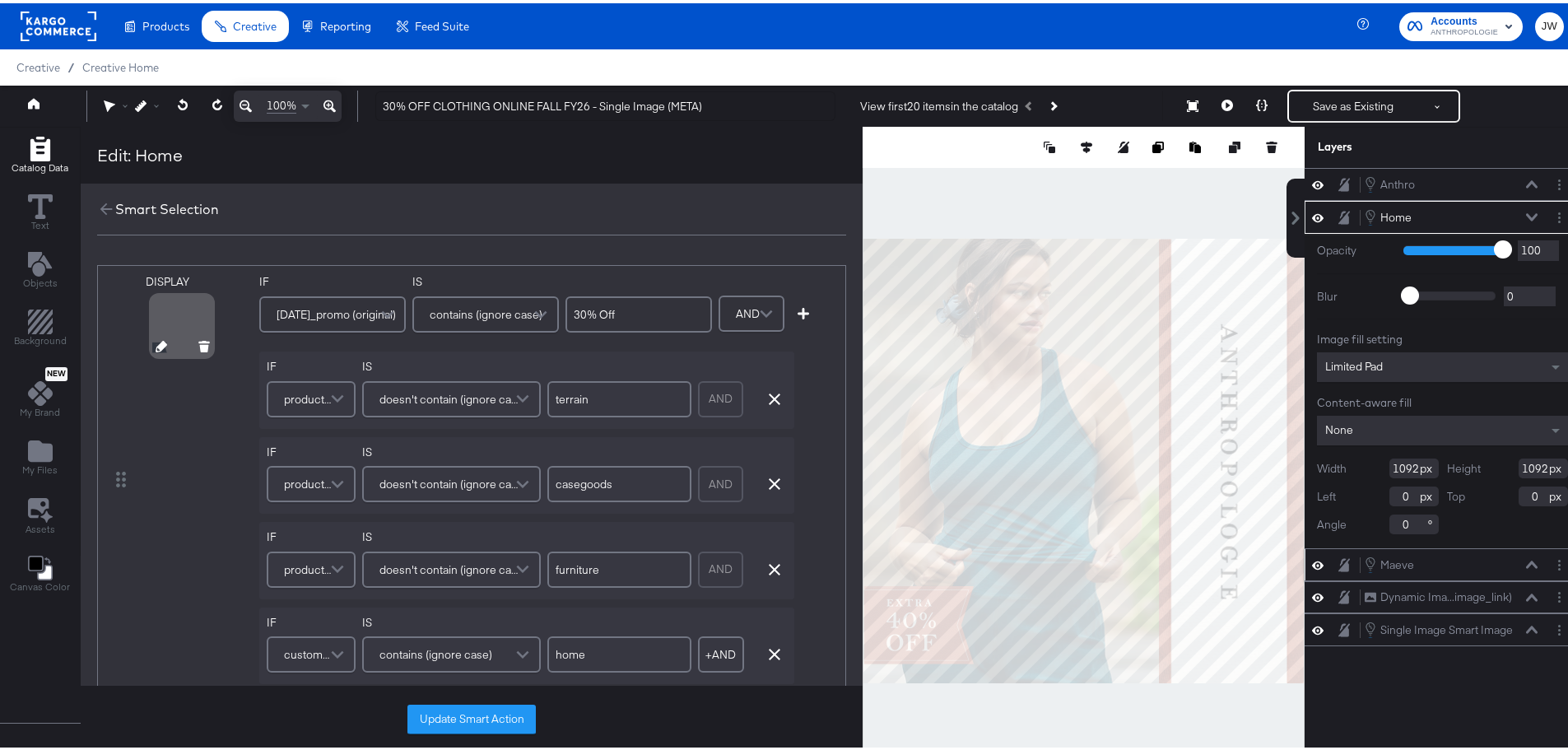
click at [158, 343] on icon at bounding box center [161, 343] width 11 height 11
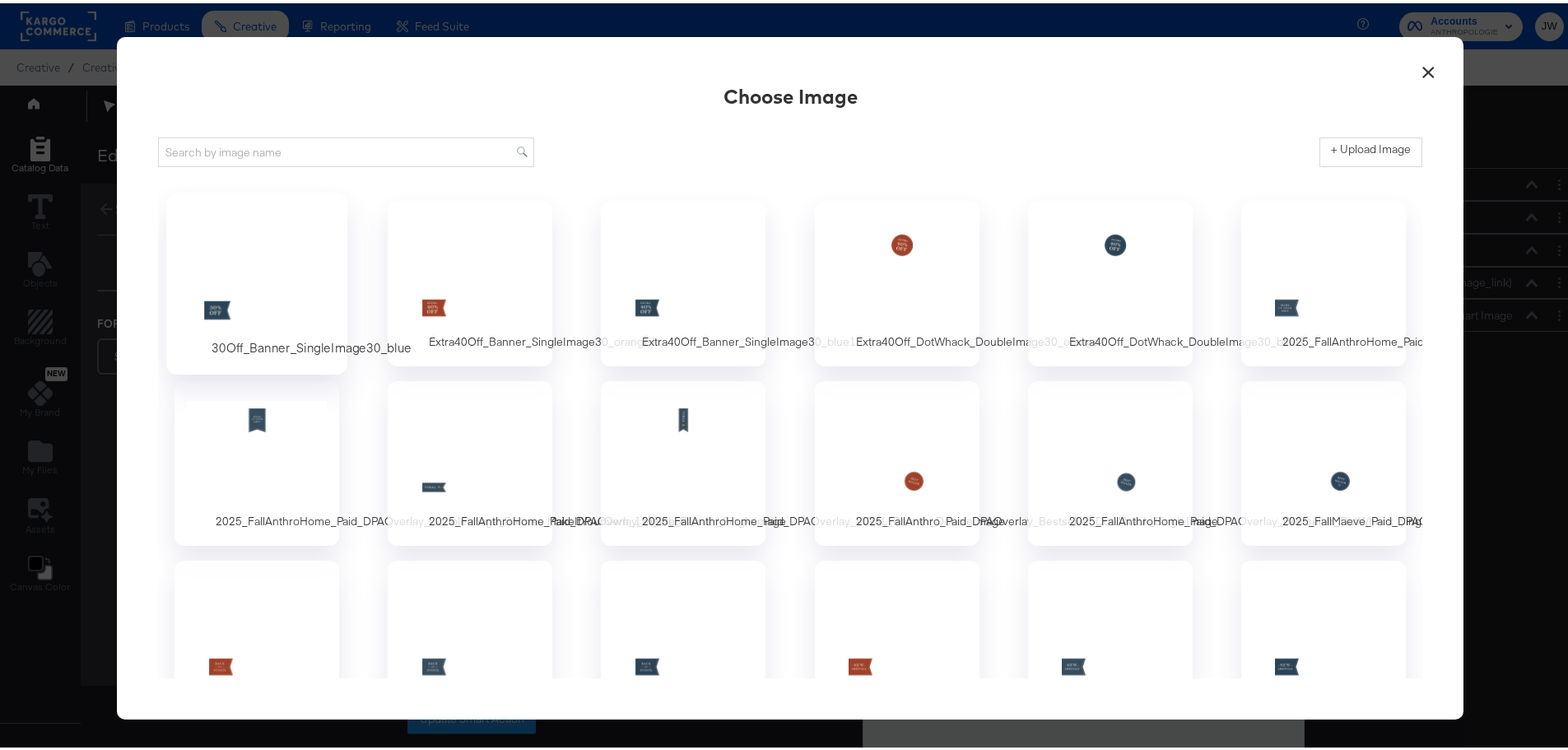
click at [221, 275] on div at bounding box center [258, 269] width 154 height 114
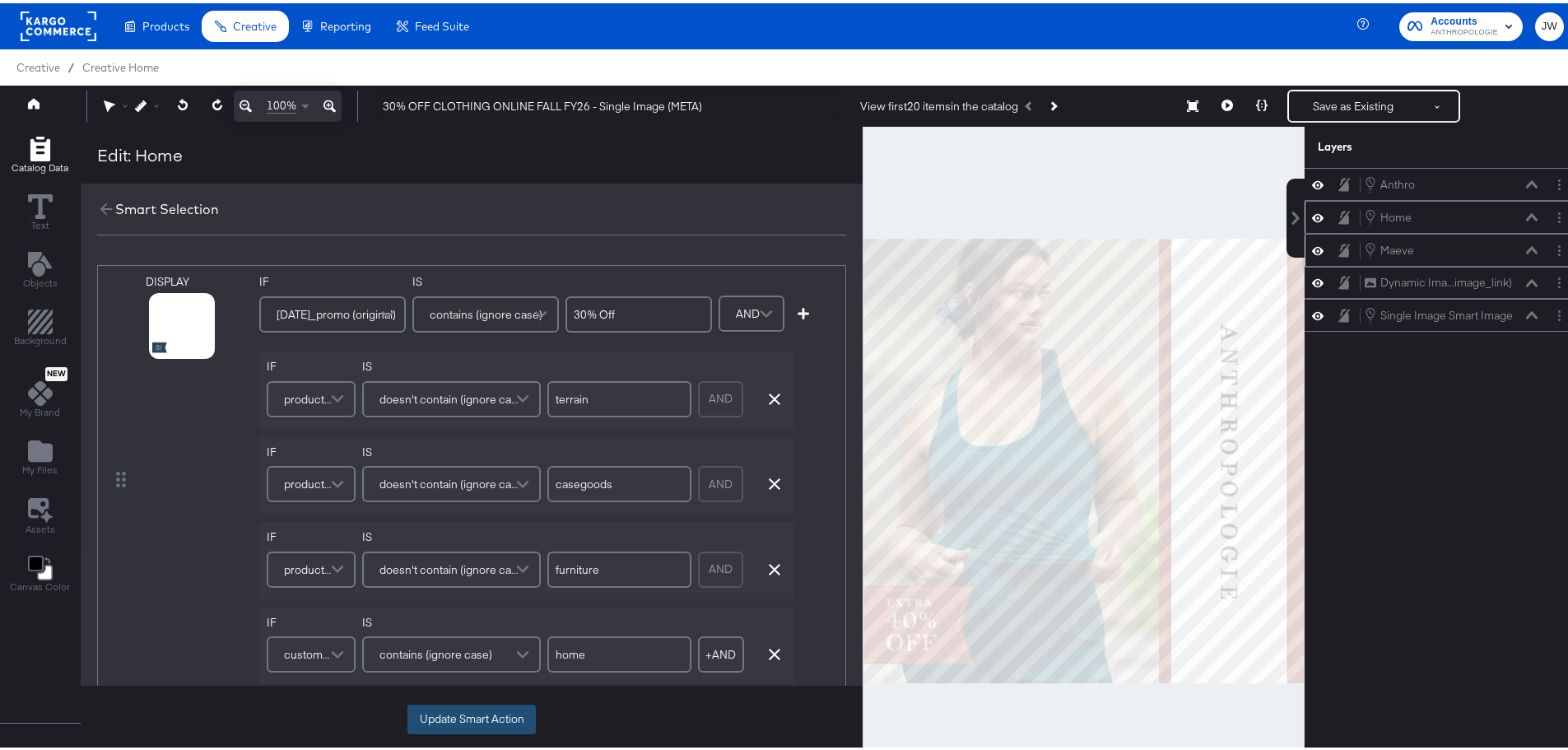
click at [498, 715] on button "Update Smart Action" at bounding box center [471, 717] width 129 height 30
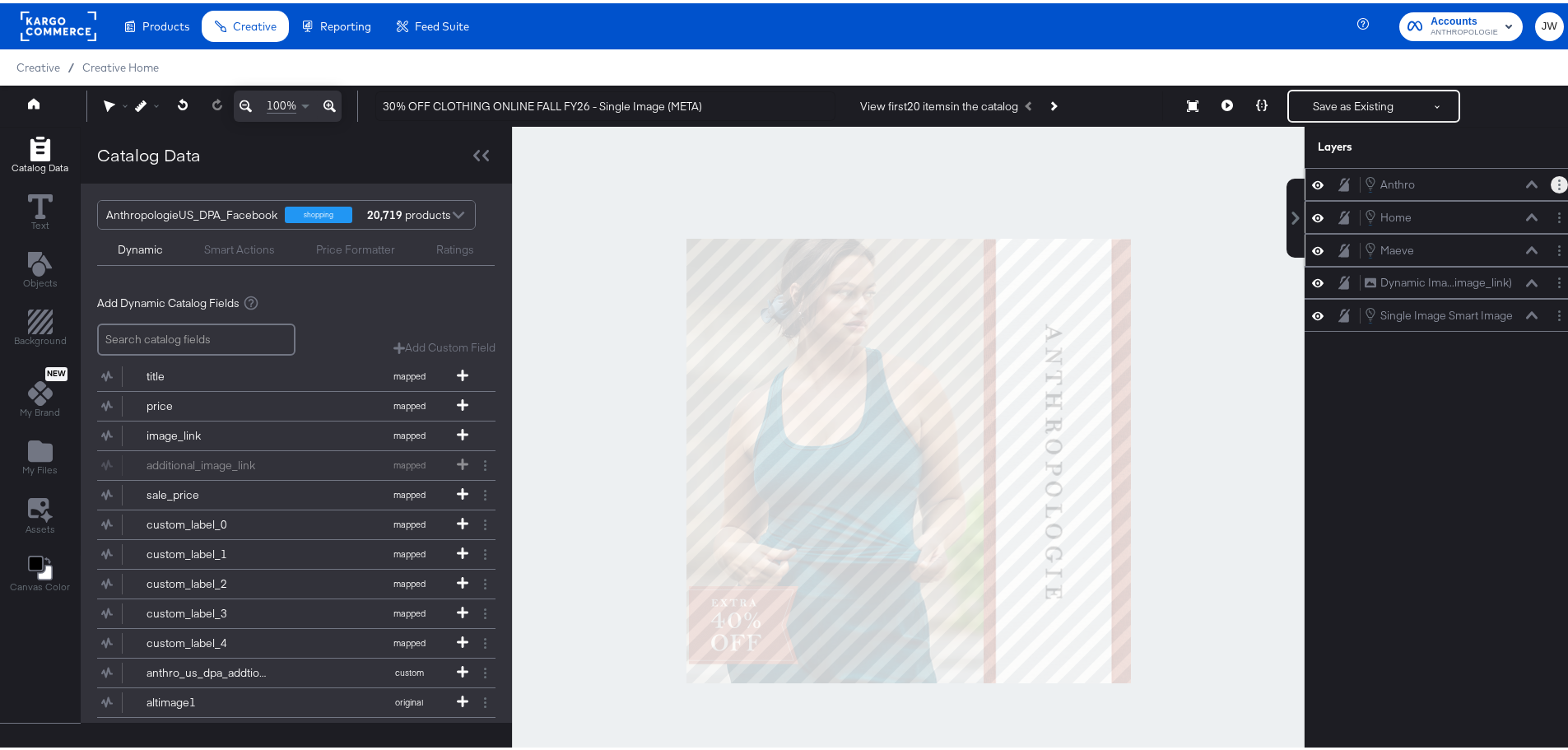
click at [1551, 186] on button "Layer Options" at bounding box center [1560, 182] width 17 height 17
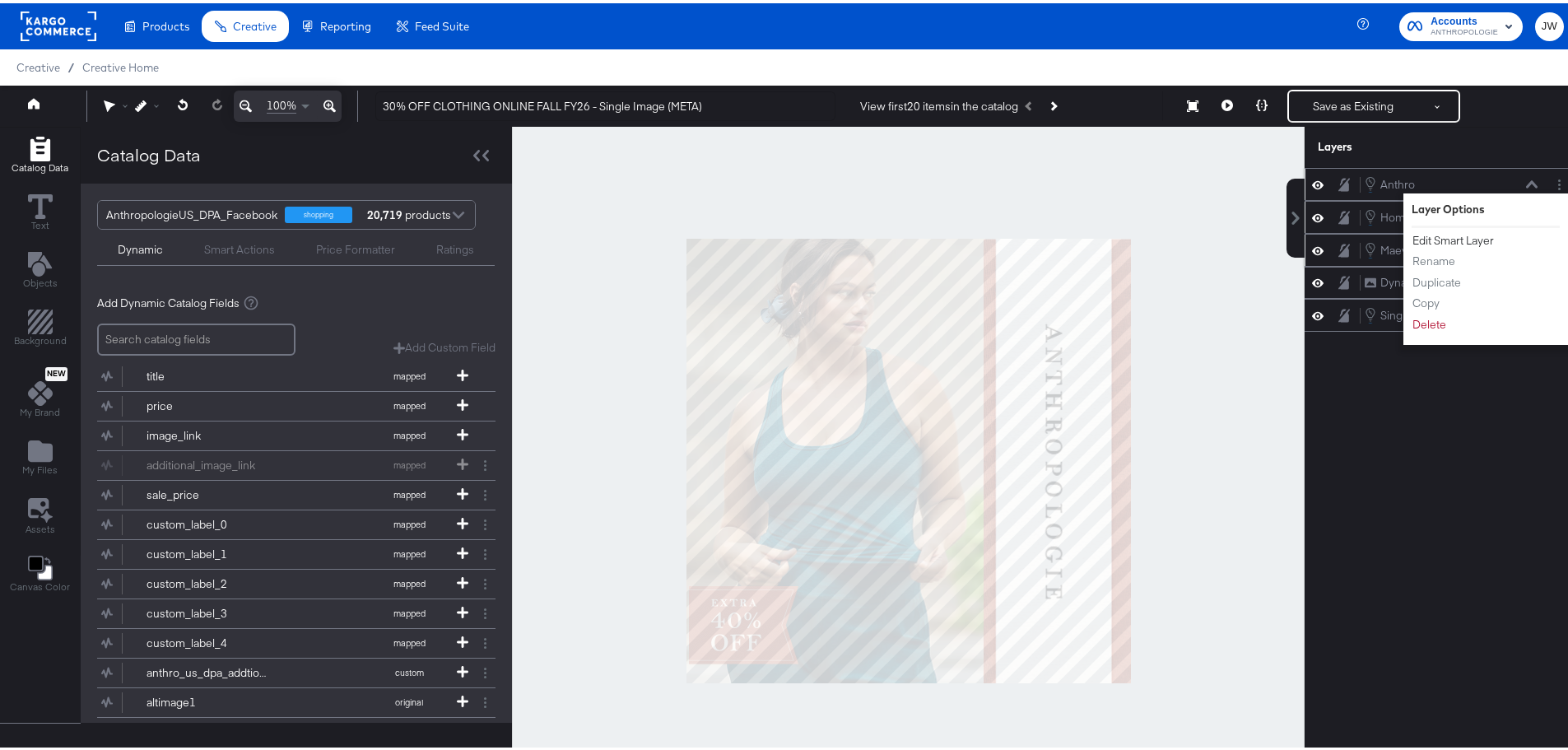
click at [1457, 239] on button "Edit Smart Layer" at bounding box center [1453, 237] width 83 height 17
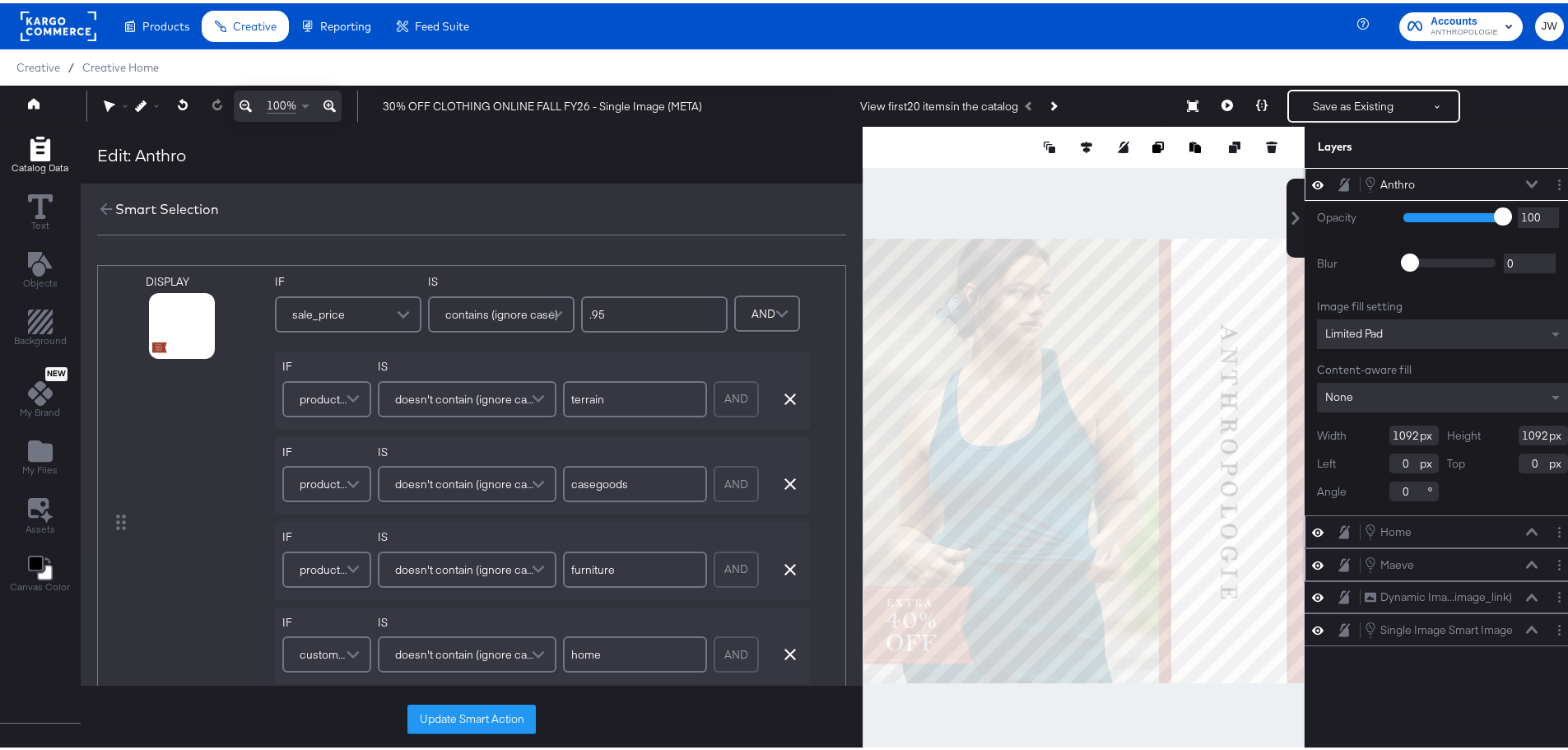
click at [352, 304] on div "sale_price" at bounding box center [348, 311] width 143 height 33
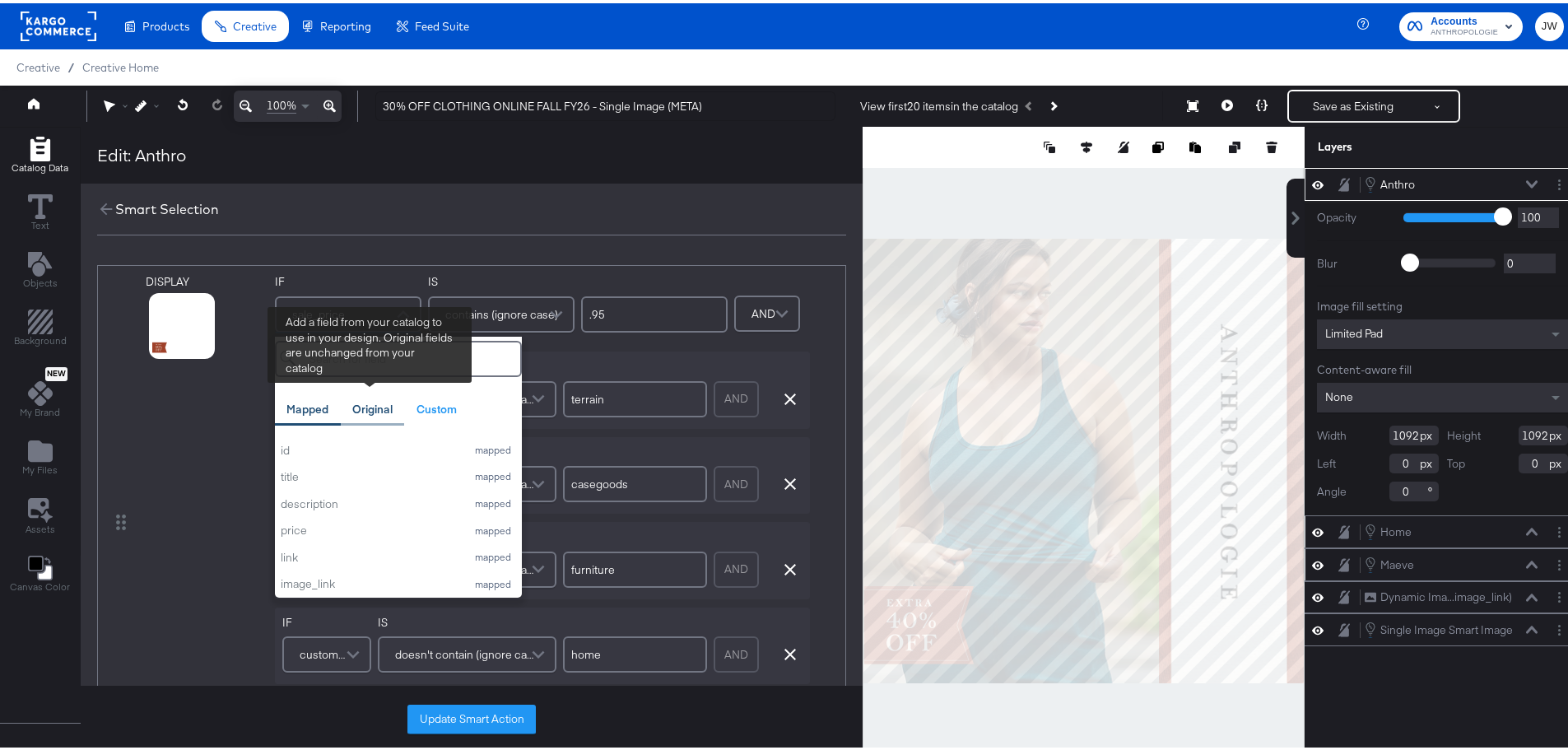
click at [386, 407] on div "Original" at bounding box center [372, 407] width 40 height 16
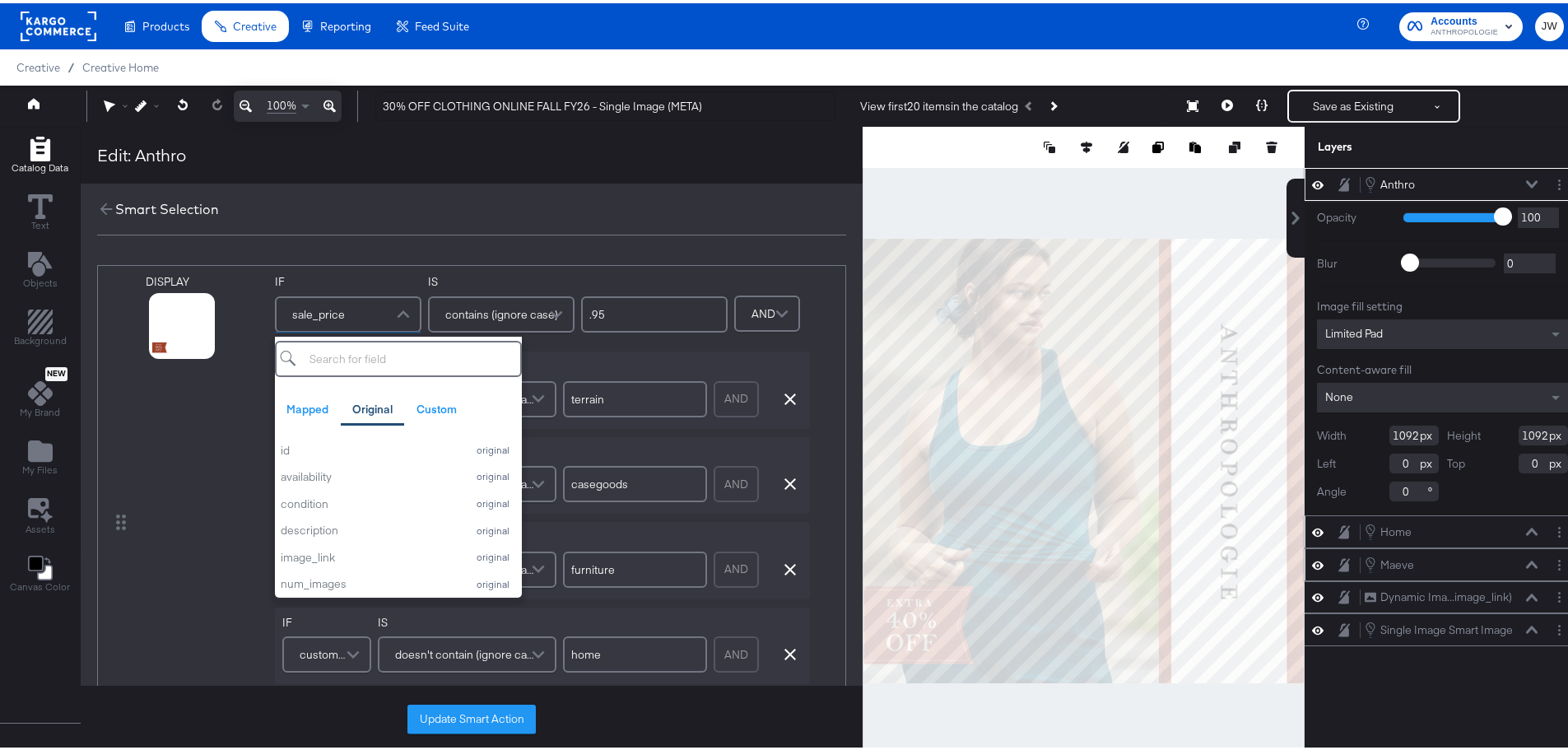
click at [422, 356] on input "search" at bounding box center [398, 356] width 247 height 37
type input "cyb"
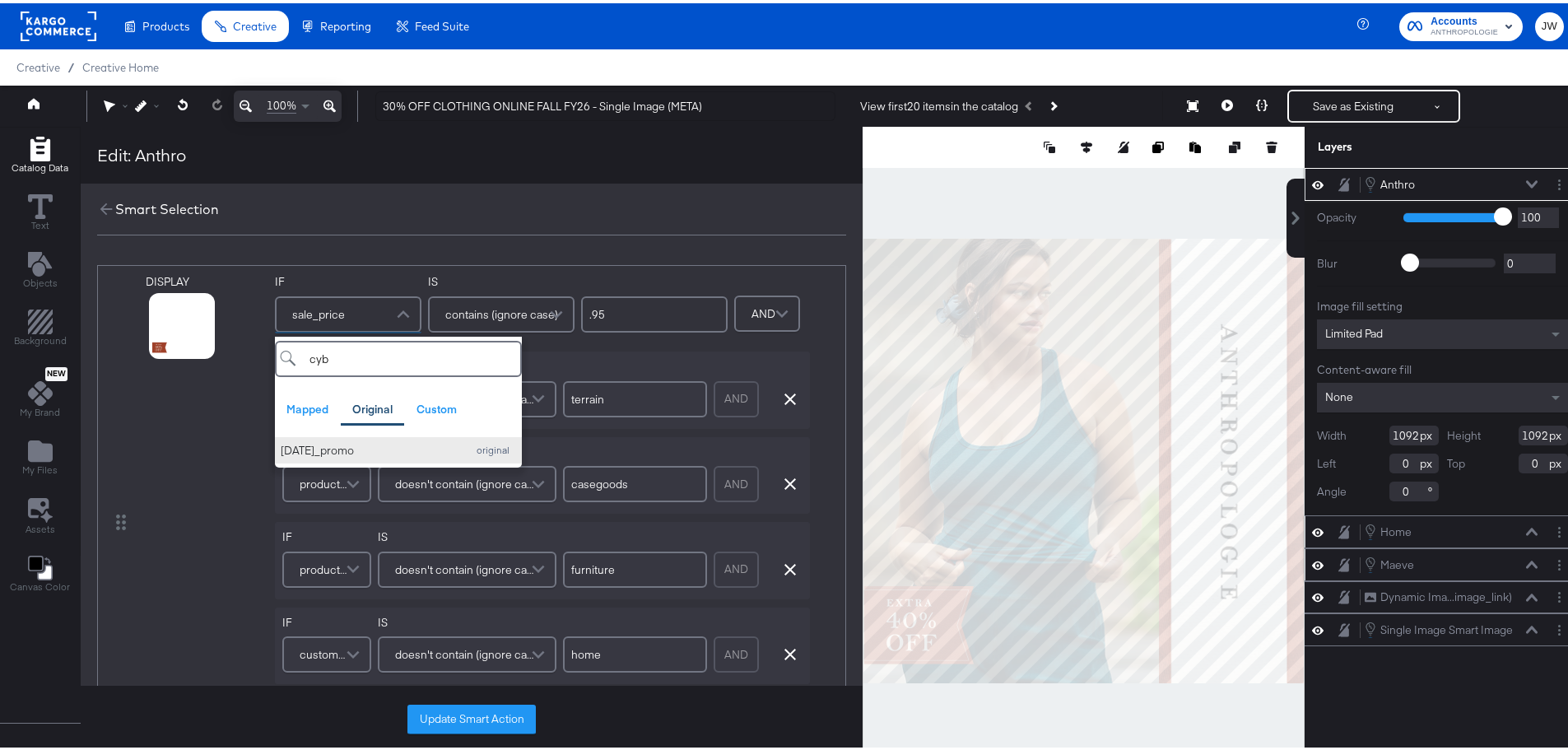
click at [412, 452] on div "[DATE]_promo" at bounding box center [369, 447] width 178 height 16
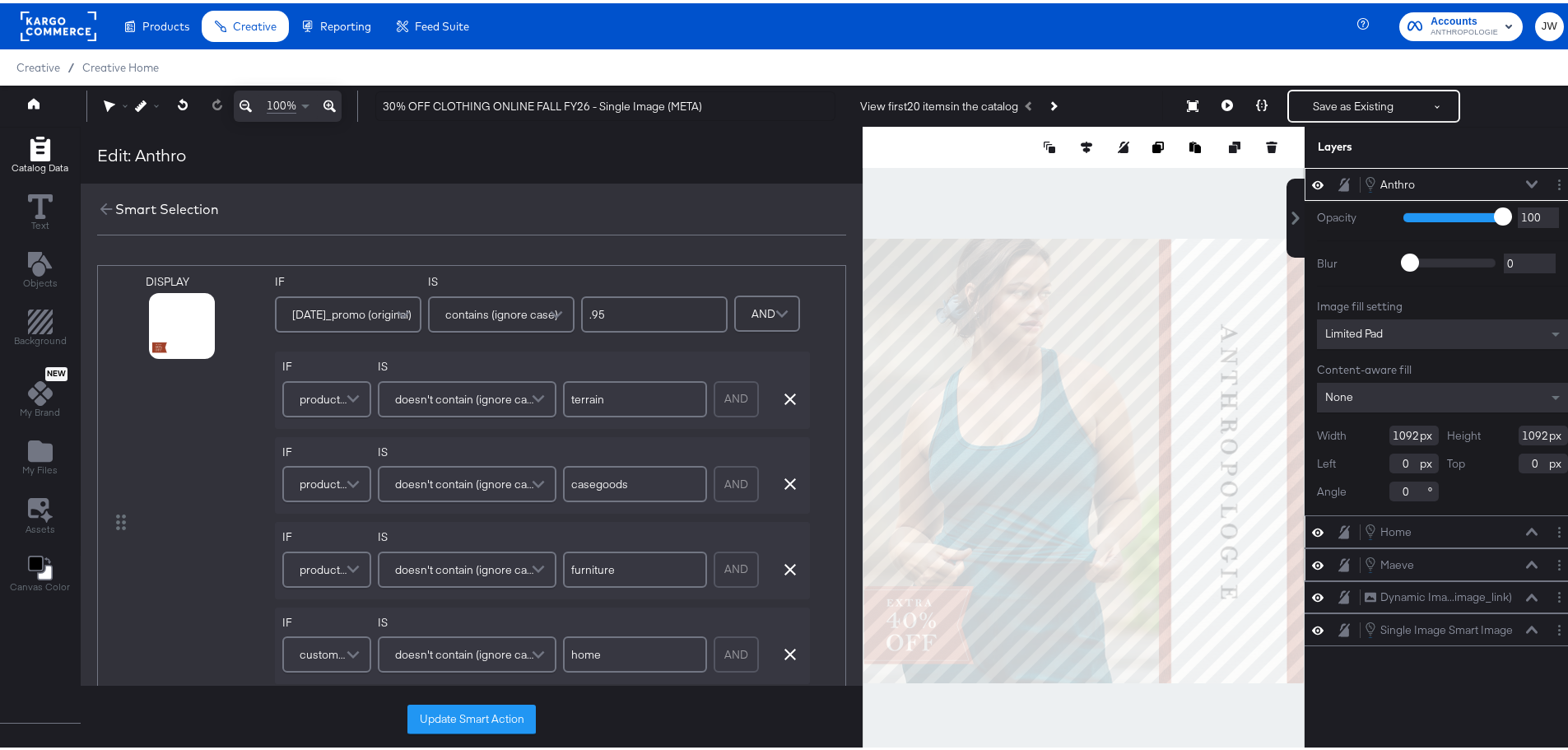
click at [673, 303] on input ".95" at bounding box center [655, 311] width 147 height 37
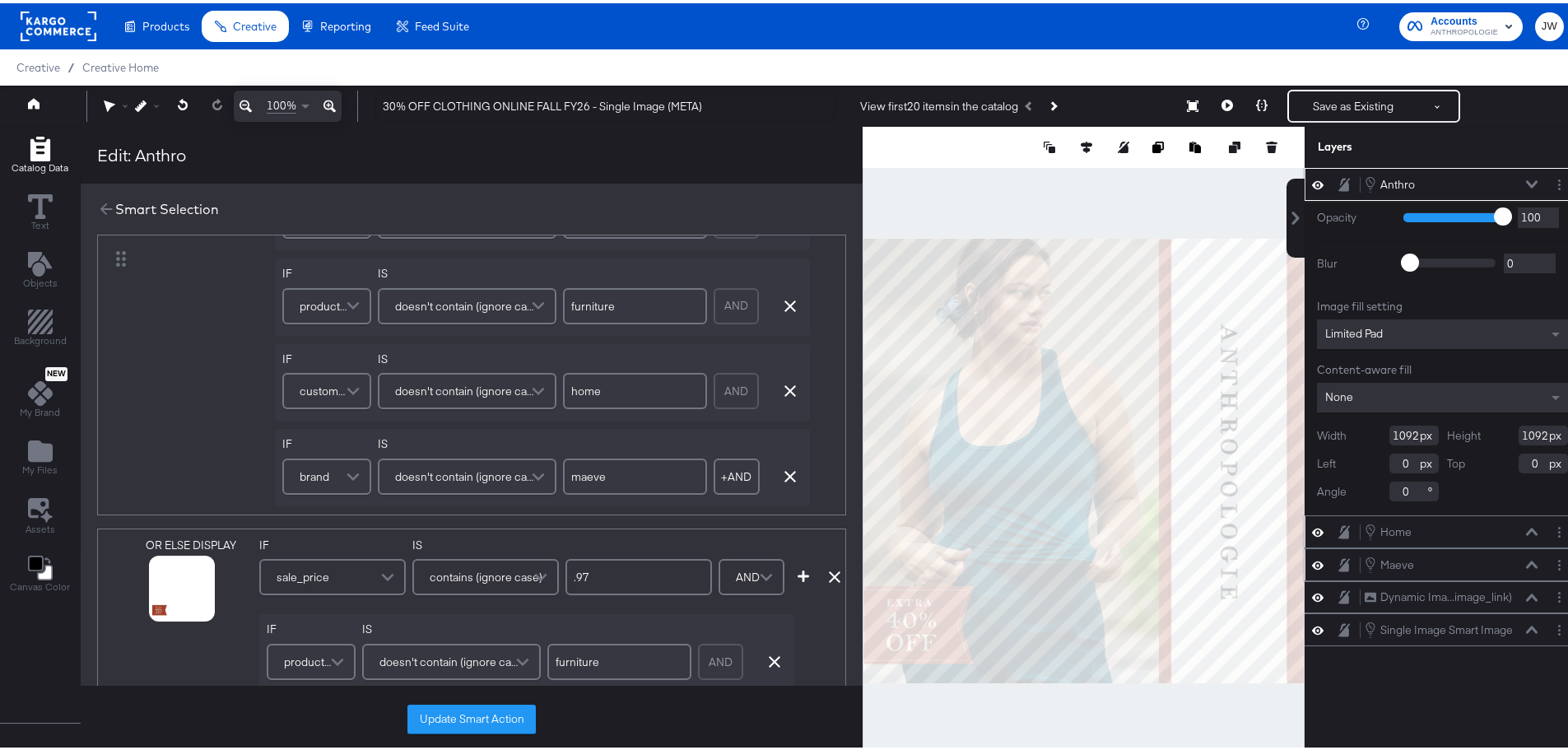
scroll to position [329, 0]
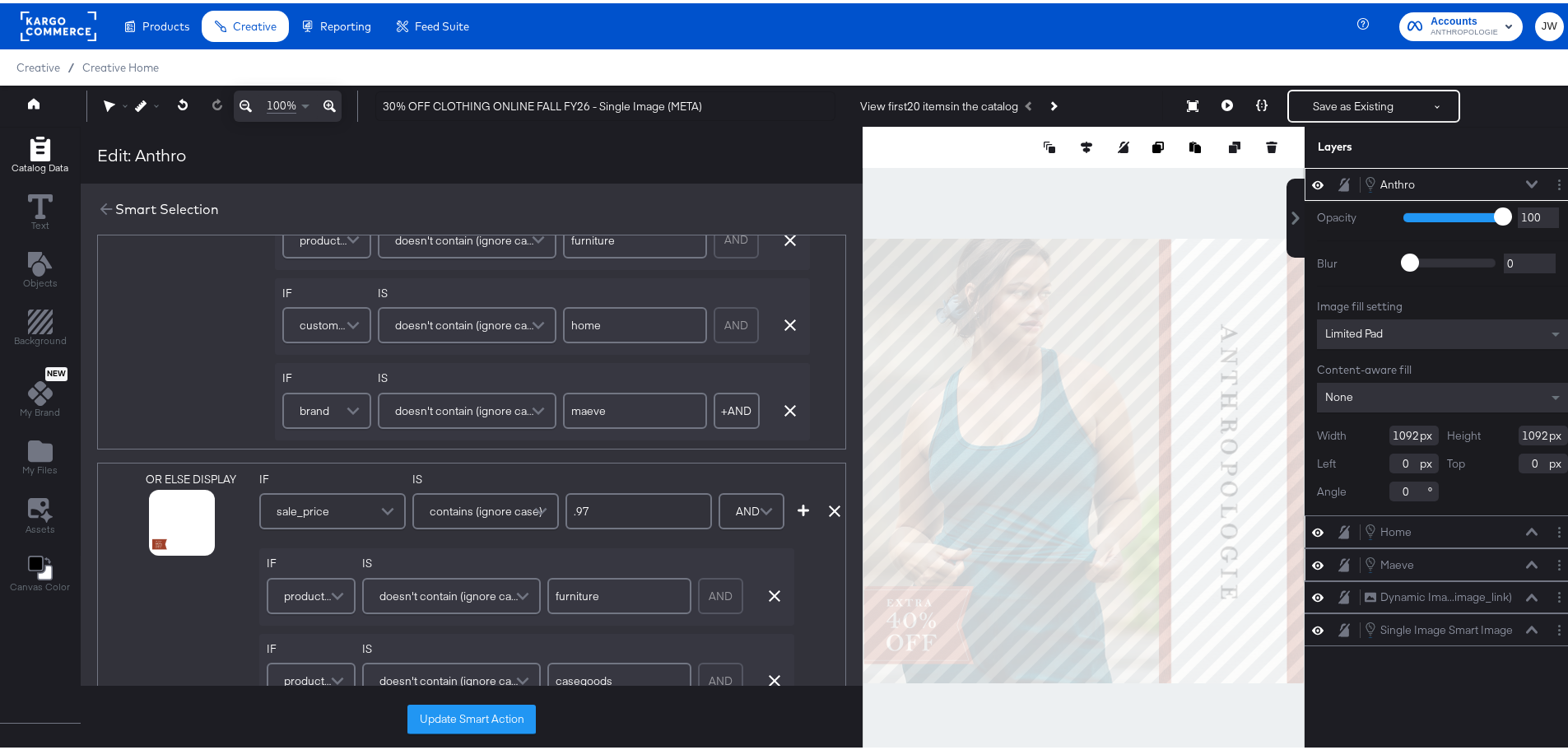
type input "30% Off"
click at [831, 513] on icon at bounding box center [834, 508] width 11 height 11
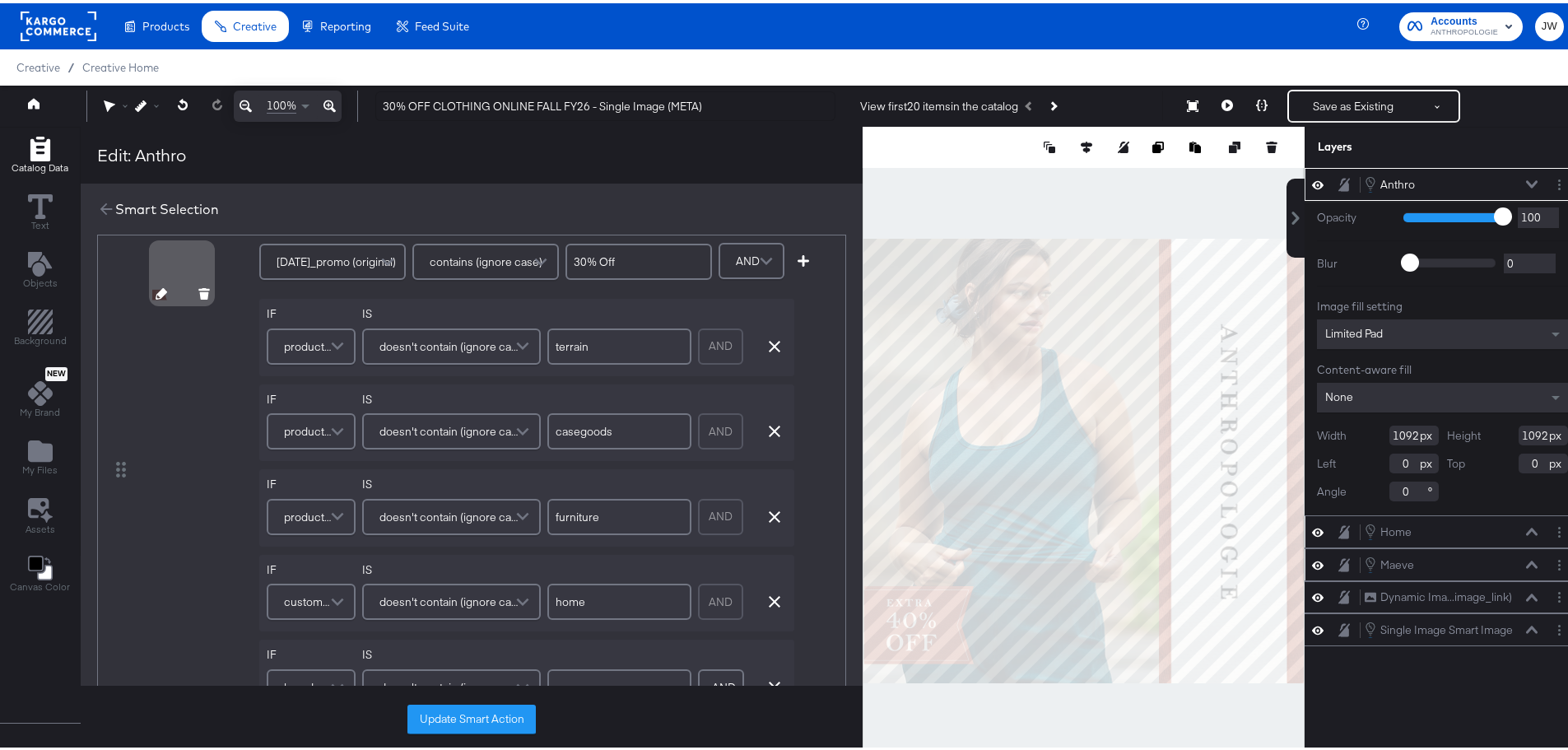
scroll to position [0, 0]
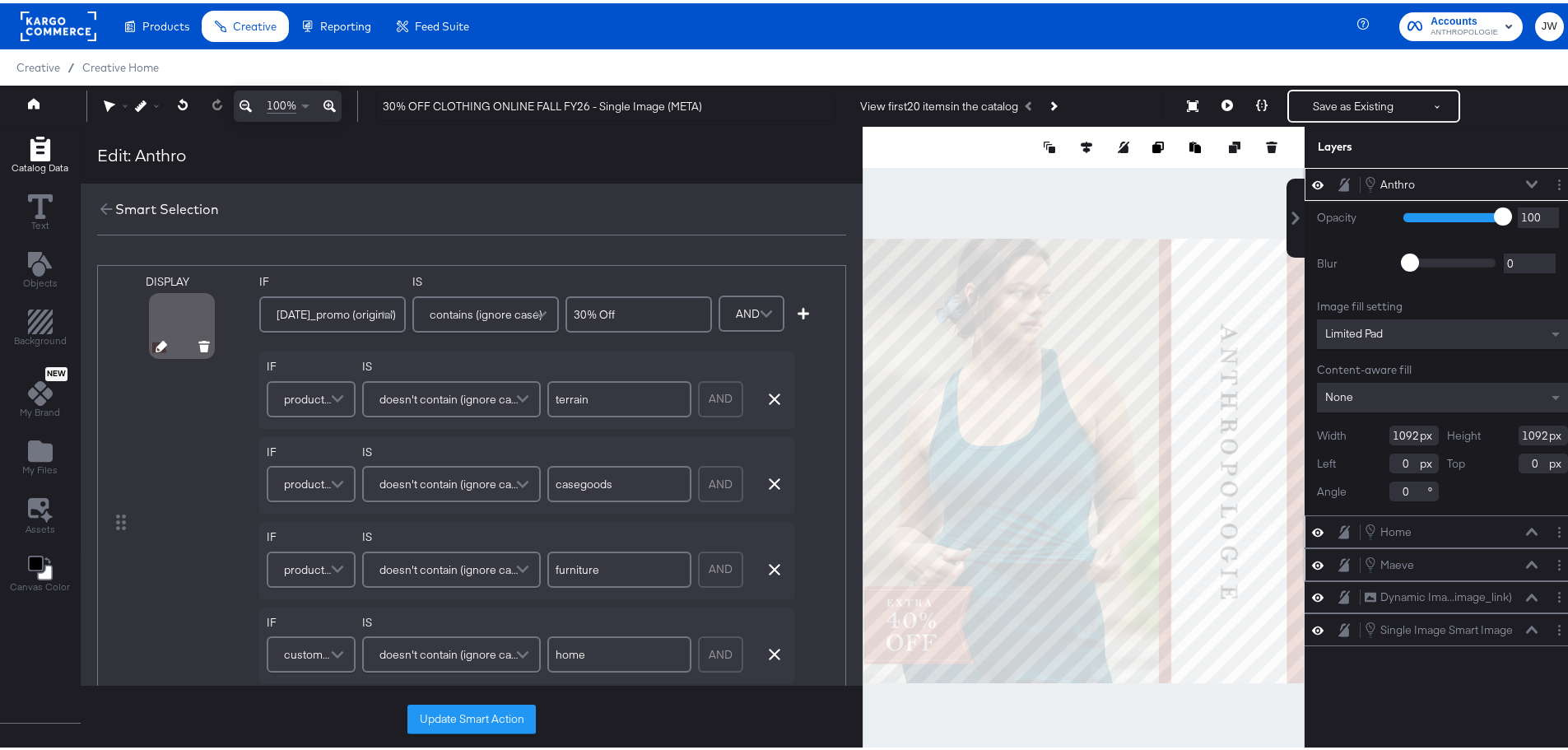
click at [155, 346] on icon at bounding box center [161, 343] width 11 height 11
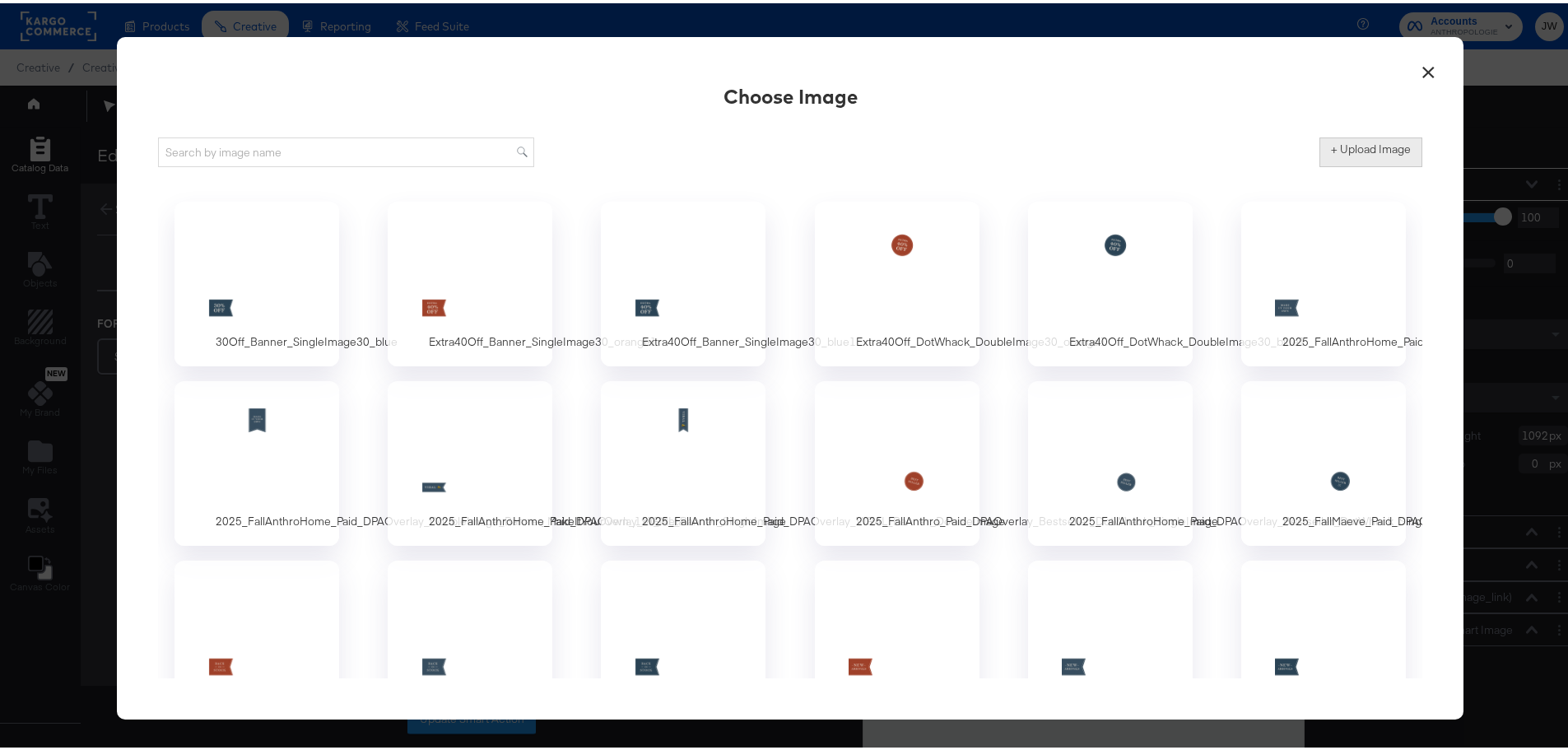
click at [1346, 149] on label "+ Upload Image" at bounding box center [1370, 146] width 80 height 16
click at [1346, 164] on input "+ Upload Image" at bounding box center [1508, 164] width 376 height 0
type input "C:\fakepath\30Off_Banner_SingleImage30_orange.png"
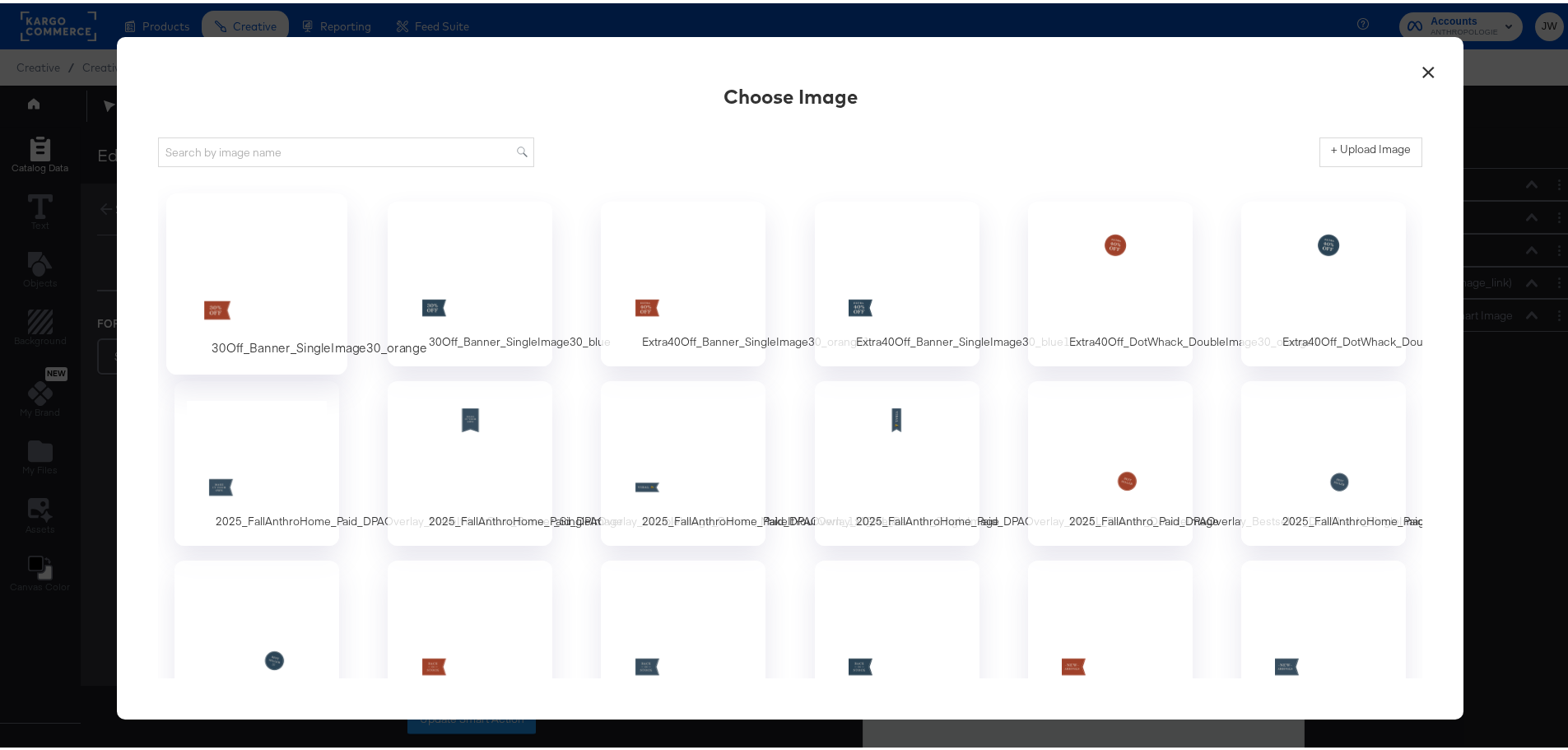
click at [271, 260] on div at bounding box center [258, 269] width 154 height 114
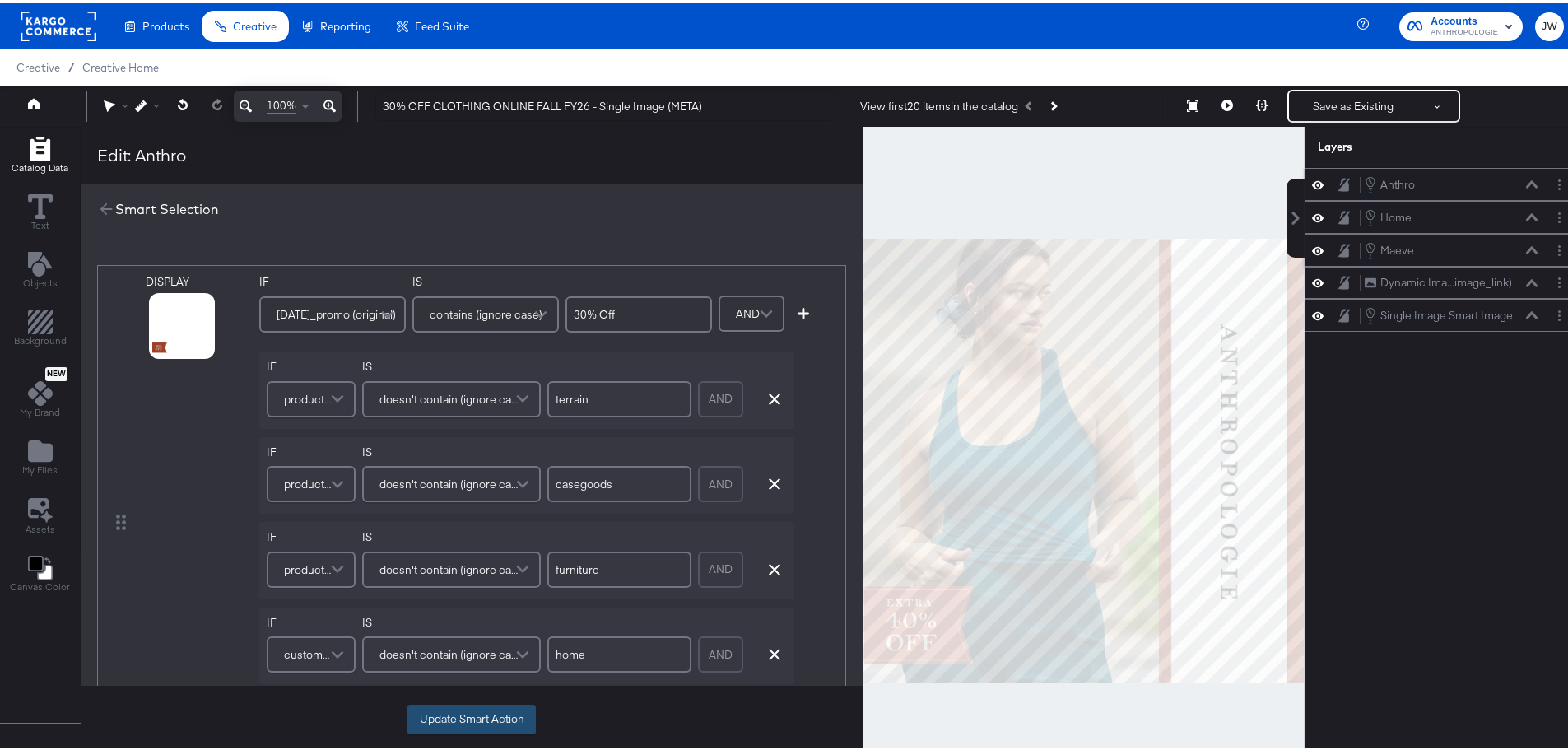
click at [471, 719] on button "Update Smart Action" at bounding box center [471, 717] width 129 height 30
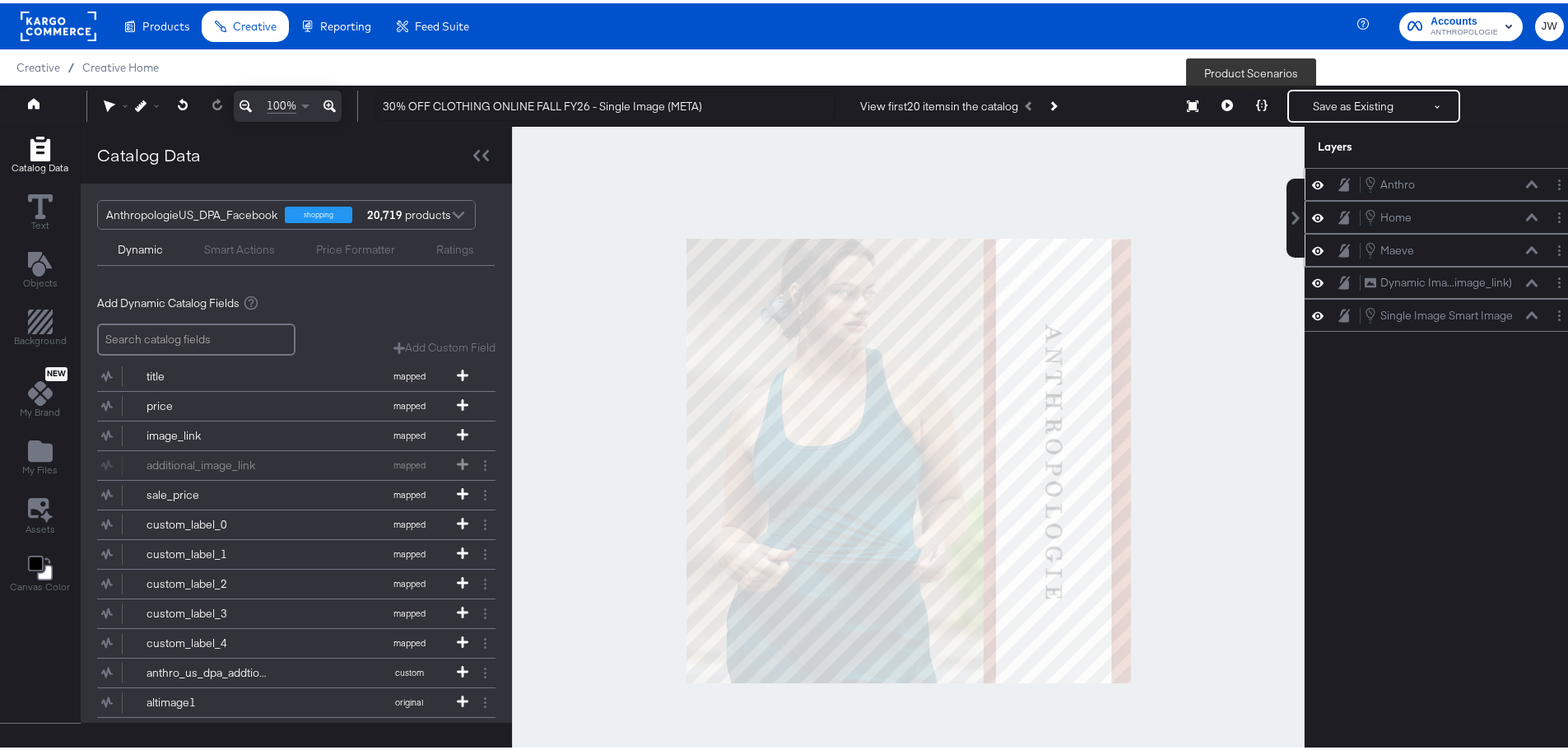
click at [1256, 106] on icon at bounding box center [1261, 102] width 11 height 11
